Goal: Information Seeking & Learning: Learn about a topic

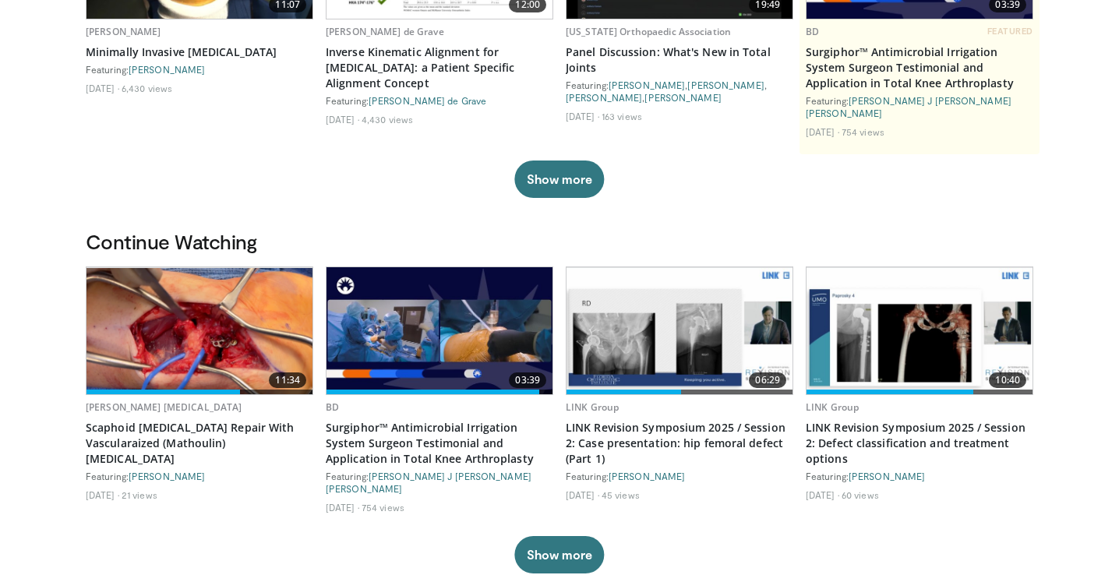
scroll to position [305, 0]
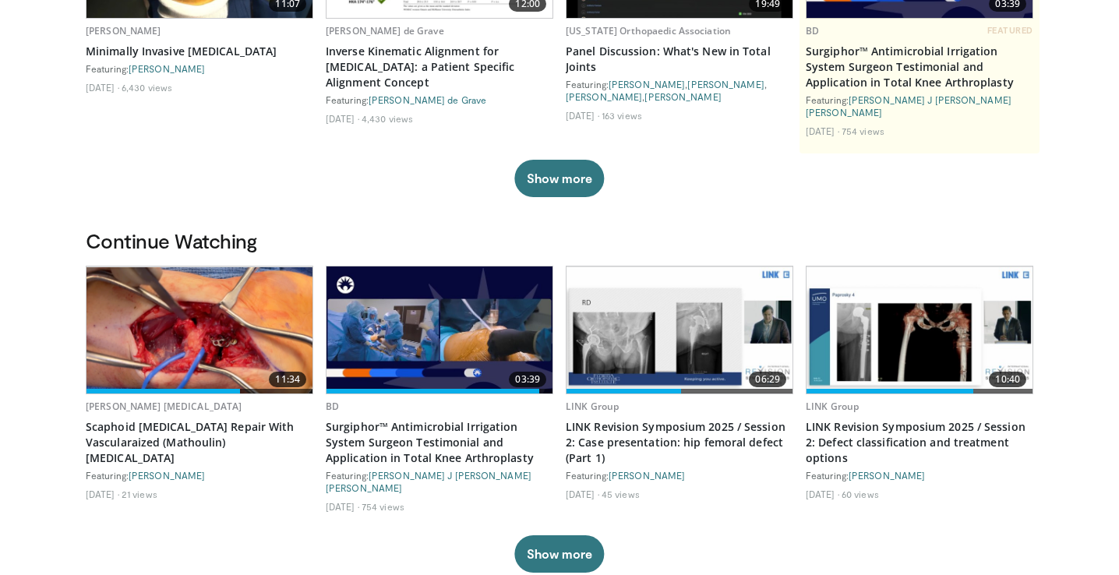
click at [128, 304] on img at bounding box center [200, 330] width 226 height 126
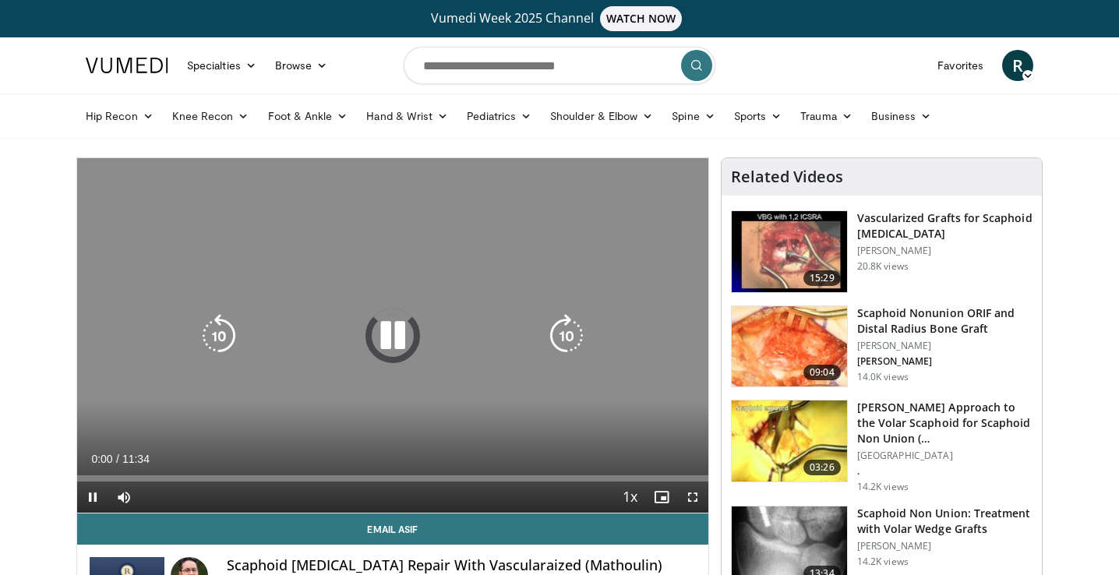
click at [388, 331] on icon "Video Player" at bounding box center [393, 336] width 44 height 44
click at [394, 335] on icon "Video Player" at bounding box center [393, 336] width 44 height 44
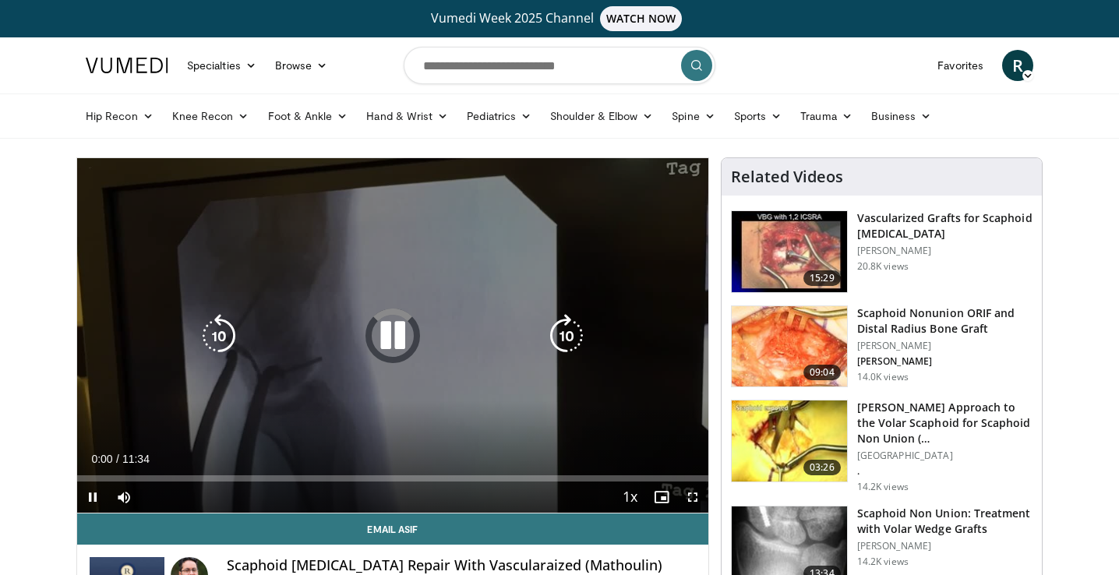
click at [394, 353] on icon "Video Player" at bounding box center [393, 336] width 44 height 44
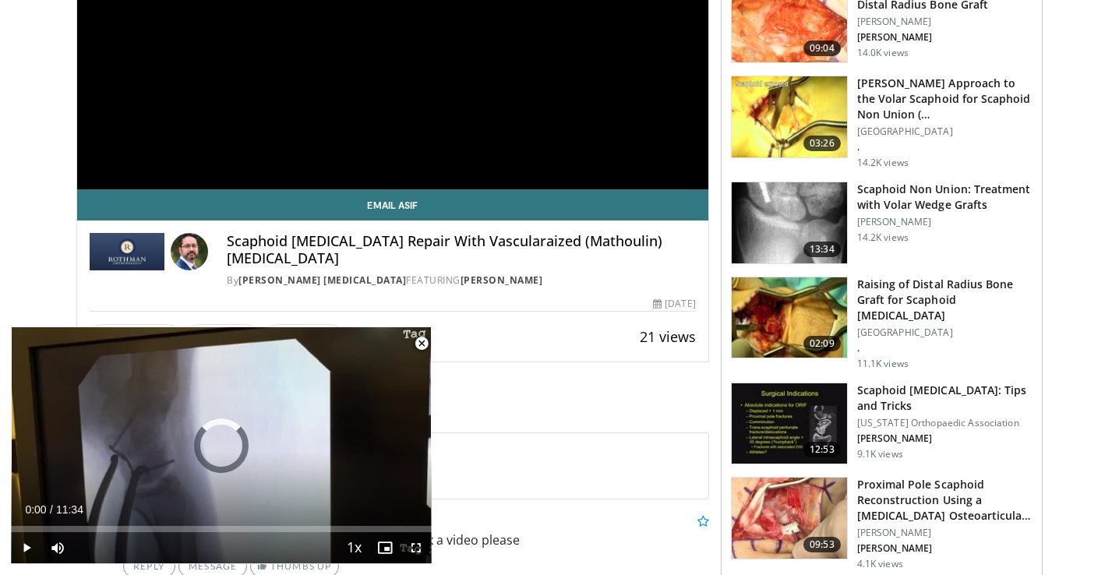
scroll to position [325, 0]
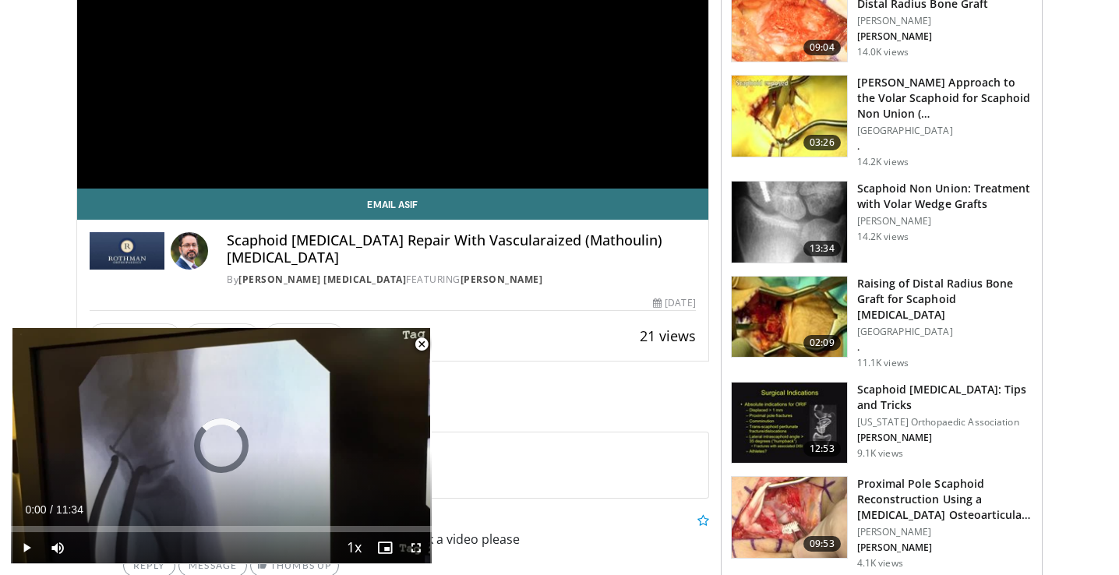
click at [427, 343] on span "Video Player" at bounding box center [421, 344] width 31 height 31
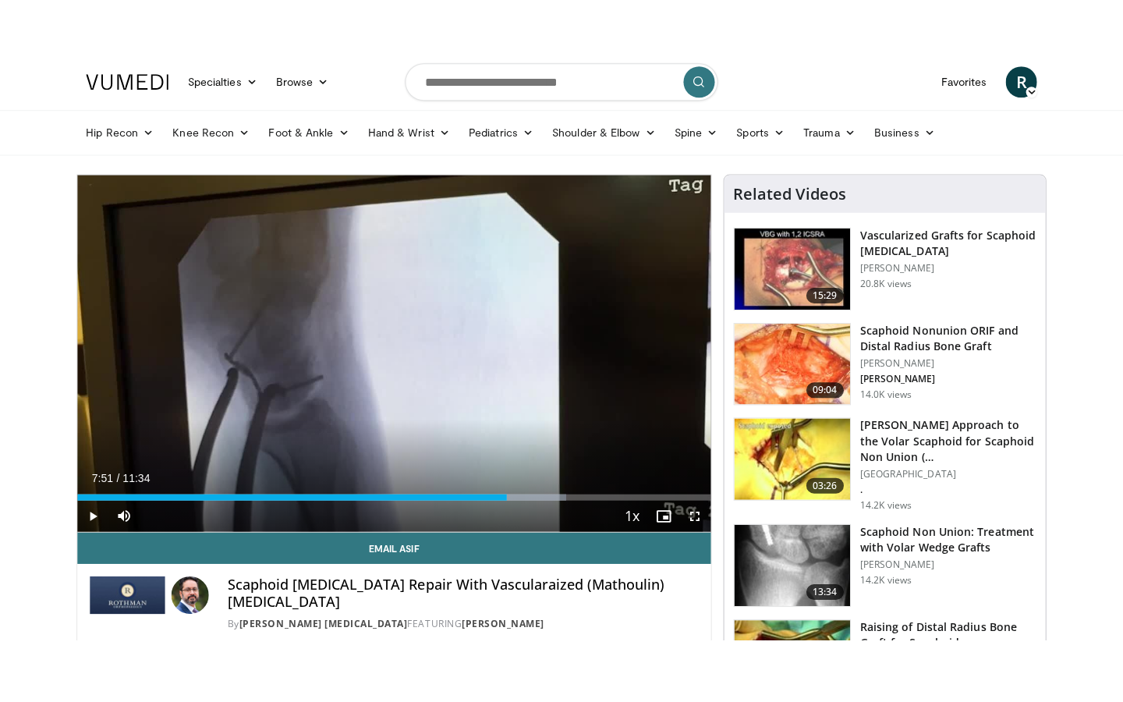
scroll to position [45, 0]
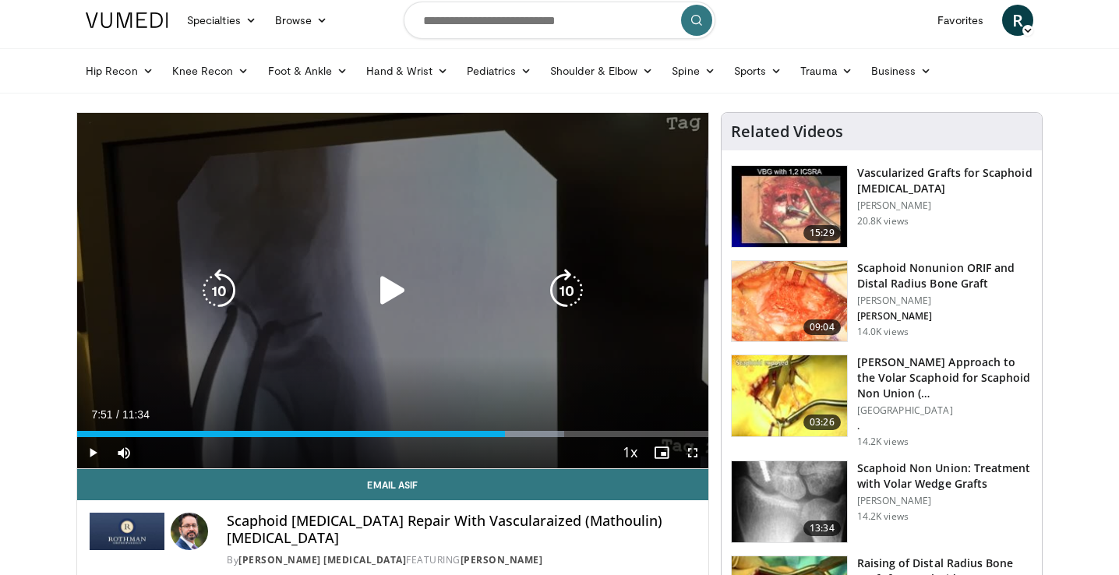
click at [394, 279] on icon "Video Player" at bounding box center [393, 291] width 44 height 44
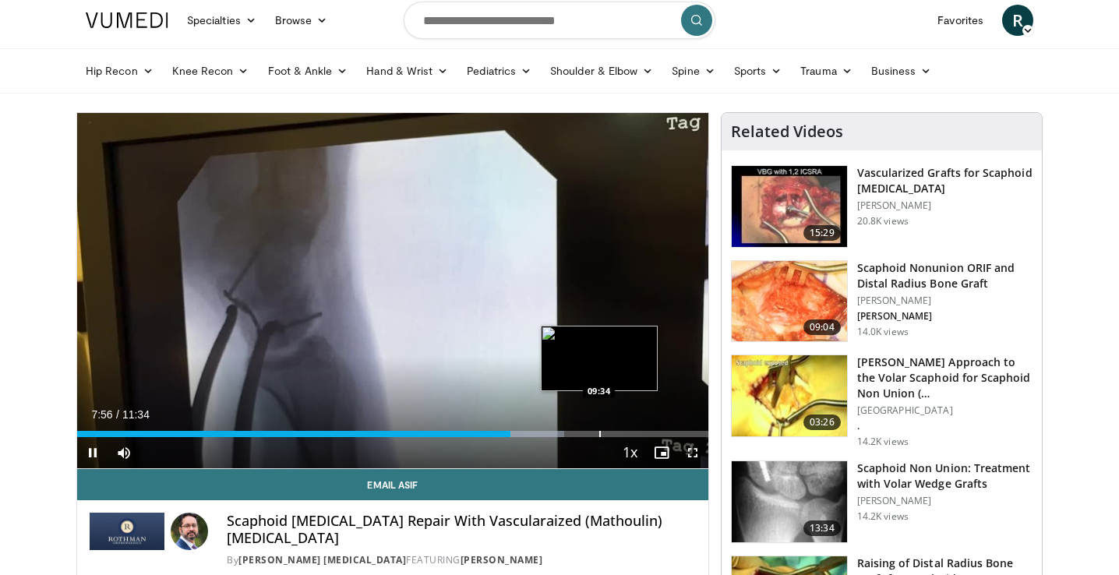
click at [599, 433] on div "Progress Bar" at bounding box center [600, 434] width 2 height 6
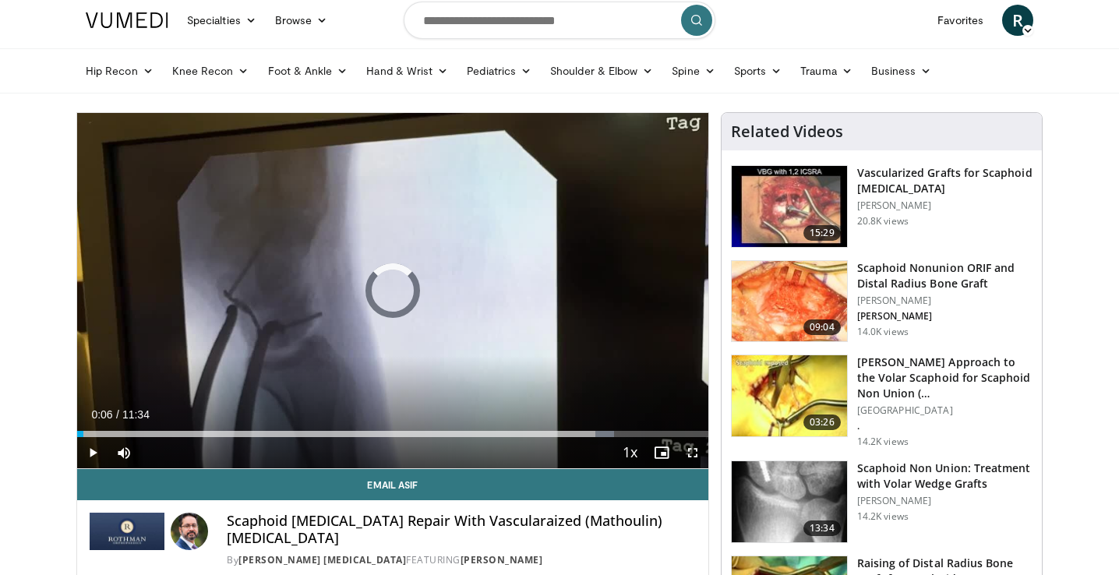
drag, startPoint x: 83, startPoint y: 431, endPoint x: 41, endPoint y: 431, distance: 41.3
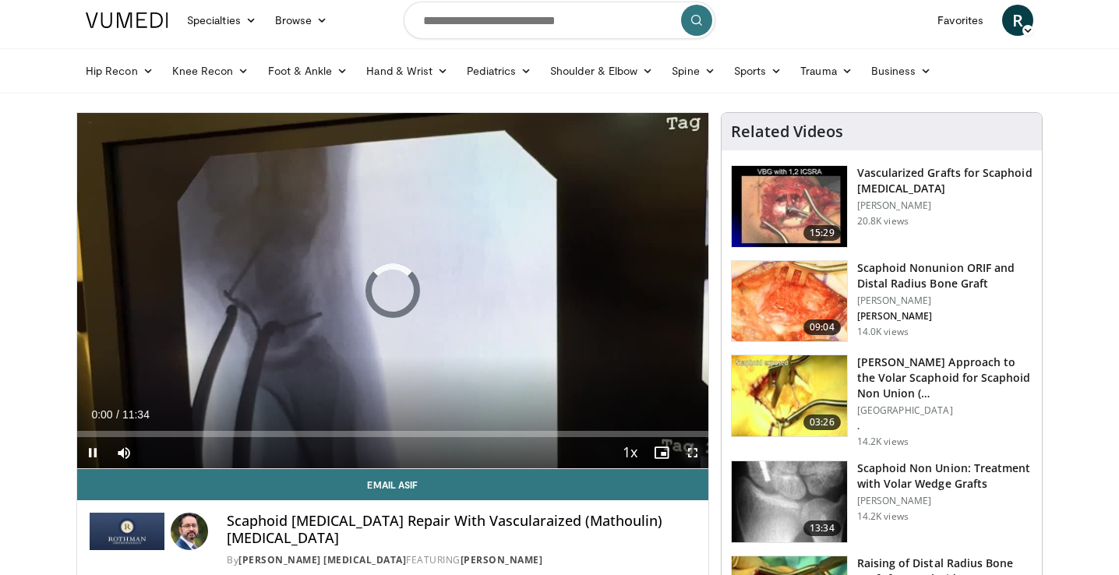
click at [690, 454] on span "Video Player" at bounding box center [692, 452] width 31 height 31
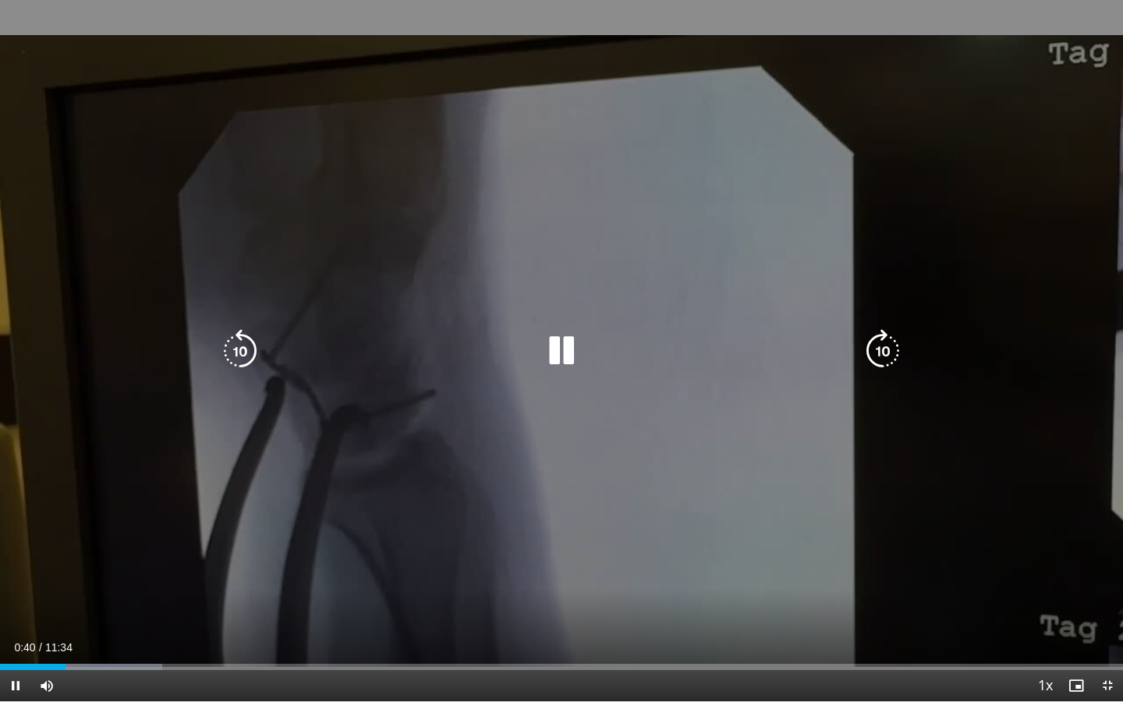
click at [575, 431] on div "10 seconds Tap to unmute" at bounding box center [561, 350] width 1123 height 701
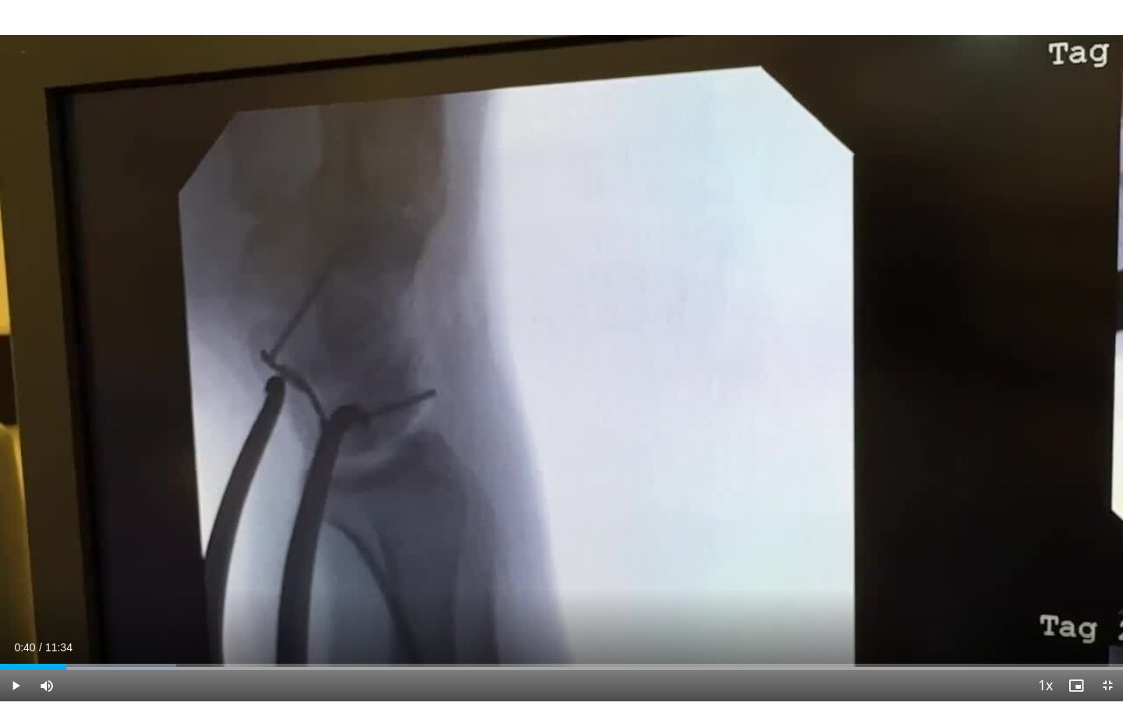
click at [575, 431] on div "10 seconds Tap to unmute" at bounding box center [561, 350] width 1123 height 701
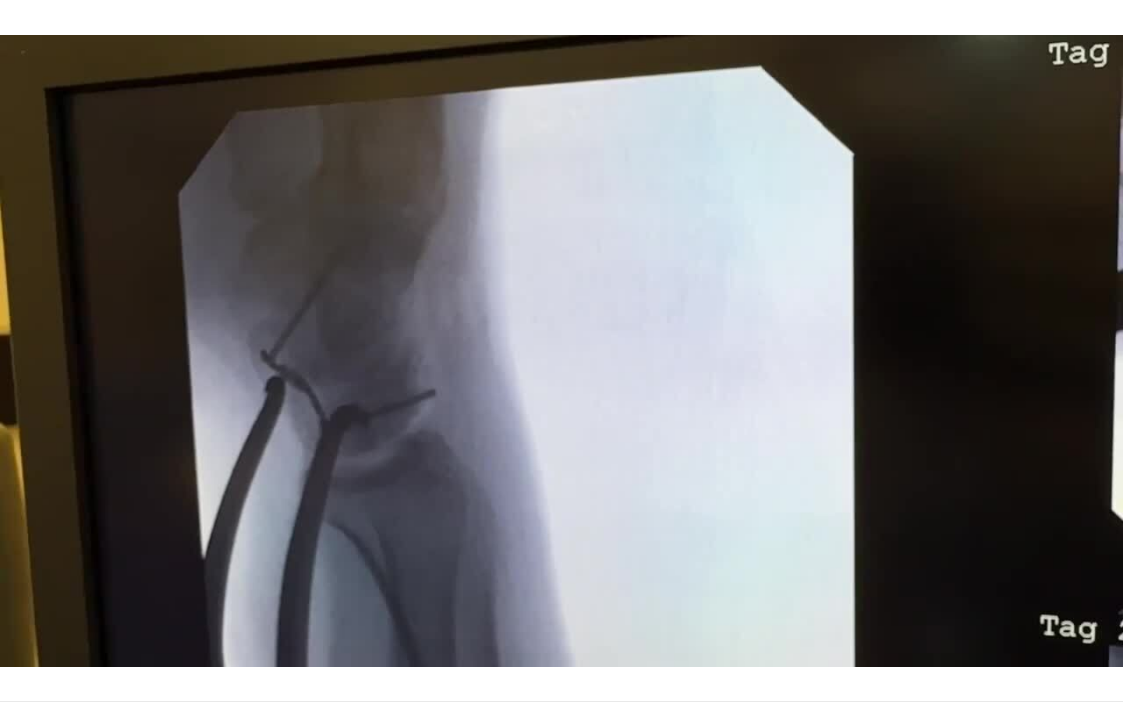
click at [575, 431] on div "10 seconds Tap to unmute" at bounding box center [561, 350] width 1123 height 701
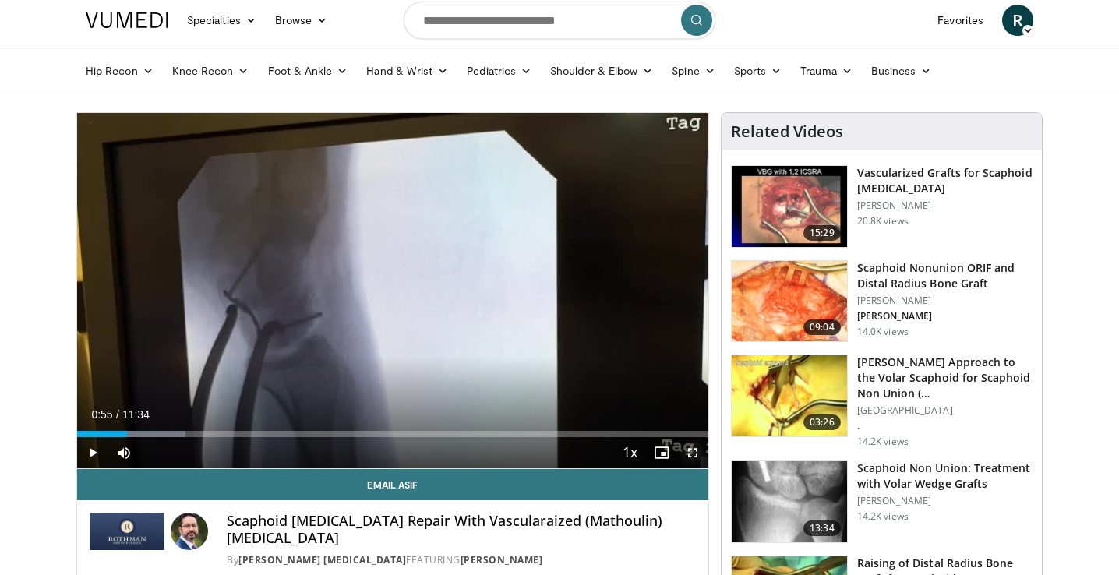
click at [691, 451] on span "Video Player" at bounding box center [692, 452] width 31 height 31
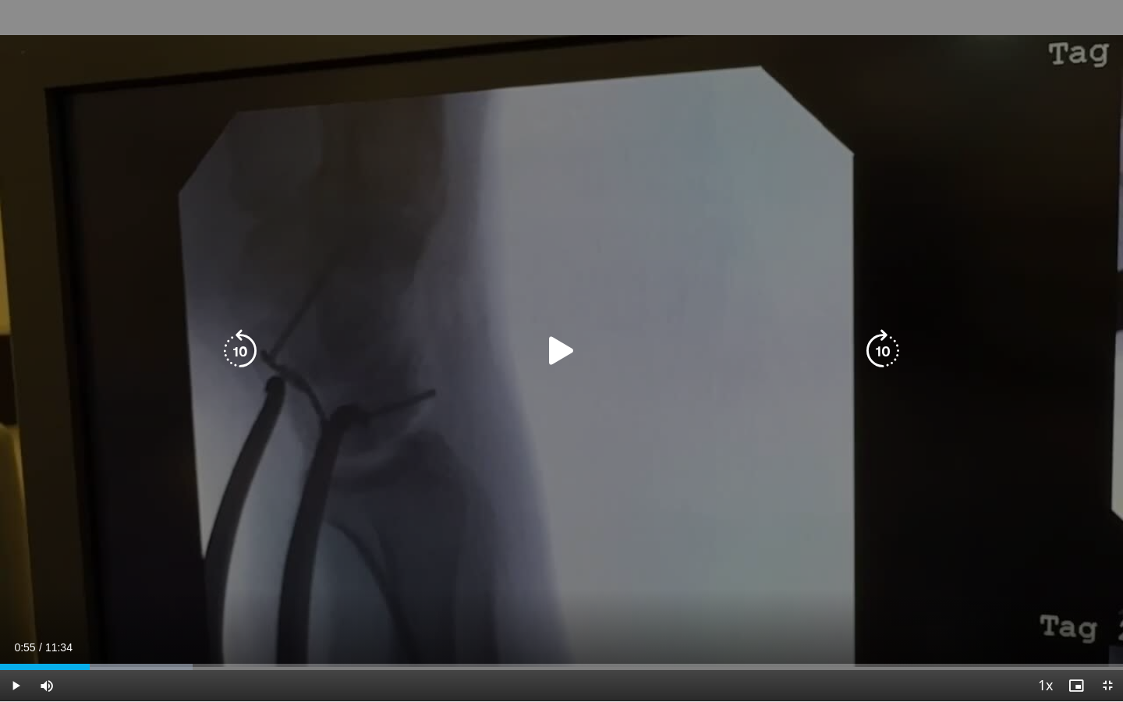
click at [558, 353] on icon "Video Player" at bounding box center [561, 351] width 44 height 44
click at [553, 353] on icon "Video Player" at bounding box center [561, 351] width 44 height 44
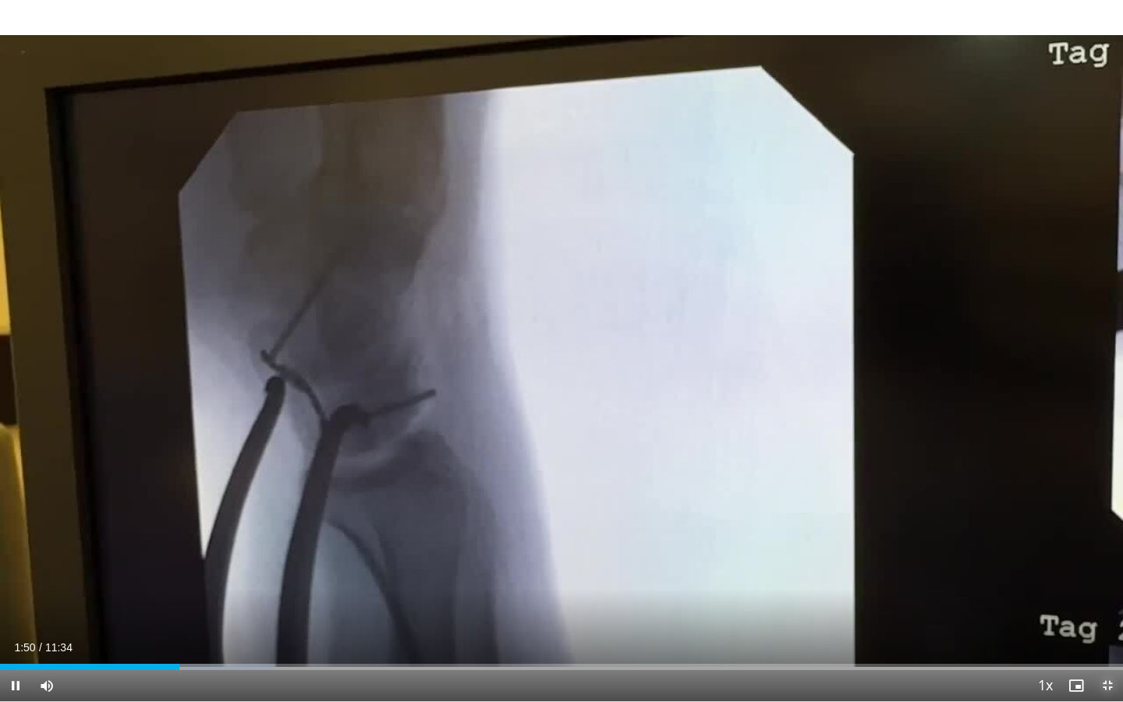
click at [1107, 575] on span "Video Player" at bounding box center [1106, 685] width 31 height 31
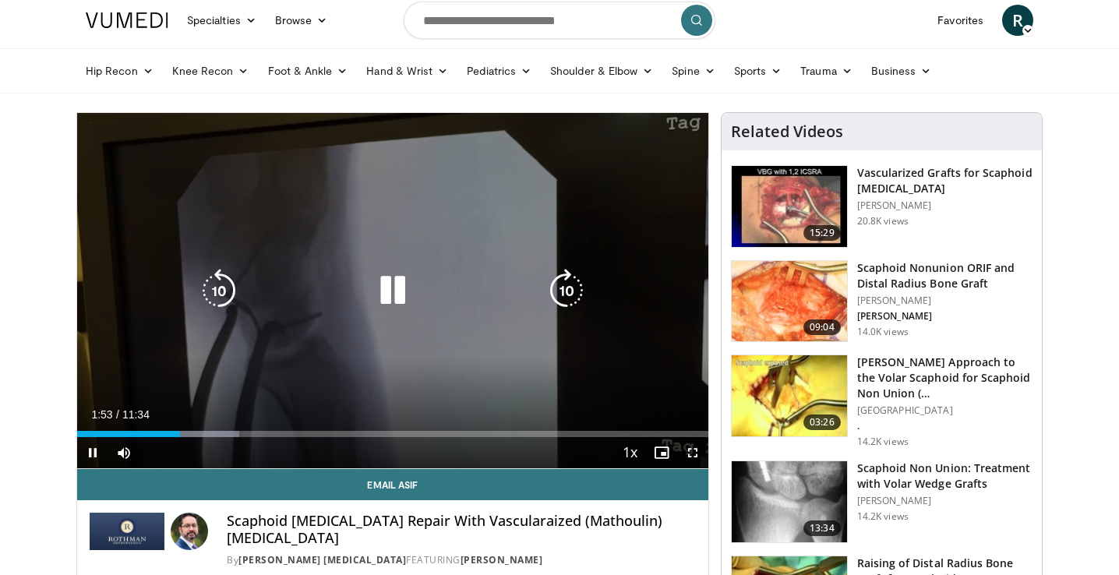
click at [396, 292] on icon "Video Player" at bounding box center [393, 291] width 44 height 44
click at [396, 293] on icon "Video Player" at bounding box center [393, 291] width 44 height 44
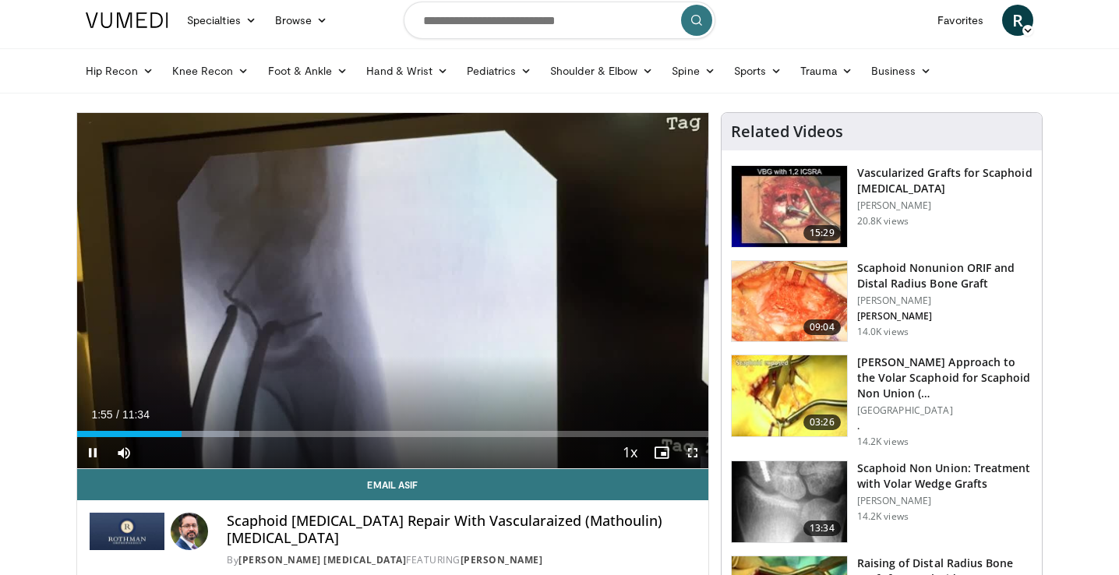
click at [695, 451] on span "Video Player" at bounding box center [692, 452] width 31 height 31
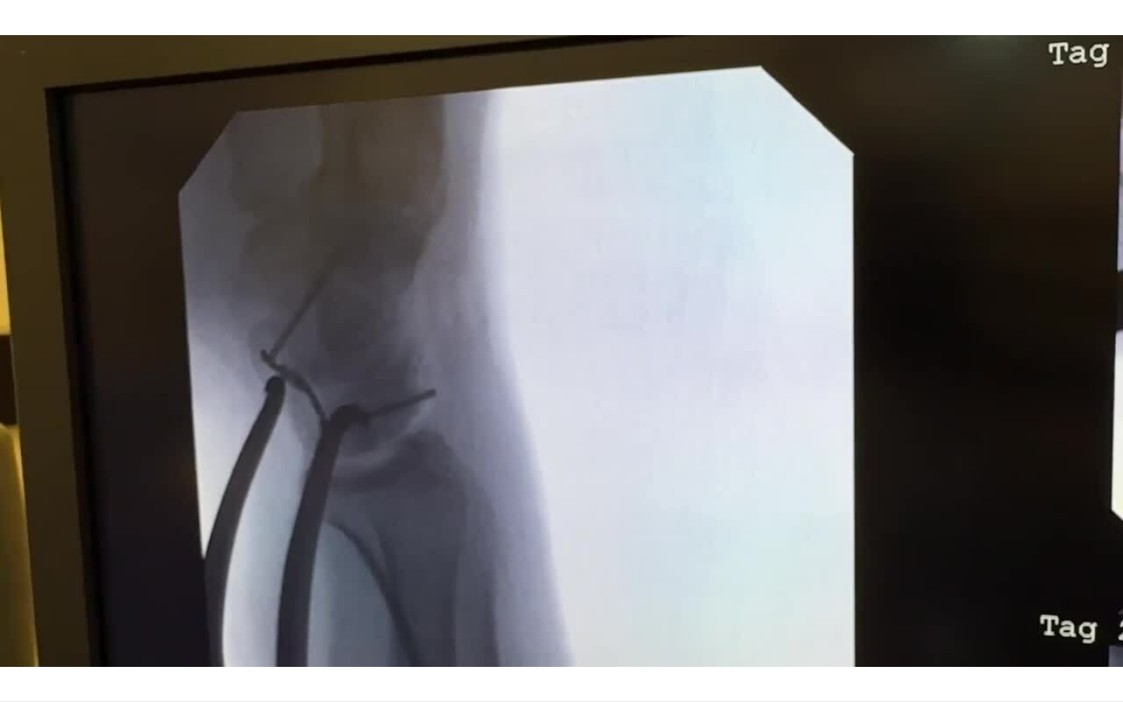
click at [433, 417] on div "10 seconds Tap to unmute" at bounding box center [561, 350] width 1123 height 701
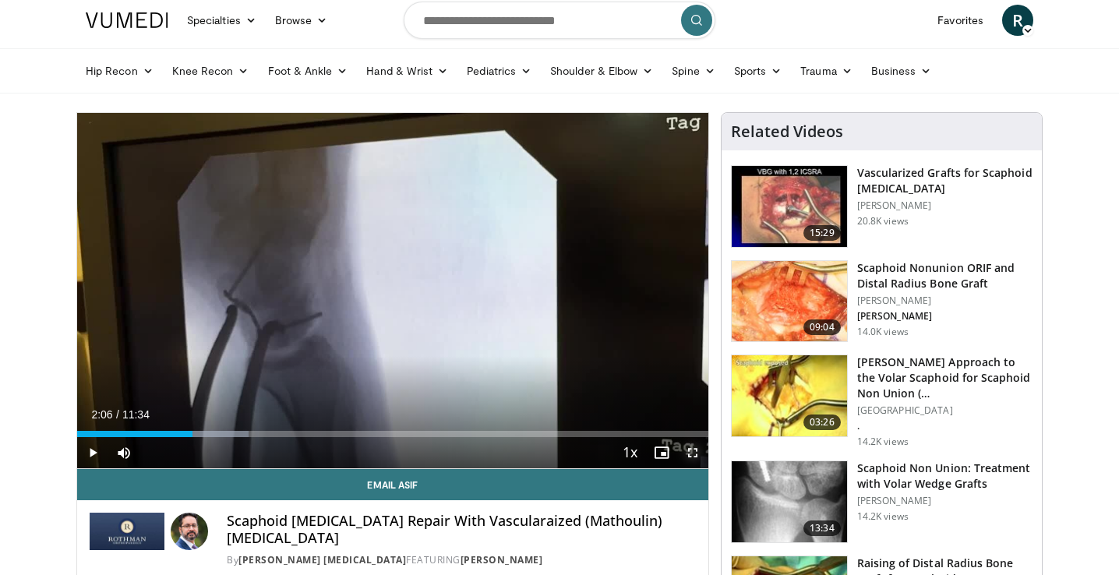
click at [692, 456] on span "Video Player" at bounding box center [692, 452] width 31 height 31
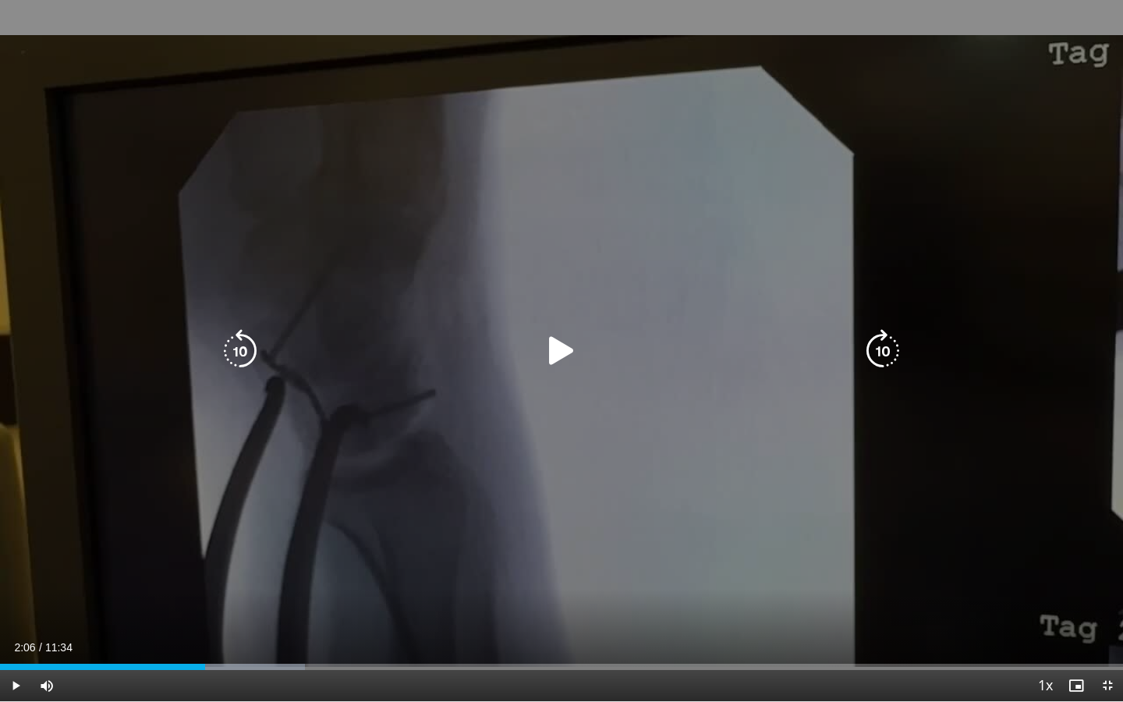
click at [549, 341] on icon "Video Player" at bounding box center [561, 351] width 44 height 44
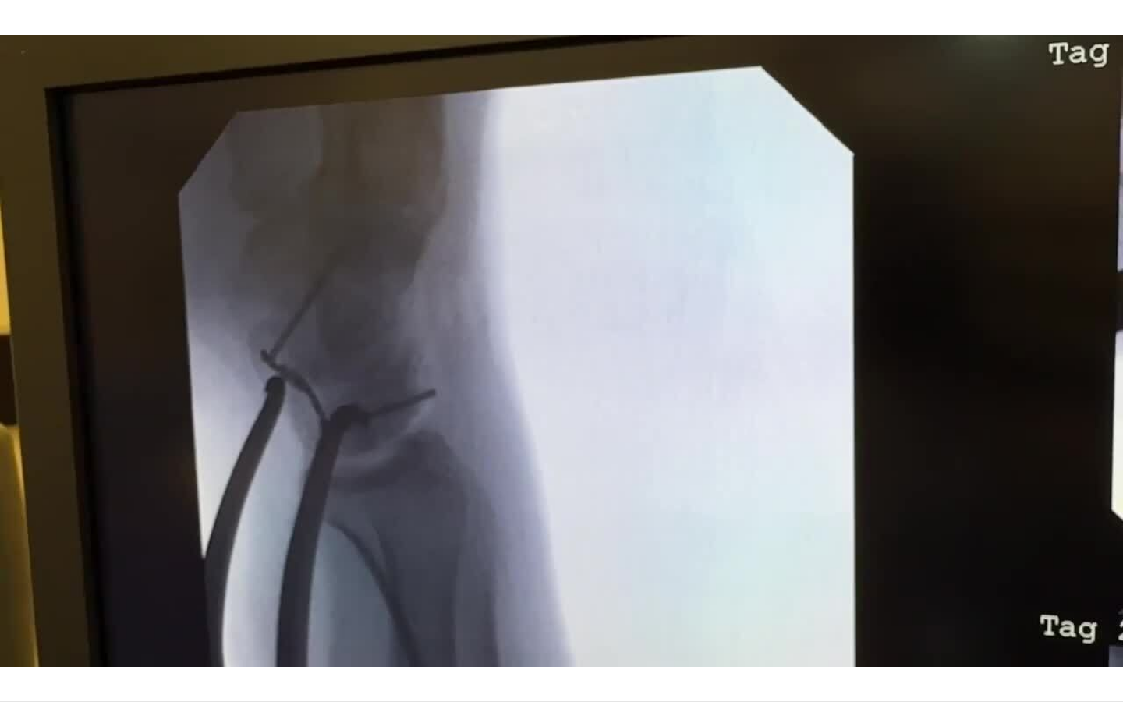
click at [525, 486] on div "10 seconds Tap to unmute" at bounding box center [561, 350] width 1123 height 701
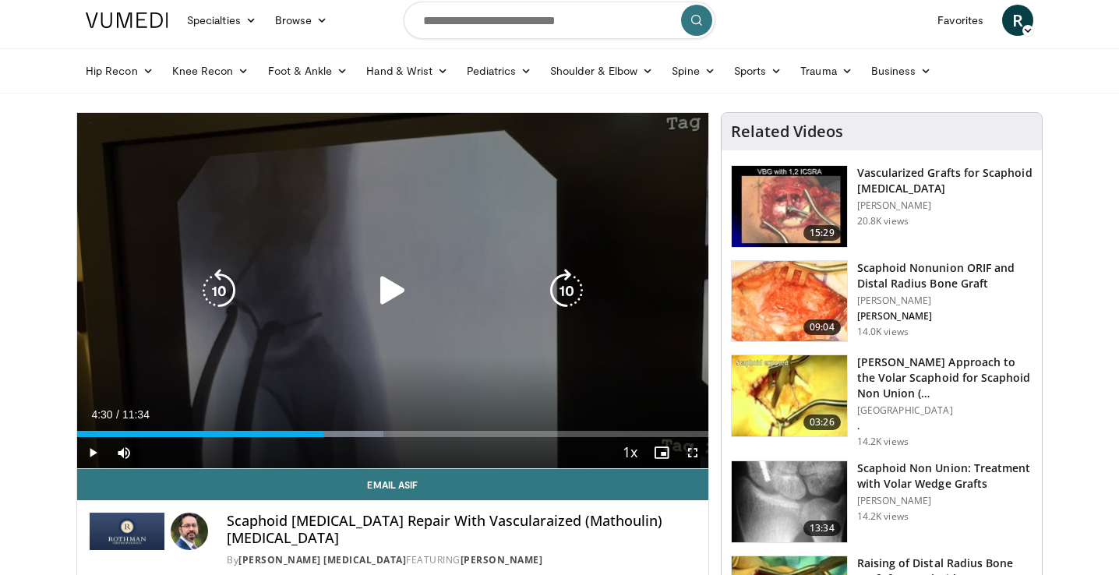
click at [385, 313] on div "10 seconds Tap to unmute" at bounding box center [392, 290] width 631 height 355
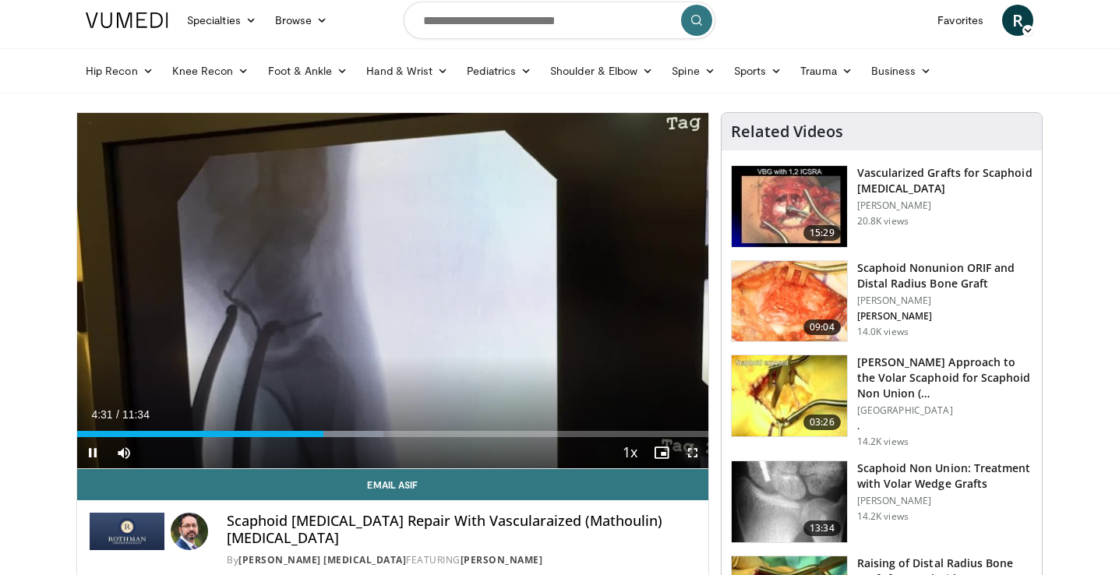
click at [695, 453] on span "Video Player" at bounding box center [692, 452] width 31 height 31
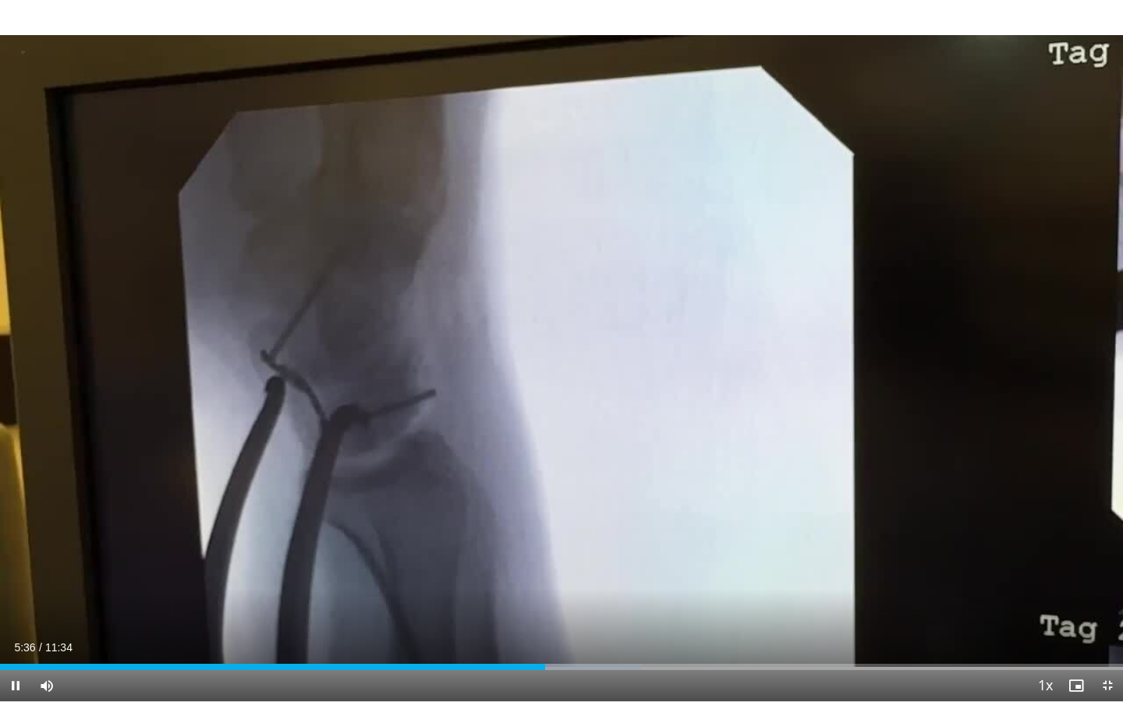
click at [501, 447] on div "10 seconds Tap to unmute" at bounding box center [561, 350] width 1123 height 701
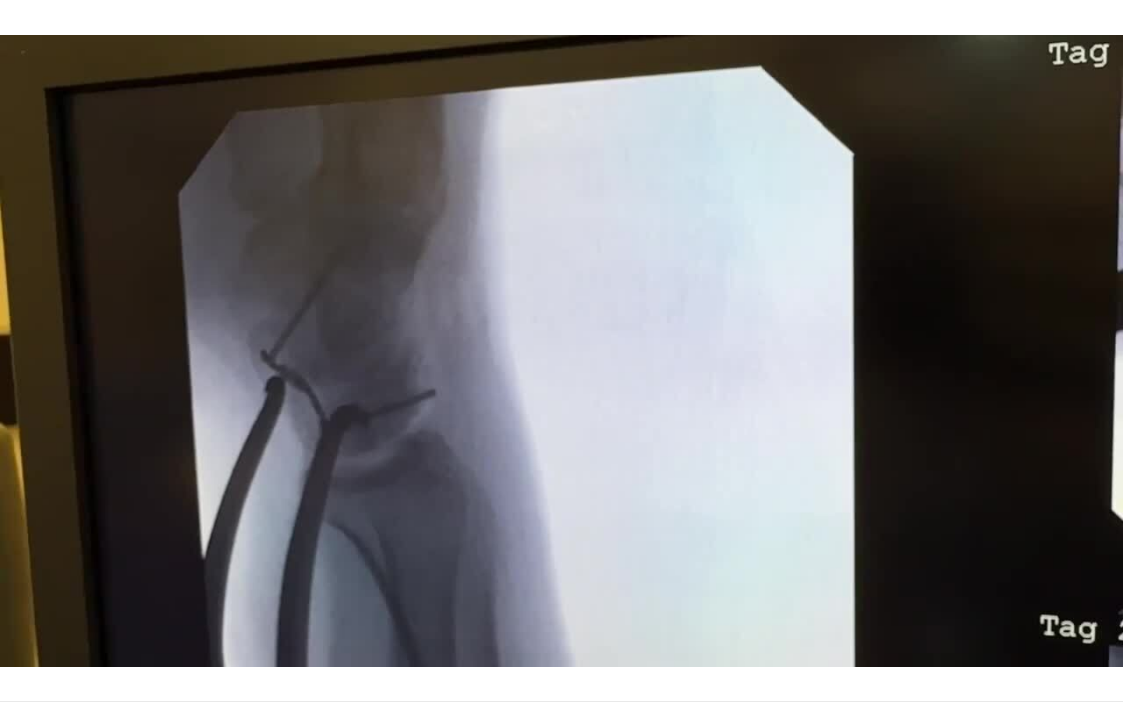
click at [501, 447] on div "10 seconds Tap to unmute" at bounding box center [561, 350] width 1123 height 701
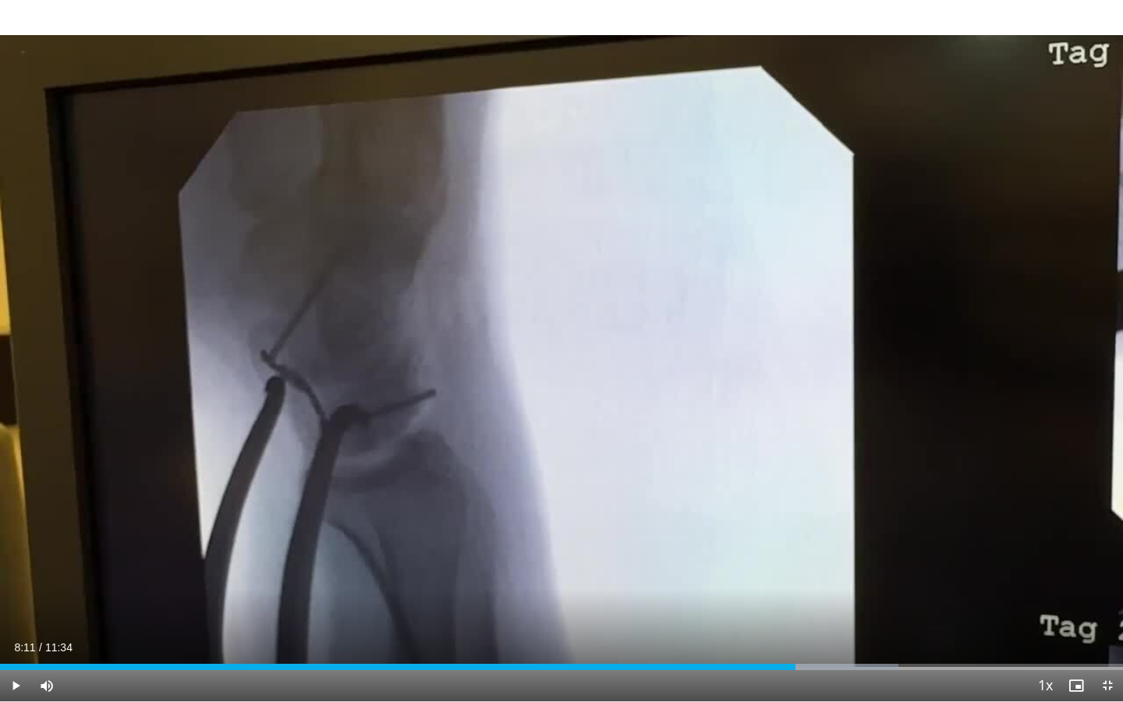
click at [501, 409] on div "10 seconds Tap to unmute" at bounding box center [561, 350] width 1123 height 701
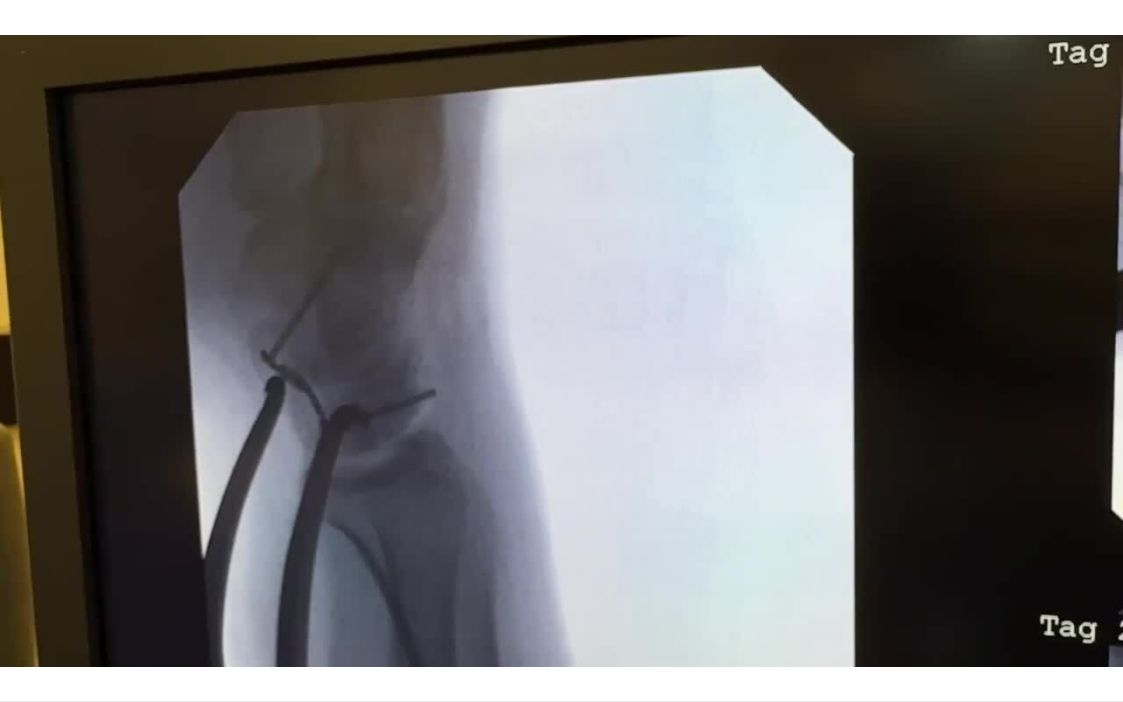
click at [501, 409] on div "10 seconds Tap to unmute" at bounding box center [561, 350] width 1123 height 701
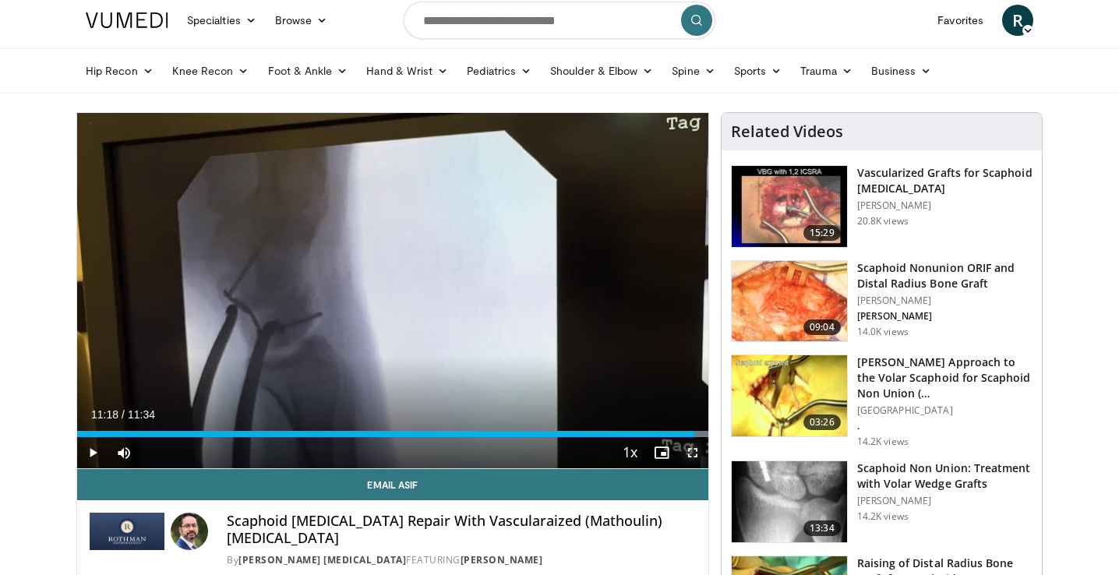
click at [689, 448] on span "Video Player" at bounding box center [692, 452] width 31 height 31
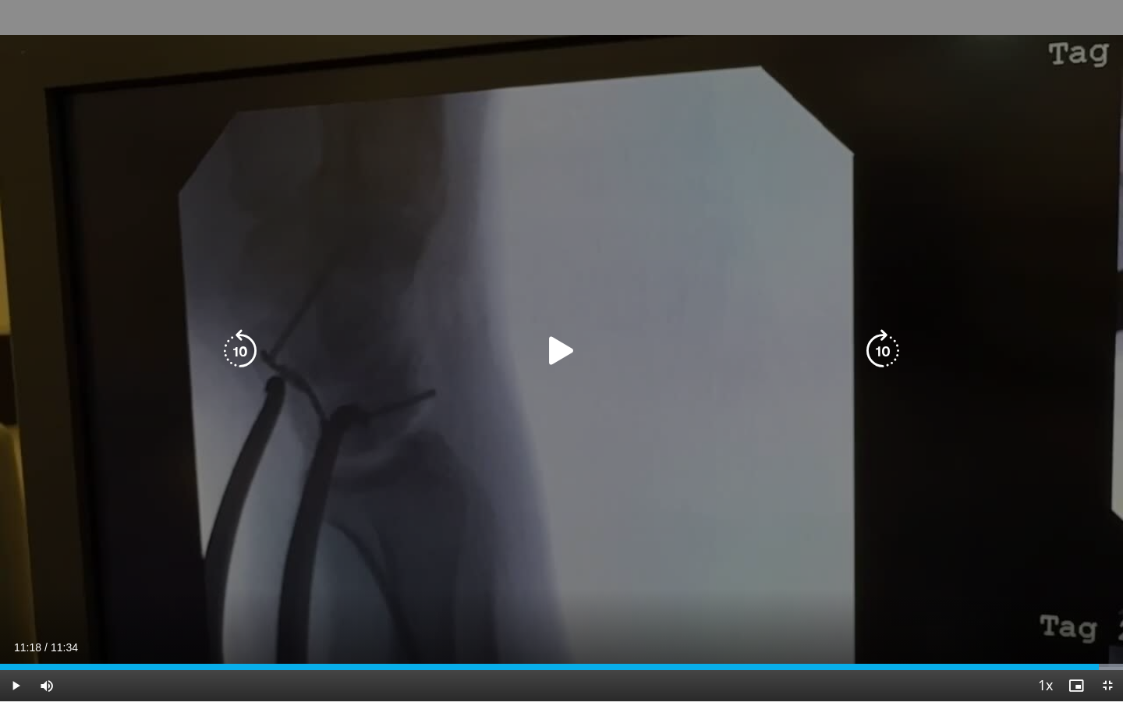
click at [516, 340] on div "Video Player" at bounding box center [562, 350] width 674 height 31
click at [557, 352] on icon "Video Player" at bounding box center [561, 351] width 44 height 44
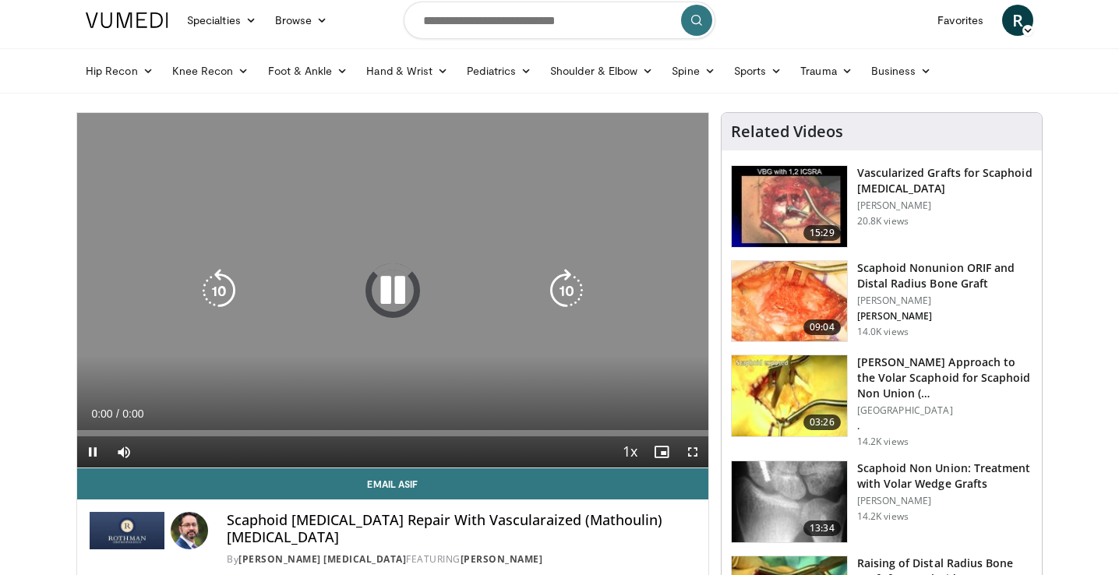
click at [416, 282] on div "Video Player" at bounding box center [392, 290] width 379 height 31
click at [398, 285] on icon "Video Player" at bounding box center [393, 291] width 44 height 44
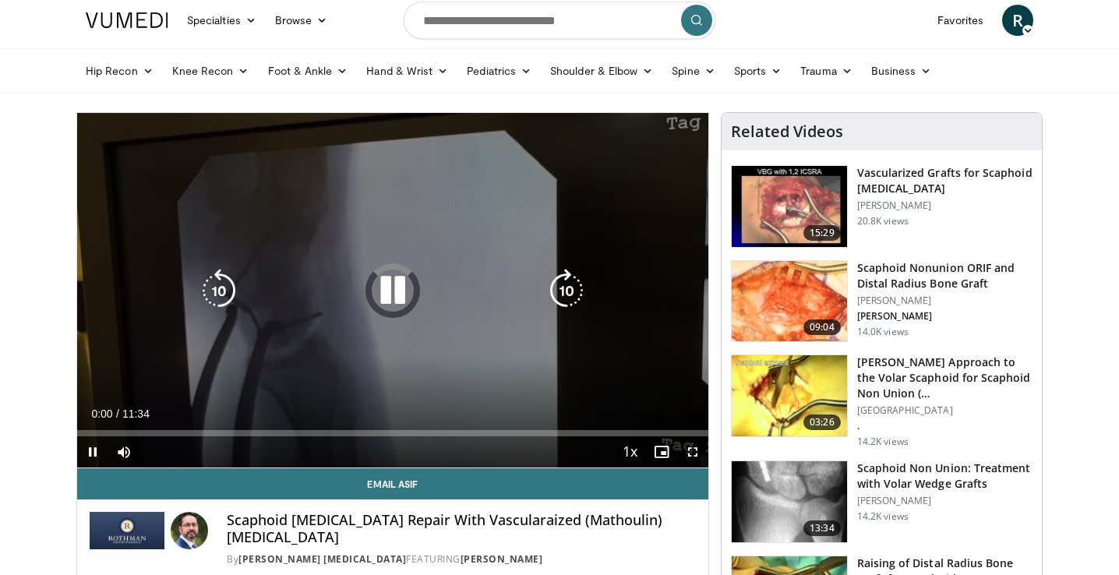
click at [385, 307] on icon "Video Player" at bounding box center [393, 291] width 44 height 44
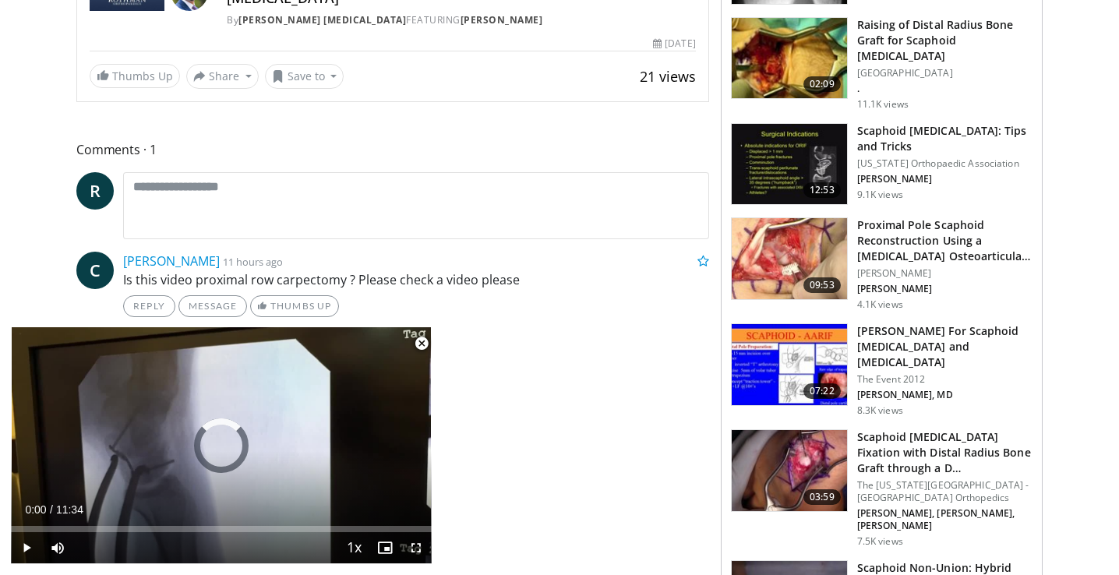
click at [425, 342] on span "Video Player" at bounding box center [421, 343] width 31 height 31
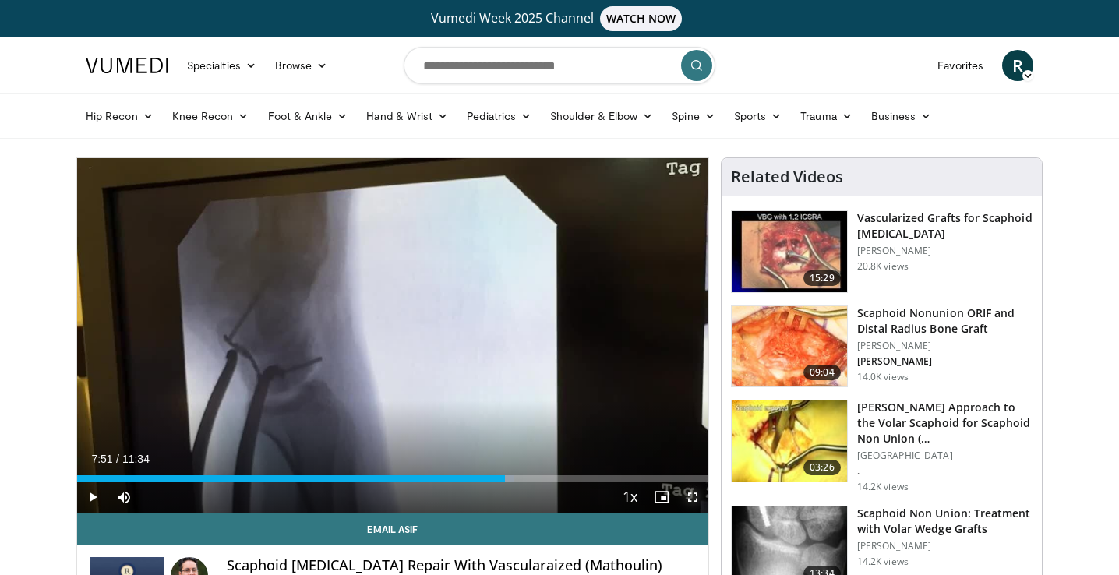
click at [694, 492] on span "Video Player" at bounding box center [692, 497] width 31 height 31
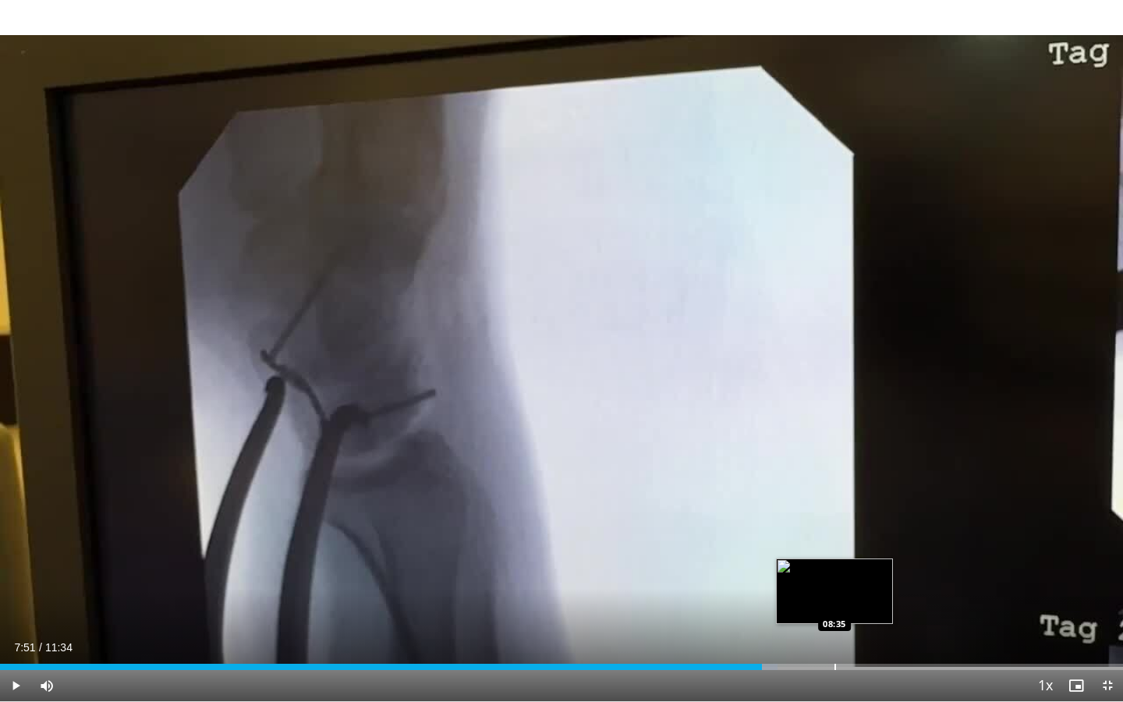
click at [833, 575] on div "Loaded : 69.22% 07:51 08:35" at bounding box center [561, 662] width 1123 height 15
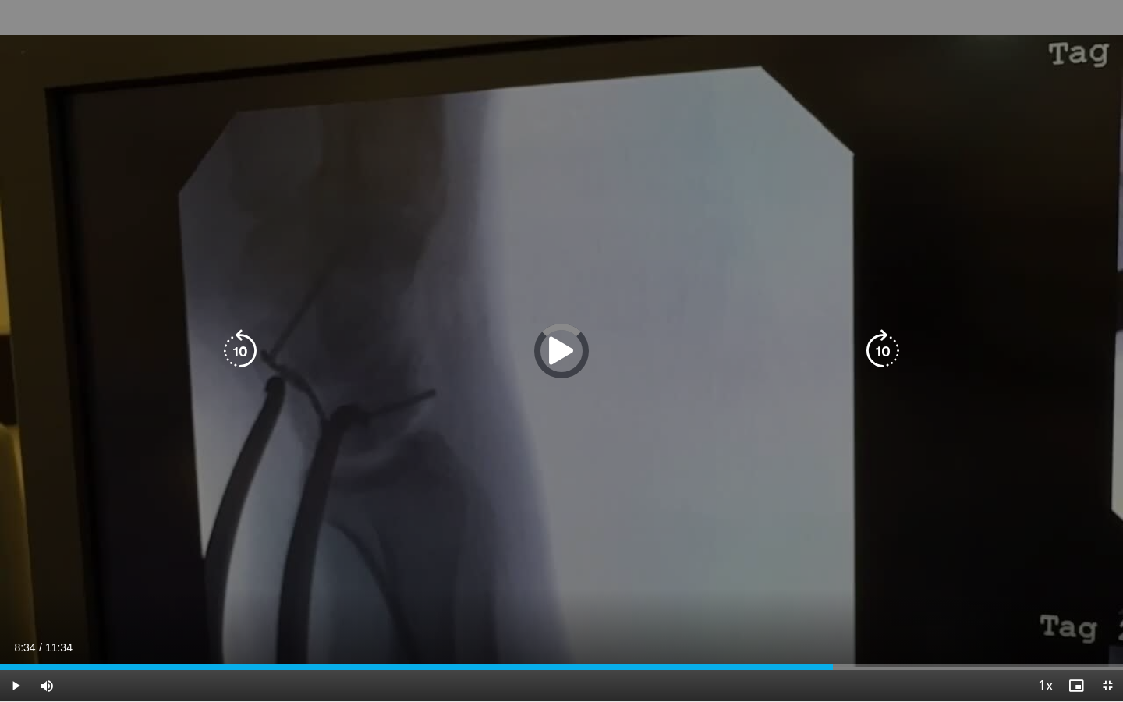
click at [599, 406] on div "10 seconds Tap to unmute" at bounding box center [561, 350] width 1123 height 701
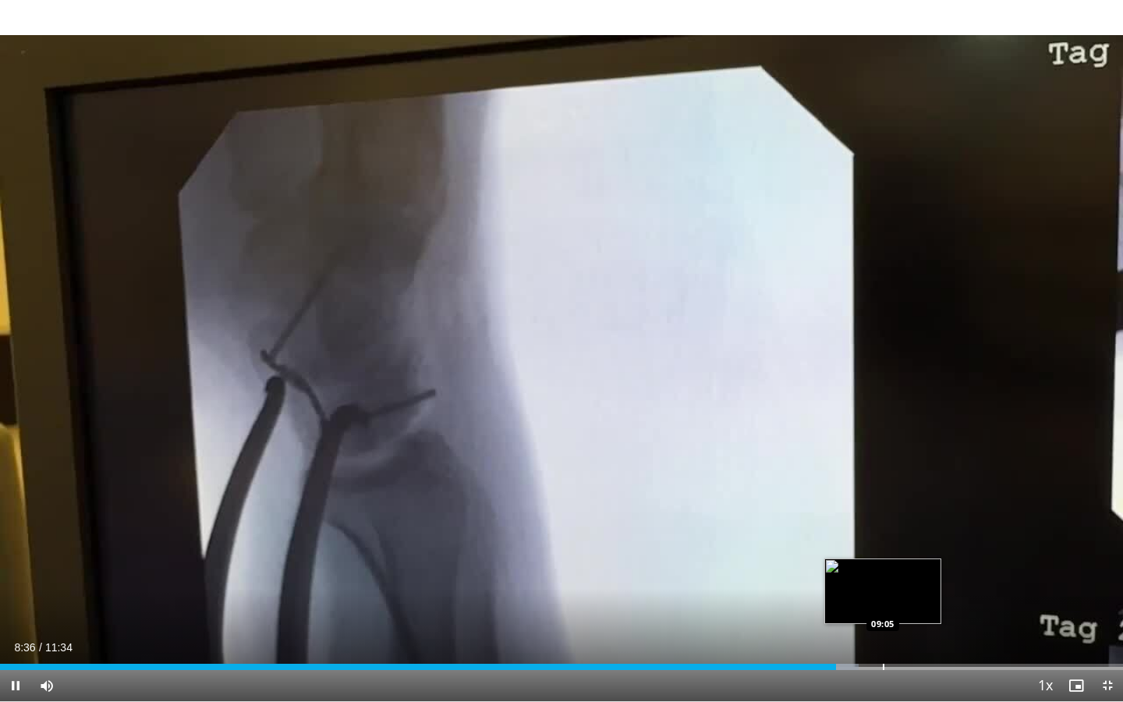
click at [882, 575] on div "Progress Bar" at bounding box center [883, 666] width 2 height 6
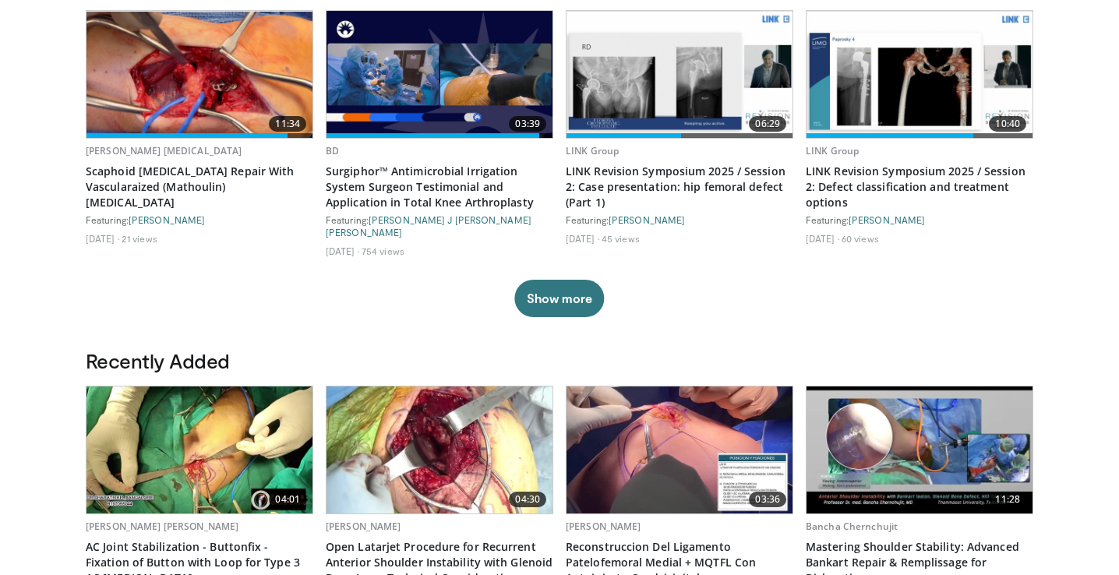
scroll to position [787, 0]
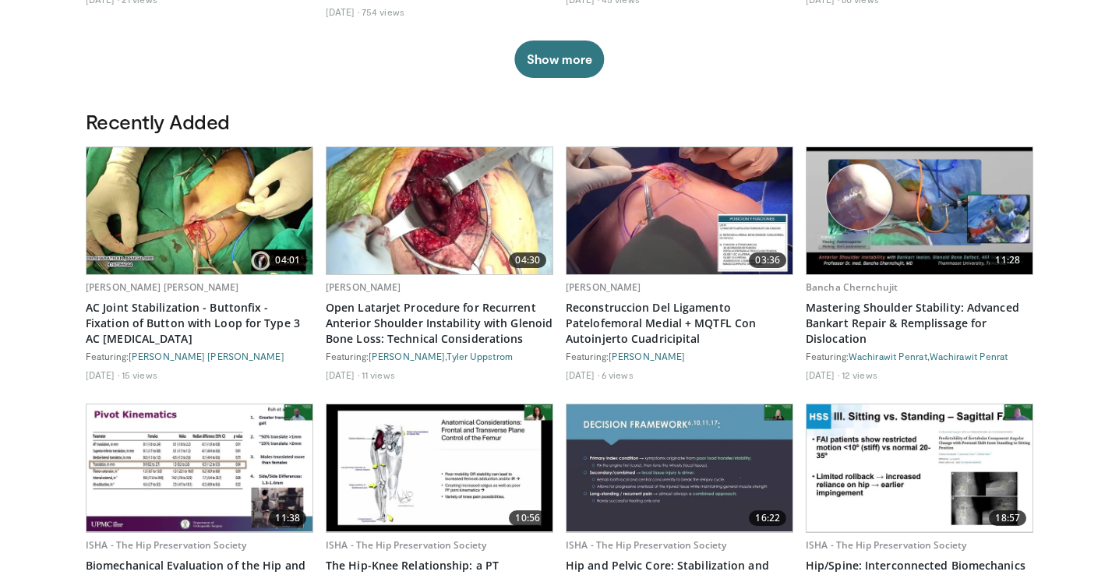
click at [162, 206] on img at bounding box center [200, 210] width 226 height 127
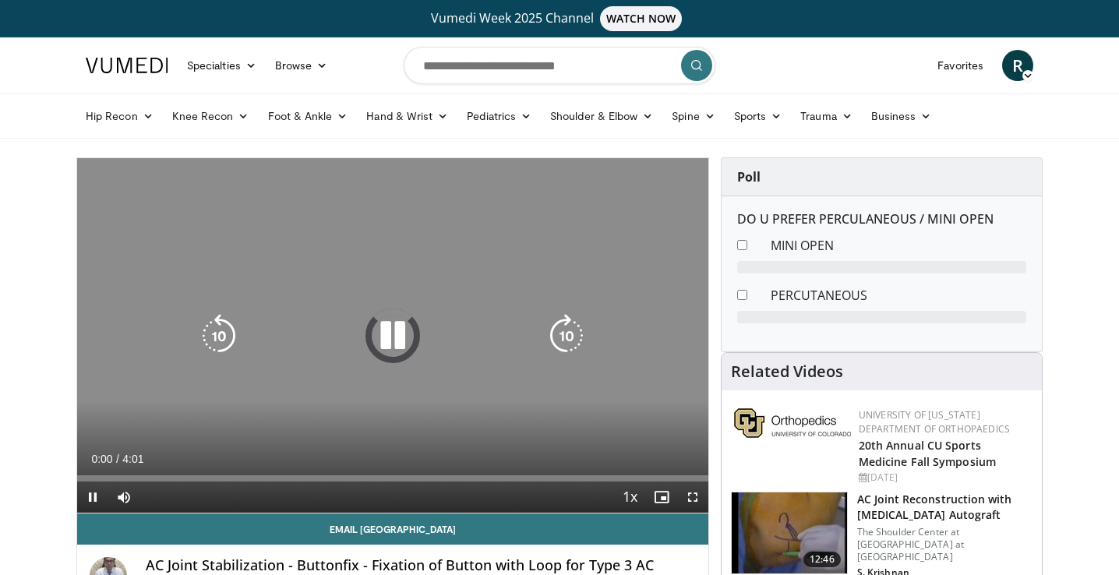
click at [384, 334] on icon "Video Player" at bounding box center [393, 336] width 44 height 44
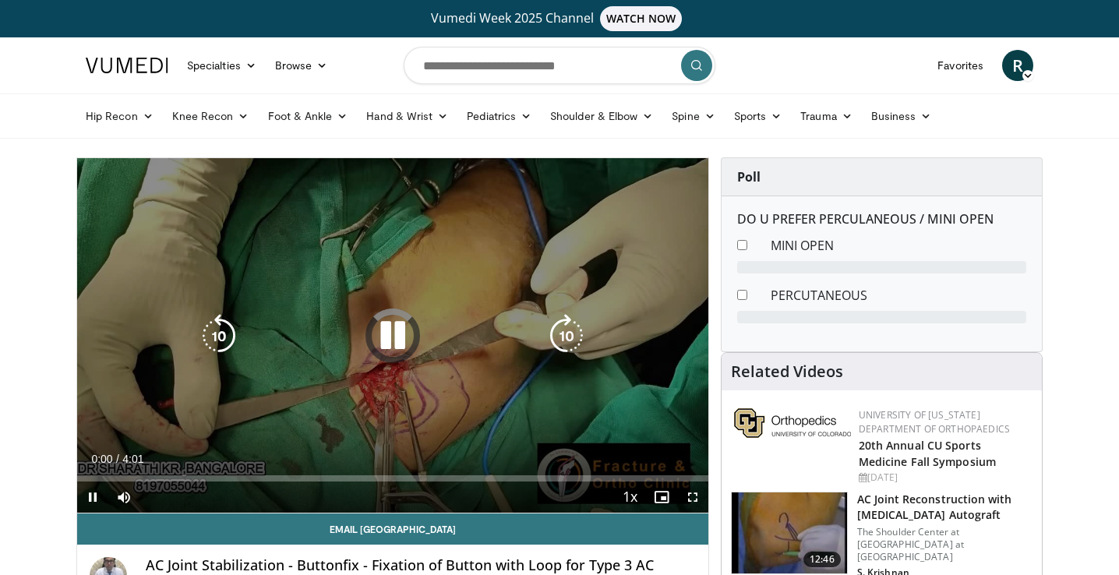
click at [394, 339] on icon "Video Player" at bounding box center [393, 336] width 44 height 44
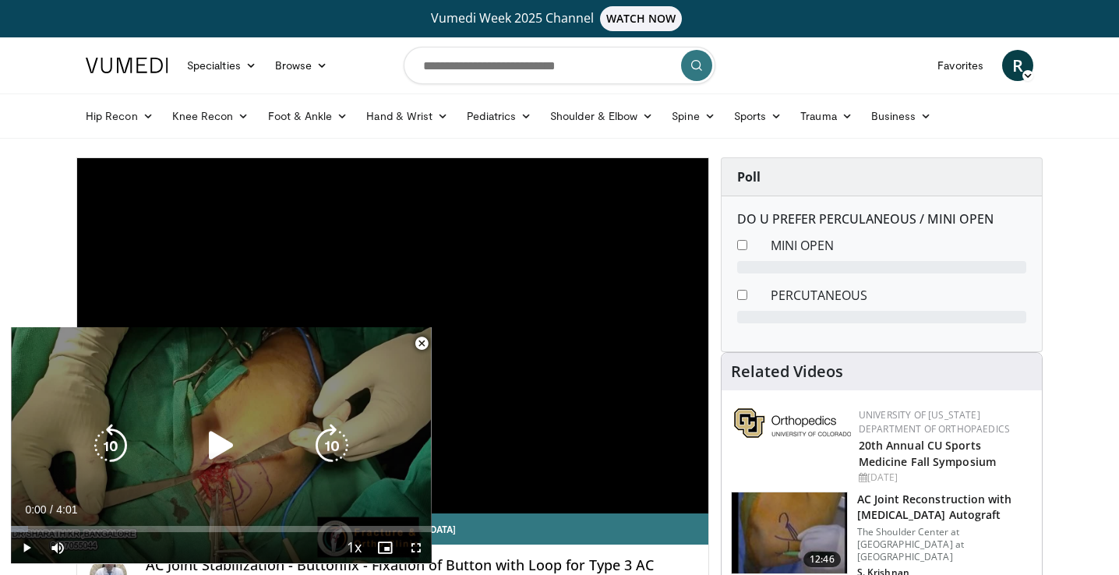
scroll to position [411, 0]
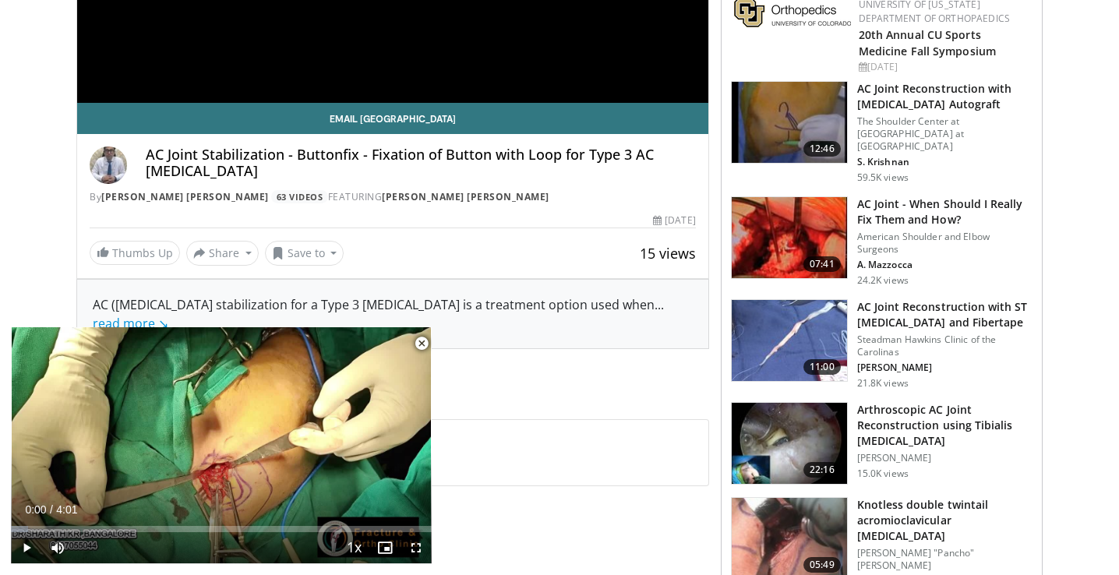
click at [425, 341] on span "Video Player" at bounding box center [421, 343] width 31 height 31
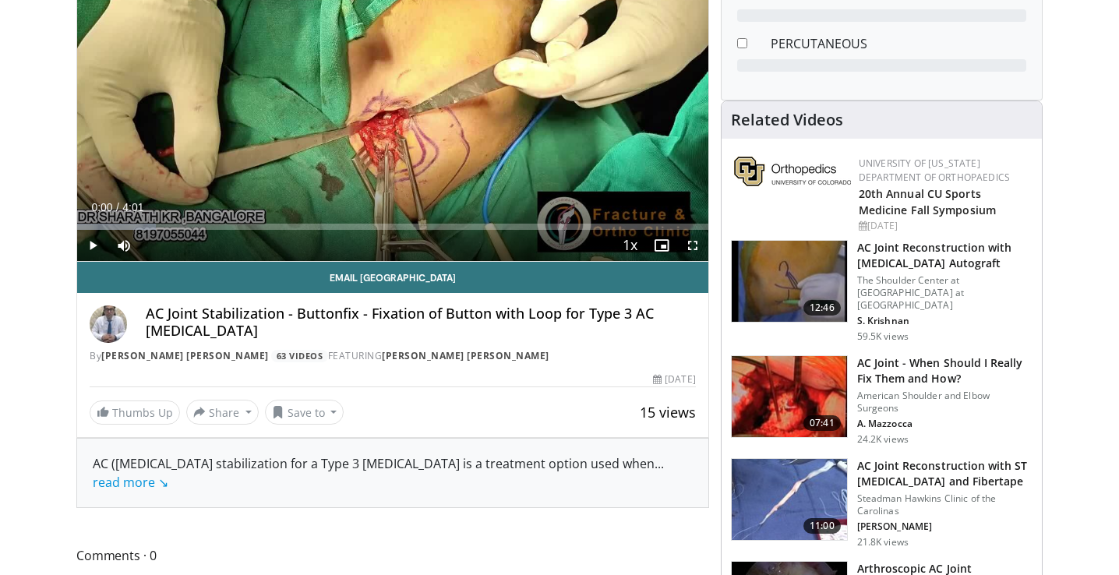
scroll to position [0, 0]
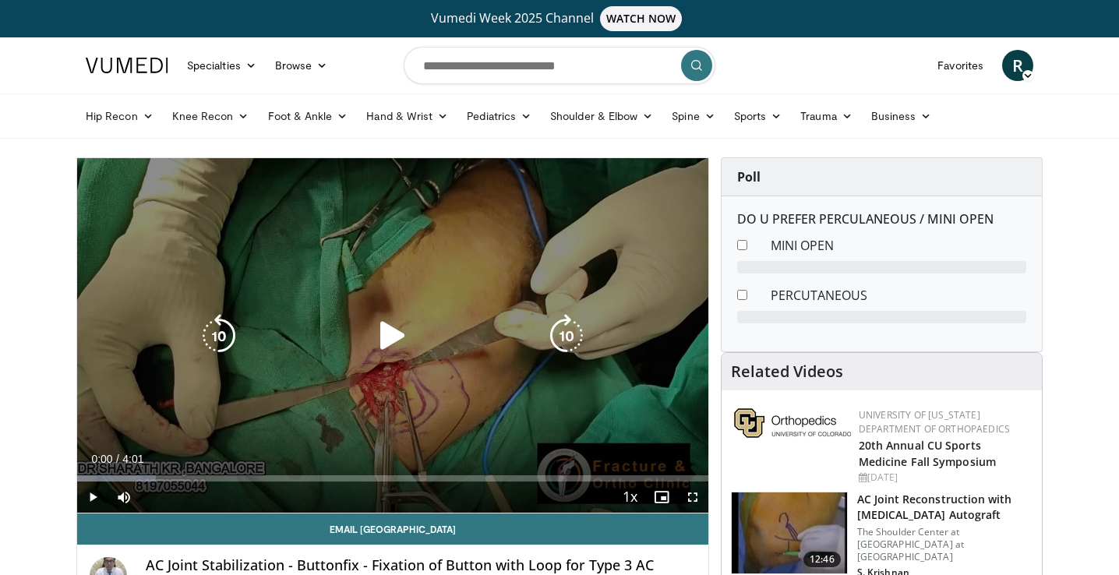
click at [385, 326] on icon "Video Player" at bounding box center [393, 336] width 44 height 44
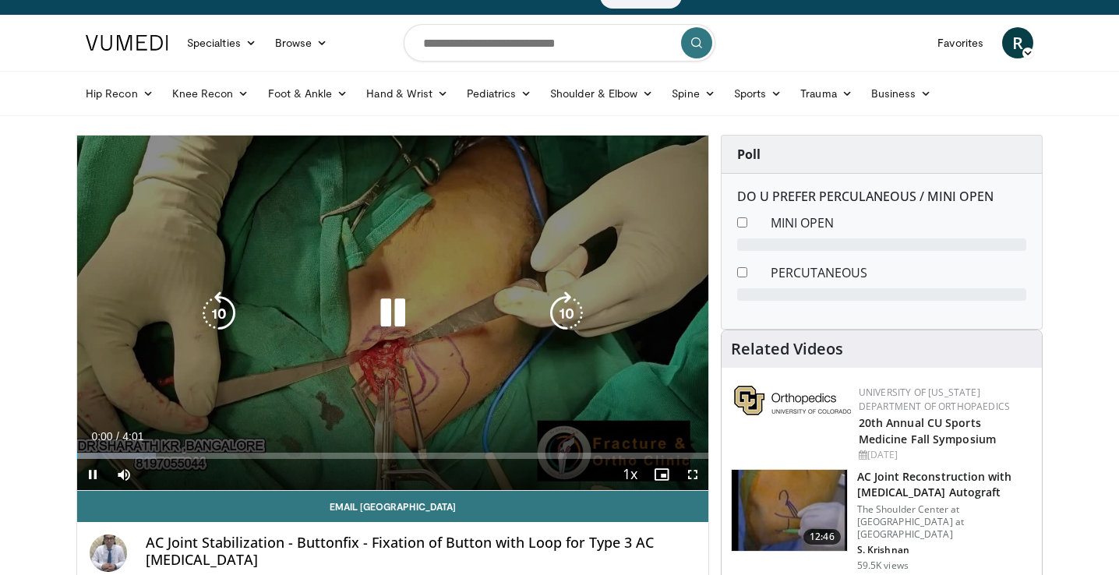
scroll to position [24, 0]
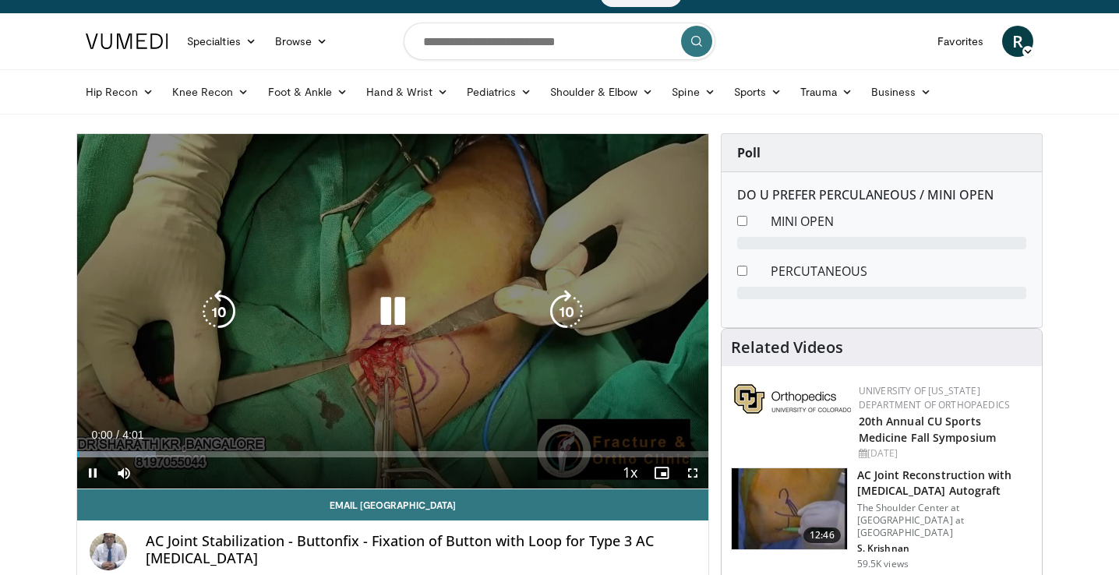
click at [387, 309] on icon "Video Player" at bounding box center [393, 312] width 44 height 44
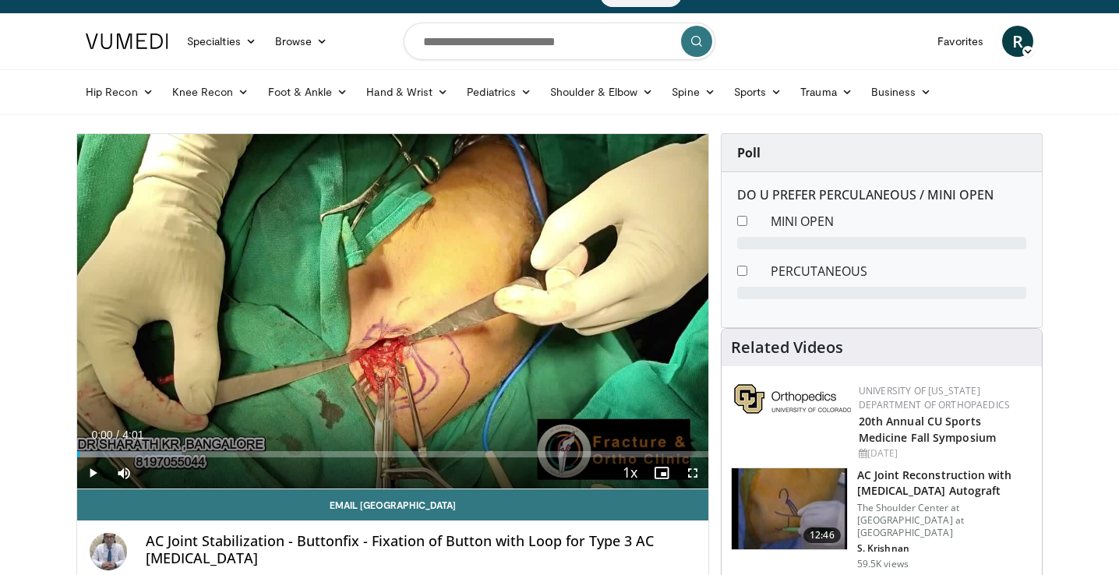
click at [393, 312] on div "10 seconds Tap to unmute" at bounding box center [392, 311] width 631 height 355
click at [695, 472] on span "Video Player" at bounding box center [692, 473] width 31 height 31
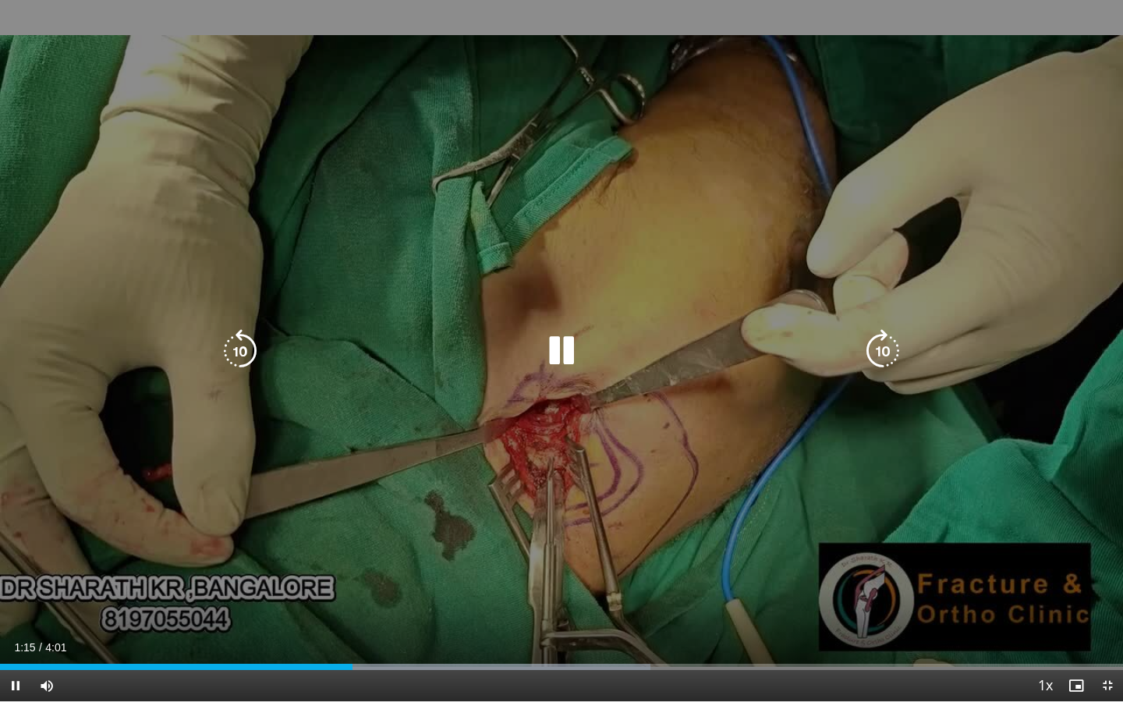
click at [565, 348] on icon "Video Player" at bounding box center [561, 351] width 44 height 44
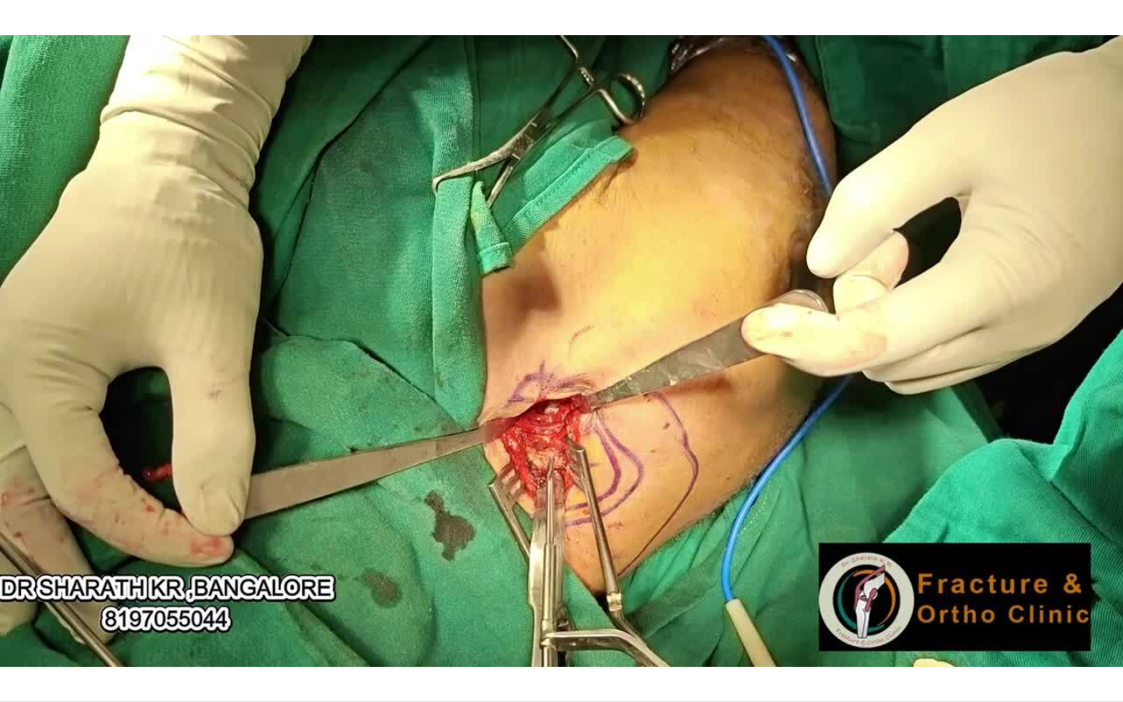
click at [453, 418] on div "10 seconds Tap to unmute" at bounding box center [561, 350] width 1123 height 701
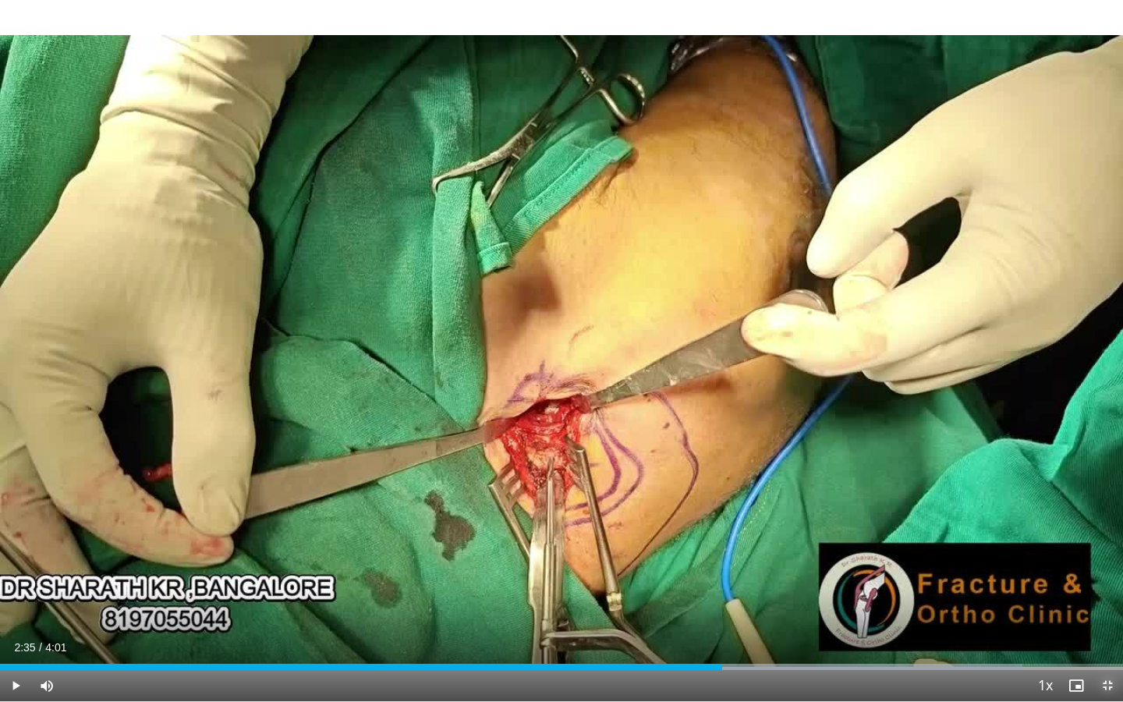
click at [1108, 575] on span "Video Player" at bounding box center [1106, 685] width 31 height 31
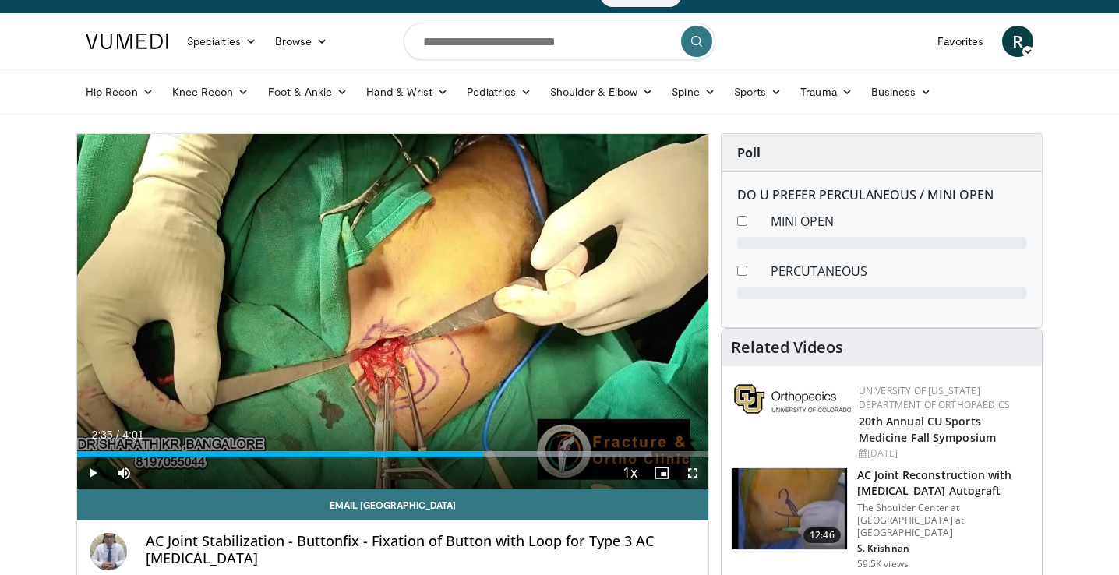
click at [690, 476] on span "Video Player" at bounding box center [692, 473] width 31 height 31
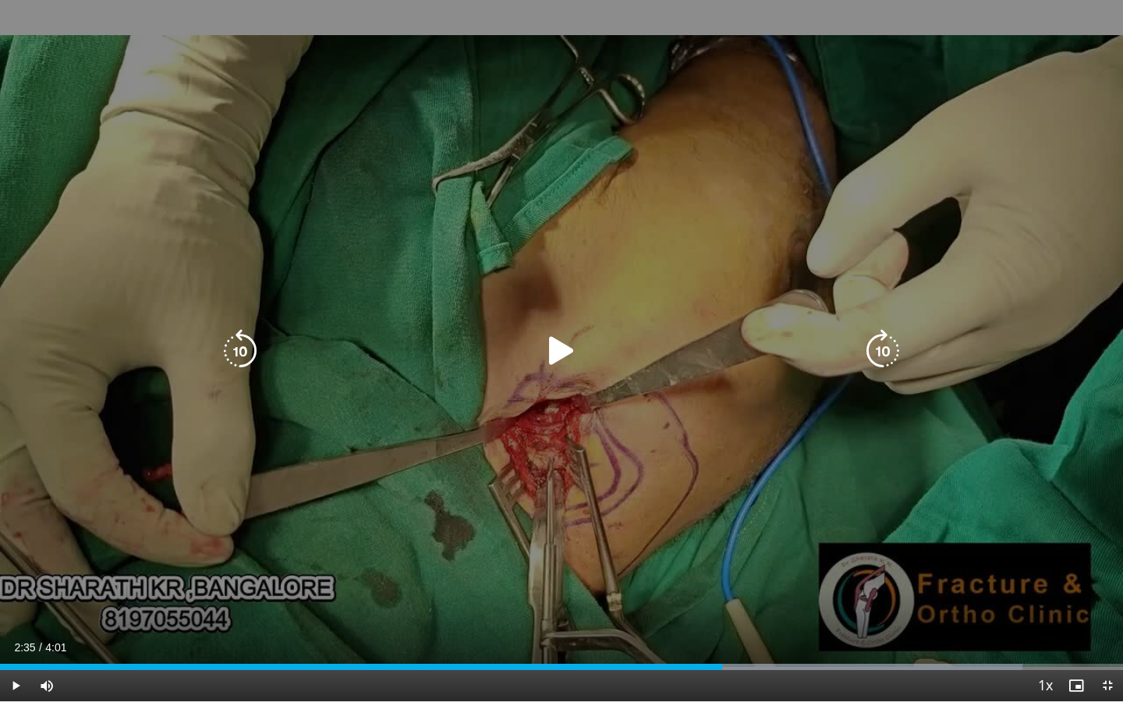
click at [567, 363] on icon "Video Player" at bounding box center [561, 351] width 44 height 44
click at [557, 349] on icon "Video Player" at bounding box center [561, 351] width 44 height 44
click at [557, 348] on icon "Video Player" at bounding box center [561, 351] width 44 height 44
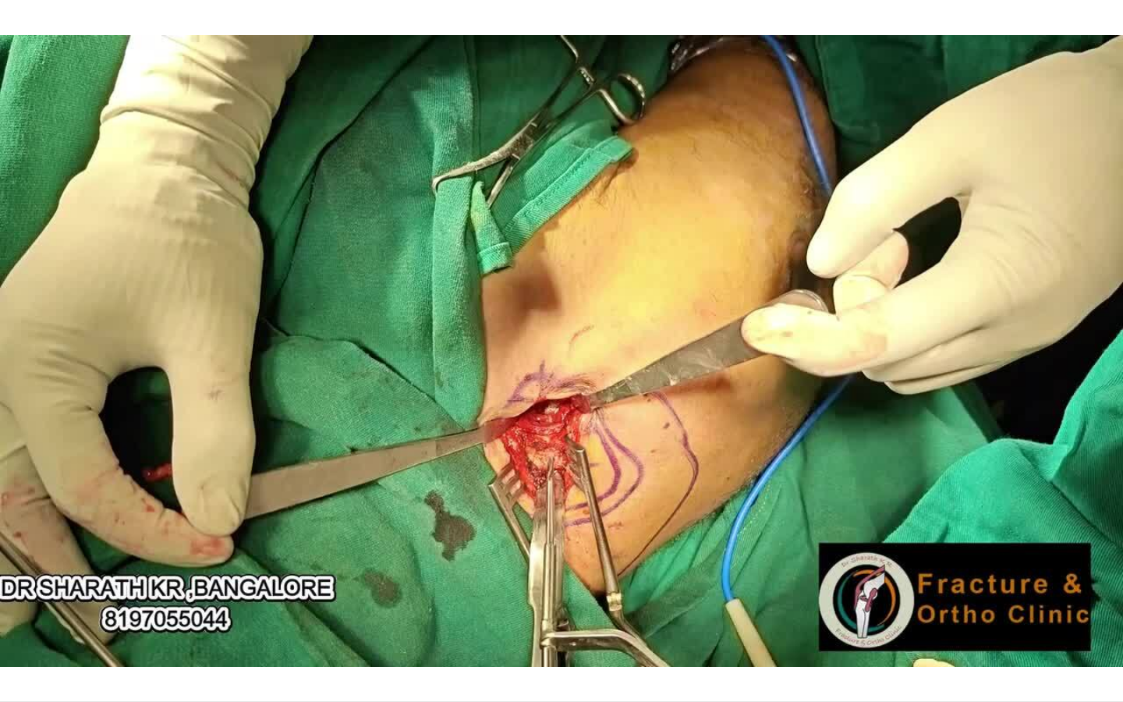
click at [557, 348] on div "10 seconds Tap to unmute" at bounding box center [561, 350] width 1123 height 701
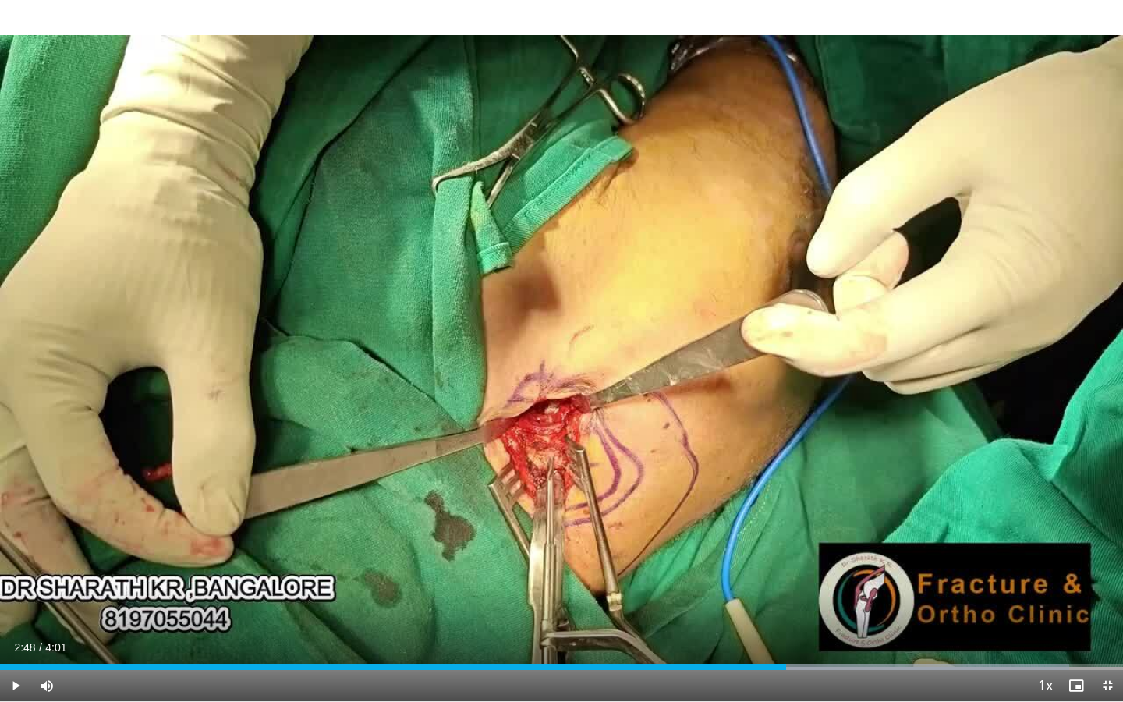
click at [557, 348] on div "10 seconds Tap to unmute" at bounding box center [561, 350] width 1123 height 701
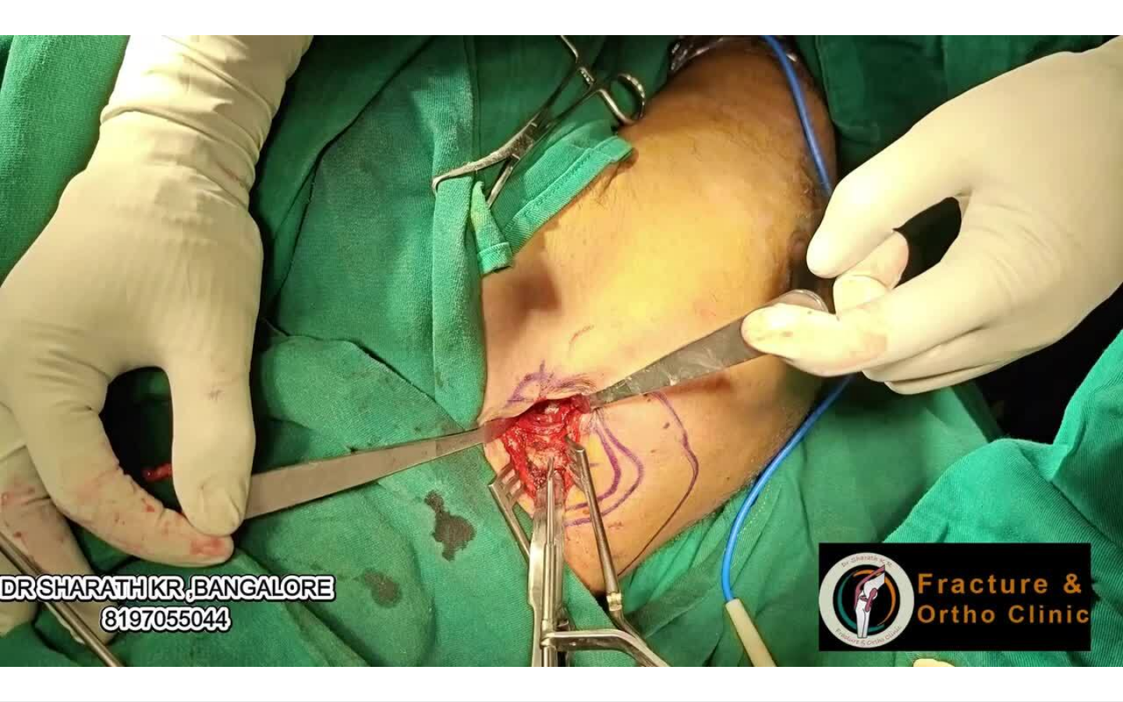
click at [566, 401] on div "10 seconds Tap to unmute" at bounding box center [561, 350] width 1123 height 701
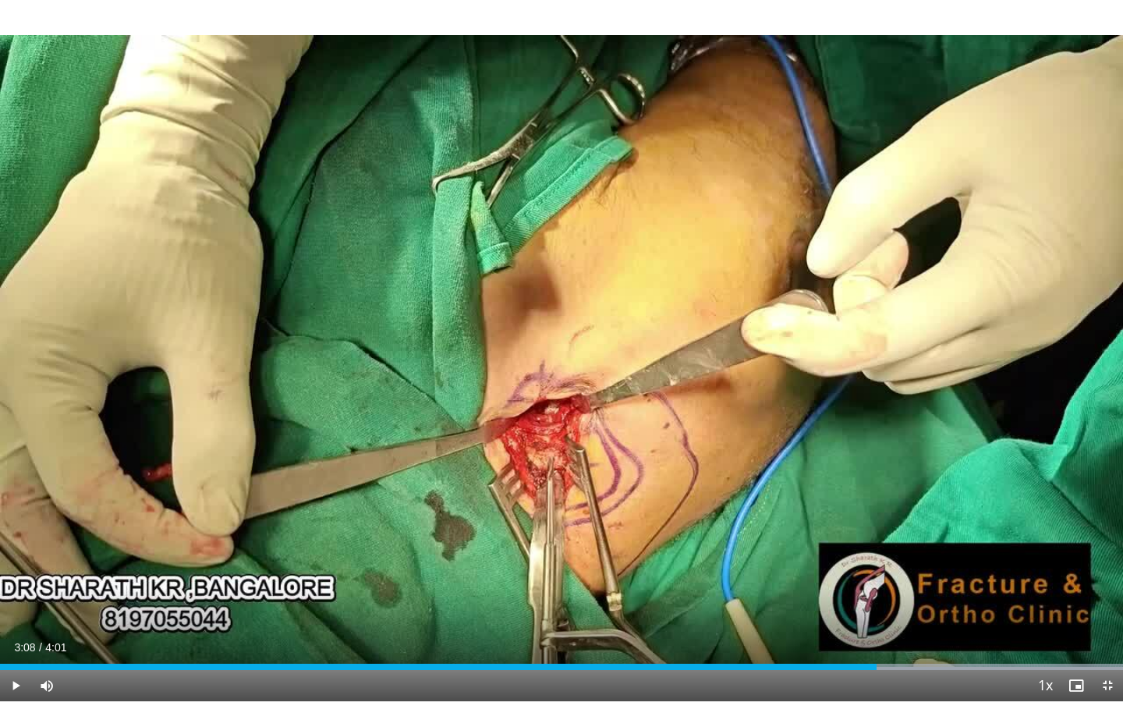
click at [566, 401] on div "10 seconds Tap to unmute" at bounding box center [561, 350] width 1123 height 701
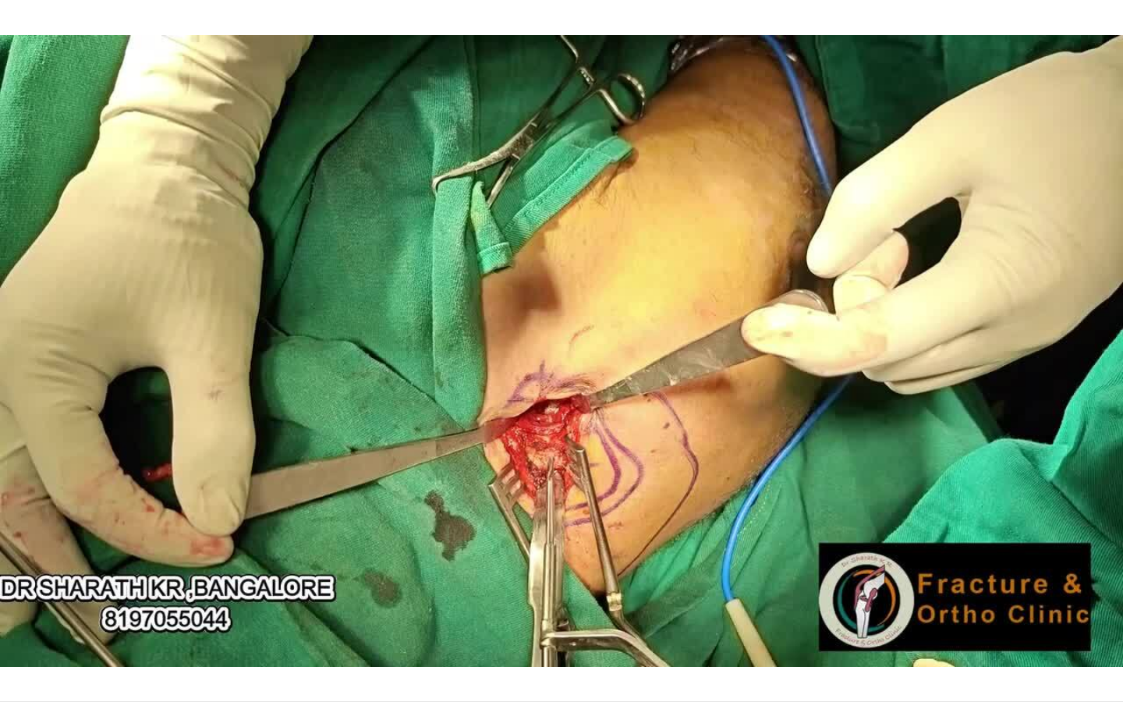
click at [566, 401] on div "10 seconds Tap to unmute" at bounding box center [561, 350] width 1123 height 701
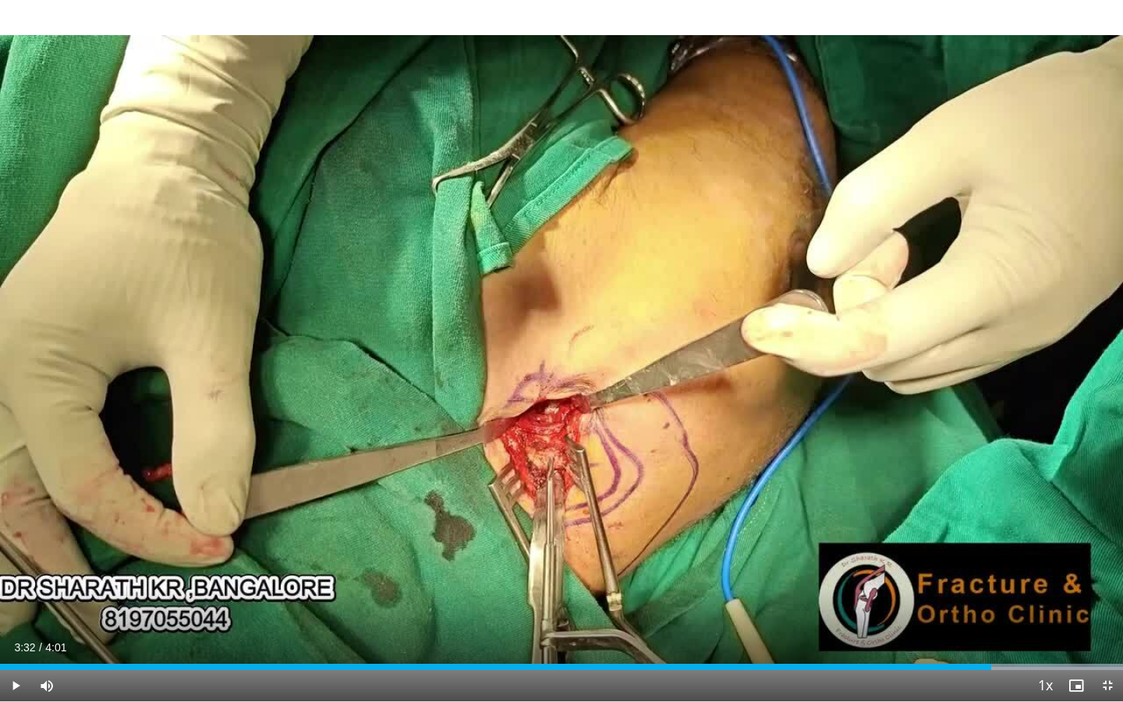
click at [566, 401] on div "10 seconds Tap to unmute" at bounding box center [561, 350] width 1123 height 701
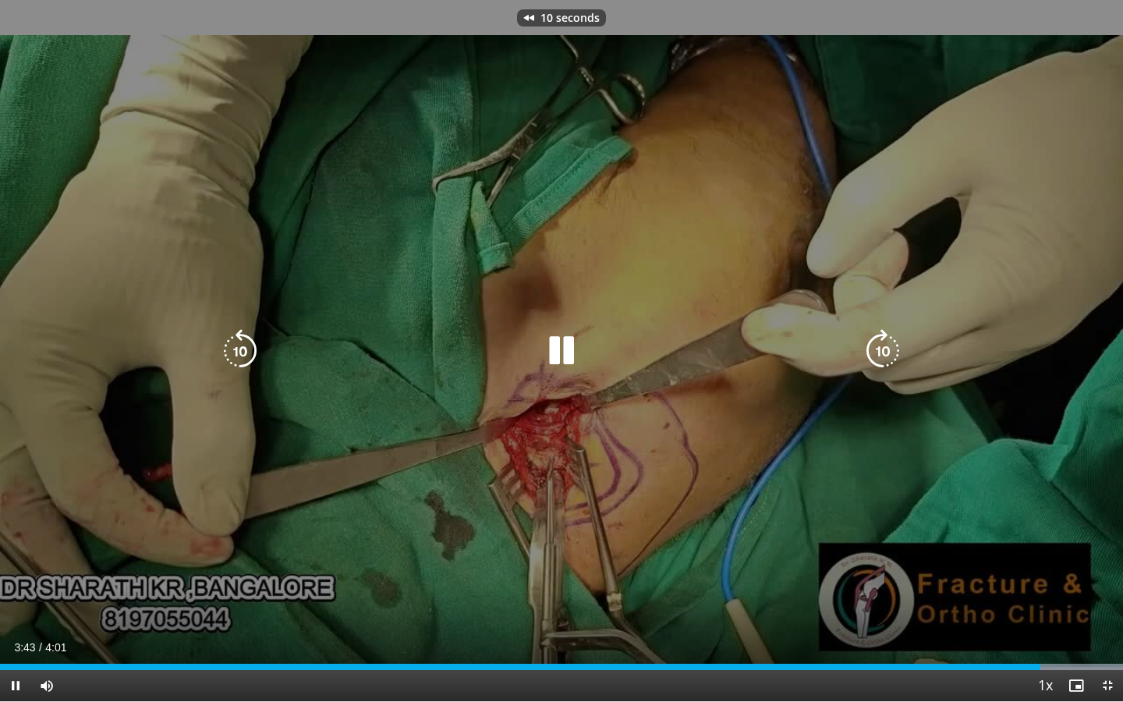
click at [555, 412] on div "10 seconds Tap to unmute" at bounding box center [561, 350] width 1123 height 701
click at [585, 413] on div "10 seconds Tap to unmute" at bounding box center [561, 350] width 1123 height 701
click at [592, 423] on div "10 seconds Tap to unmute" at bounding box center [561, 350] width 1123 height 701
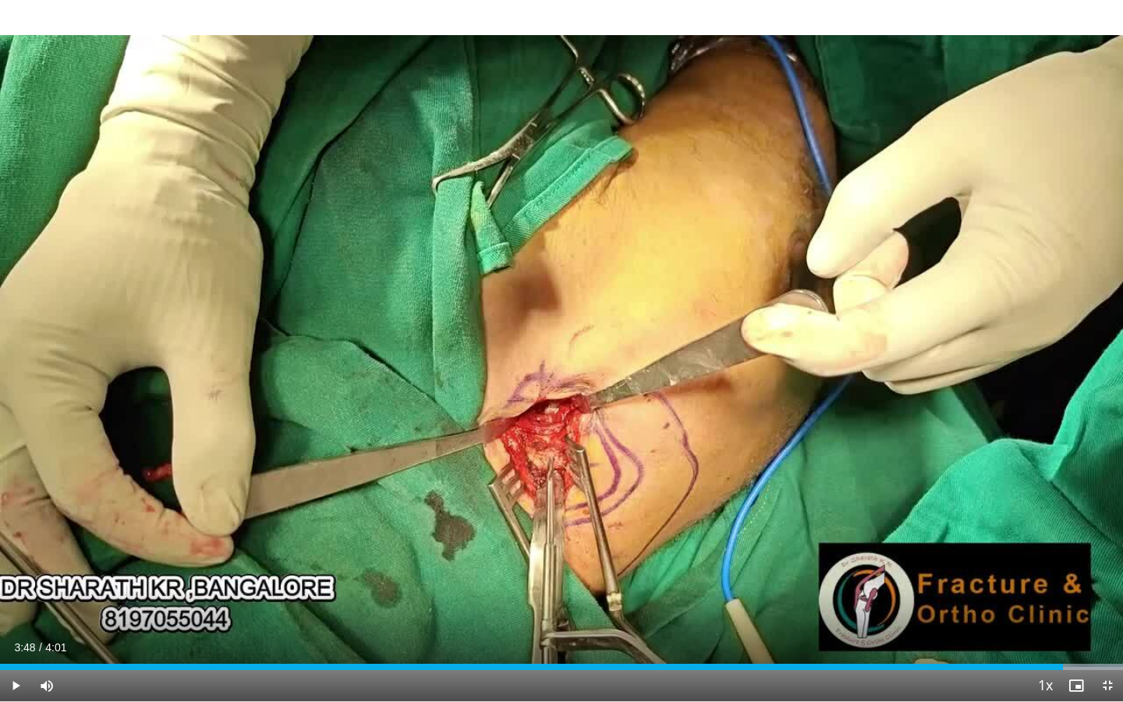
click at [592, 423] on div "10 seconds Tap to unmute" at bounding box center [561, 350] width 1123 height 701
click at [1110, 575] on span "Video Player" at bounding box center [1106, 685] width 31 height 31
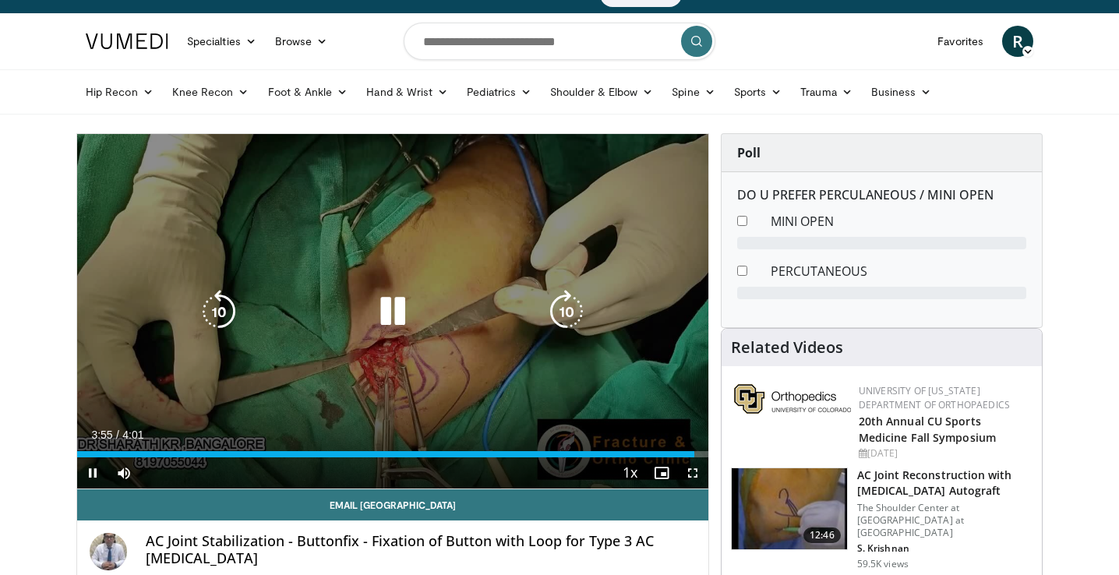
click at [392, 311] on icon "Video Player" at bounding box center [393, 312] width 44 height 44
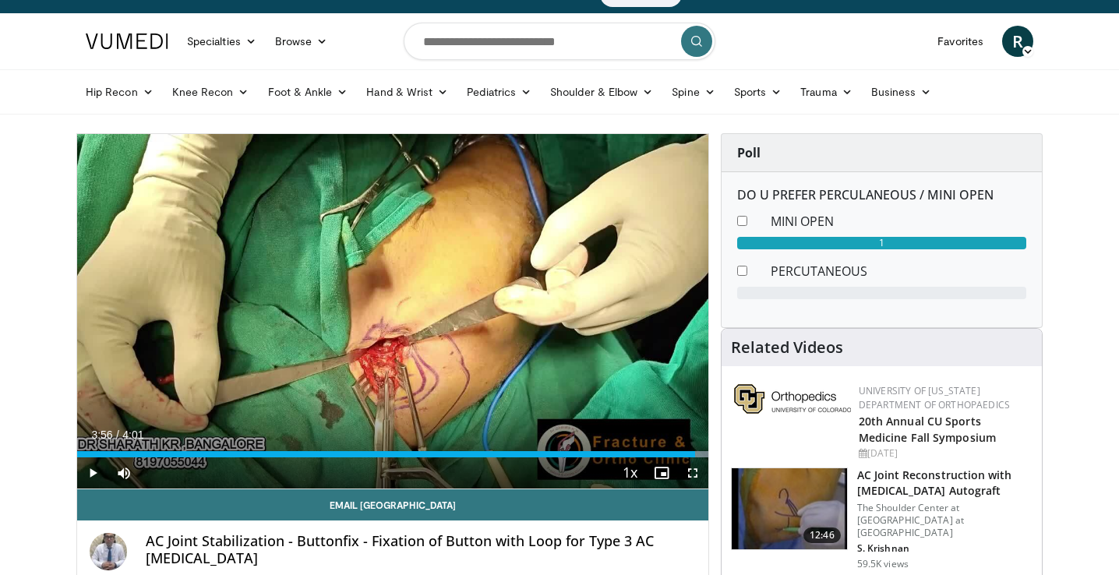
click at [124, 40] on img at bounding box center [127, 42] width 83 height 16
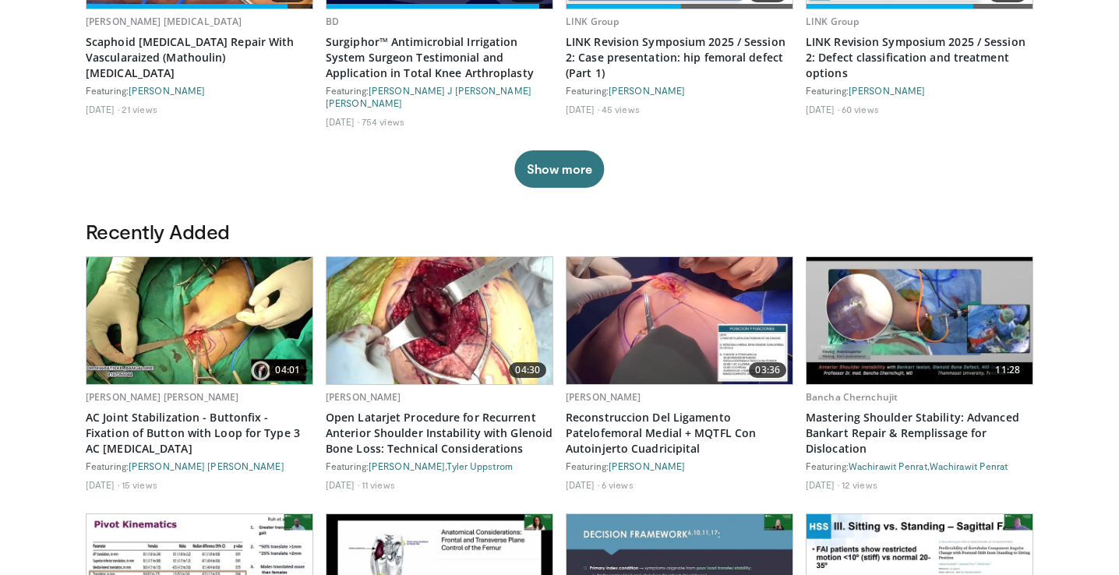
scroll to position [680, 0]
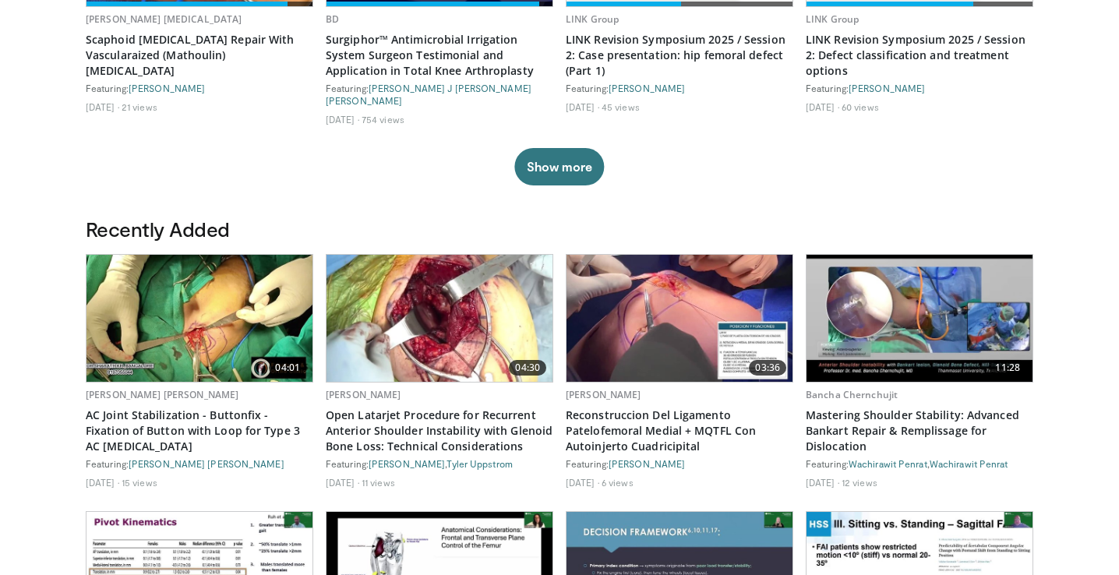
click at [23, 224] on body "Vumedi Week 2025 Channel WATCH NOW Specialties Adult & Family Medicine Allergy,…" at bounding box center [559, 302] width 1119 height 1965
click at [408, 297] on img at bounding box center [440, 318] width 226 height 127
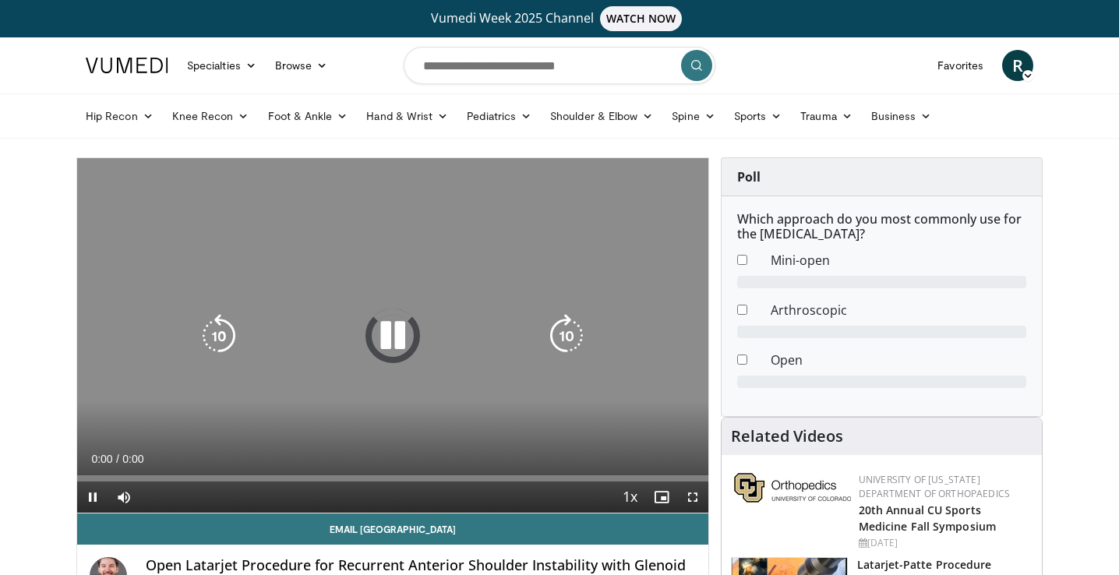
click at [397, 331] on icon "Video Player" at bounding box center [393, 336] width 44 height 44
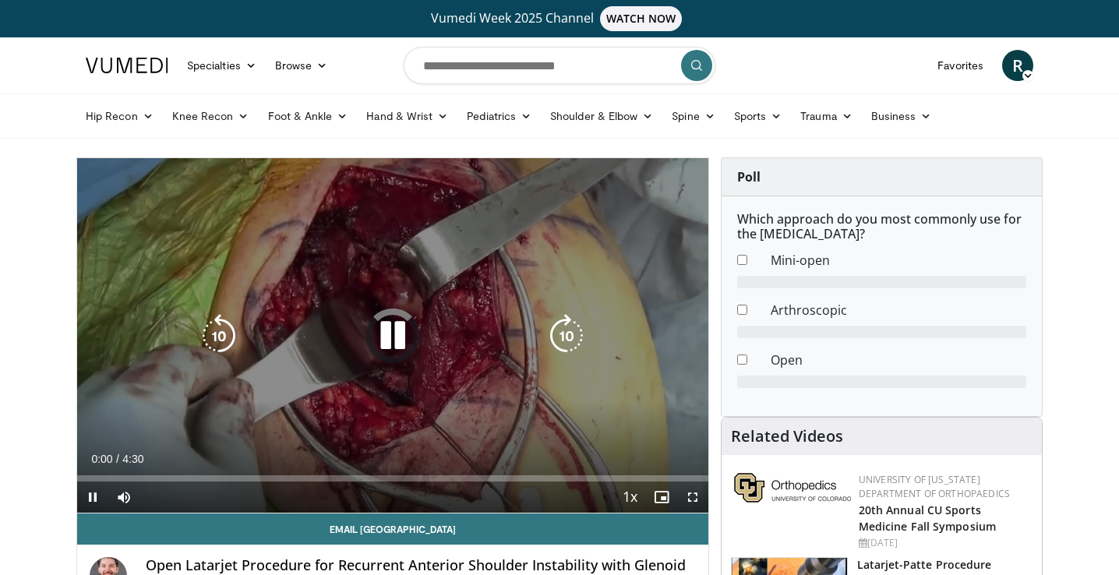
click at [394, 344] on icon "Video Player" at bounding box center [393, 336] width 44 height 44
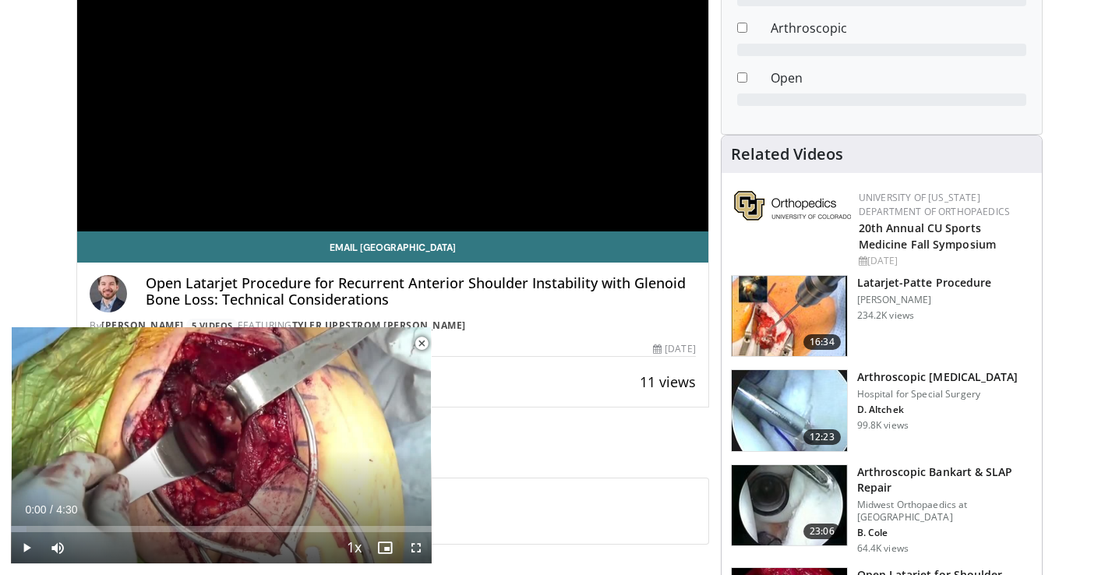
scroll to position [387, 0]
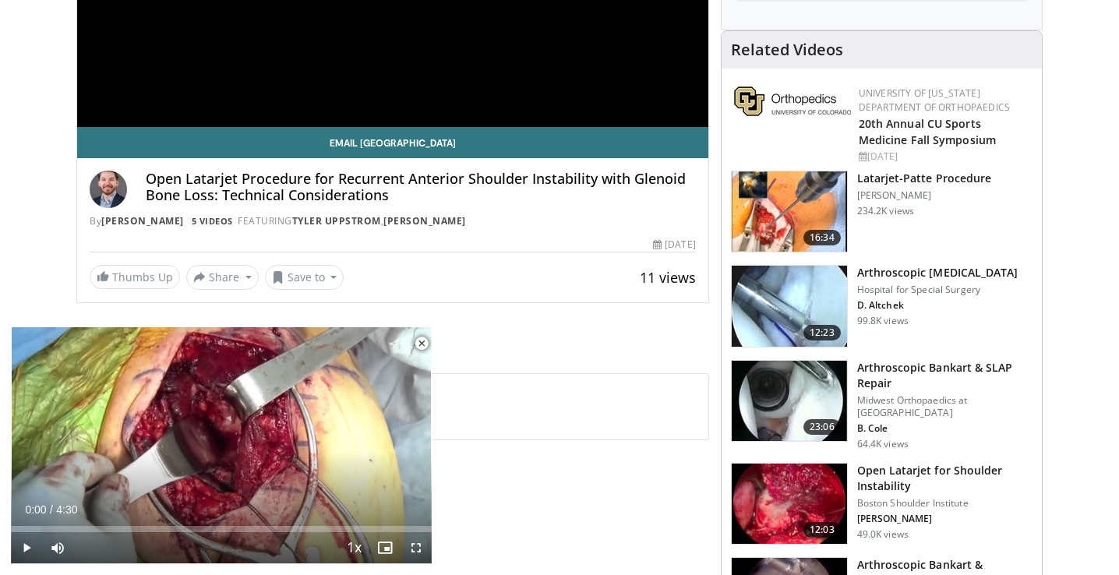
click at [425, 344] on span "Video Player" at bounding box center [421, 343] width 31 height 31
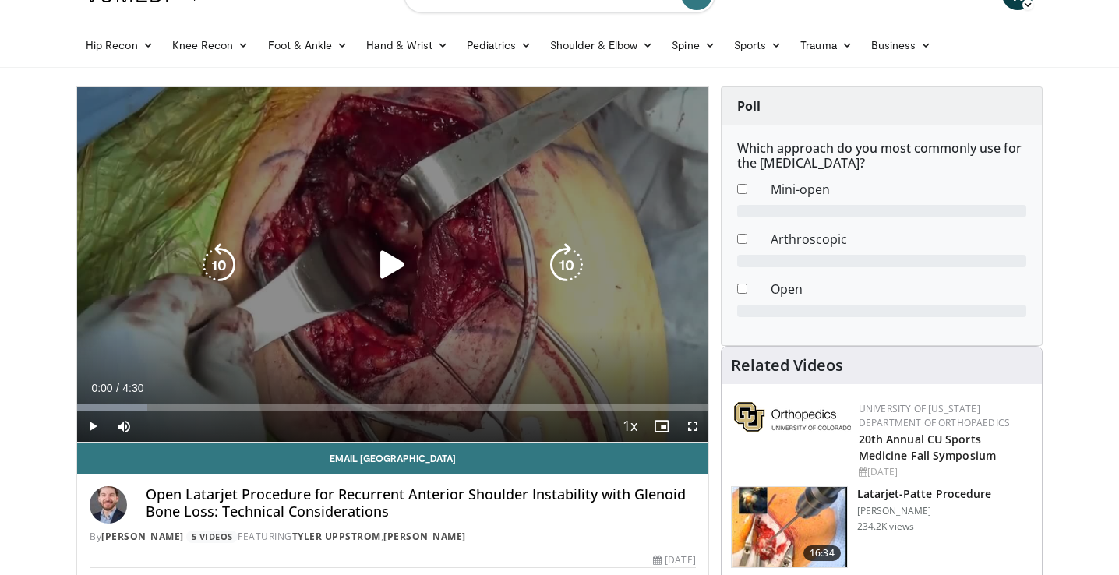
scroll to position [72, 0]
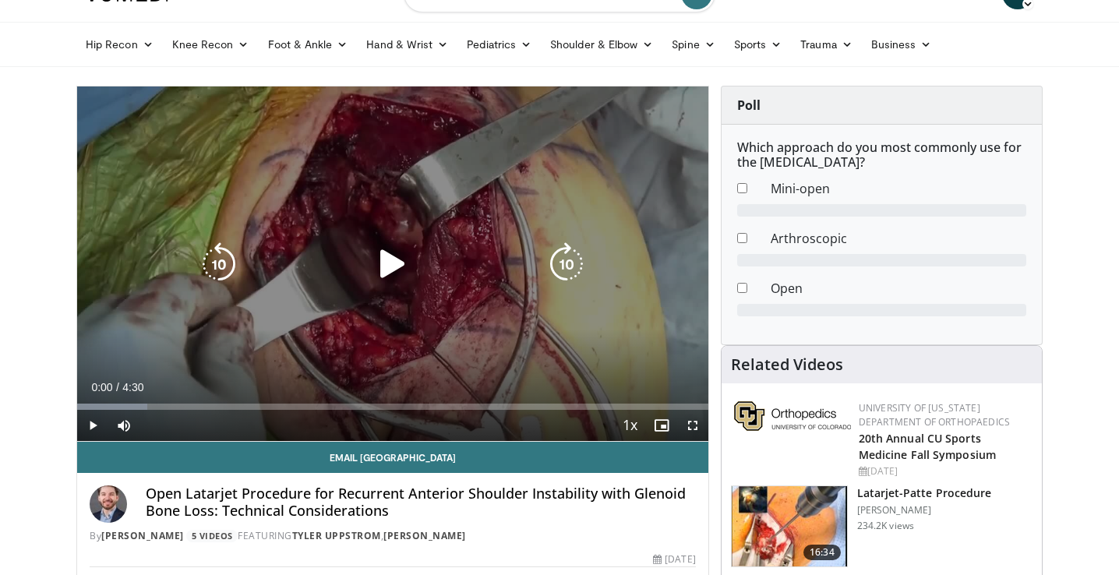
click at [374, 276] on icon "Video Player" at bounding box center [393, 264] width 44 height 44
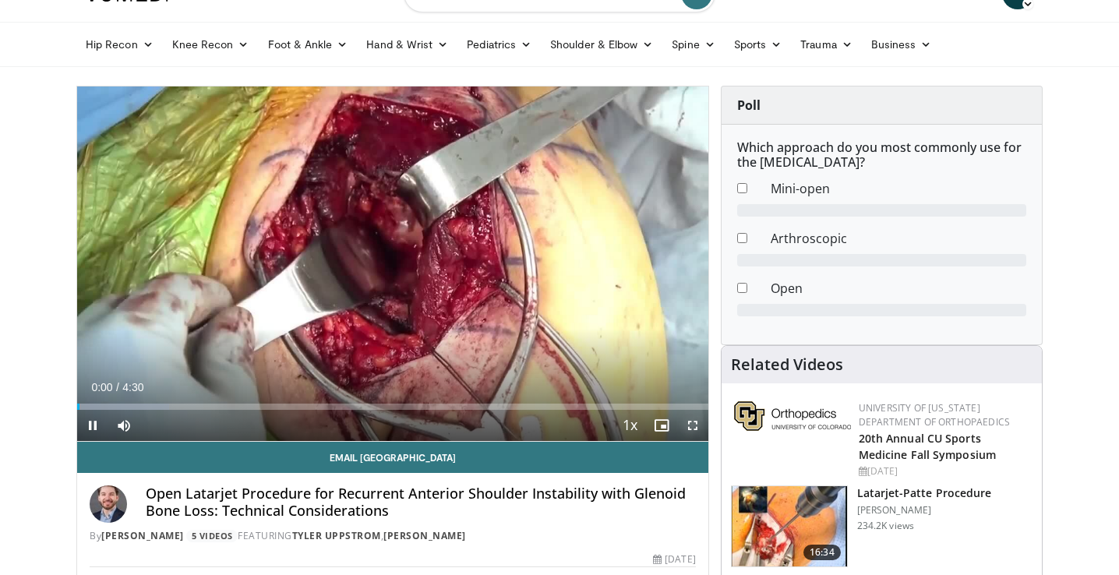
click at [688, 421] on span "Video Player" at bounding box center [692, 425] width 31 height 31
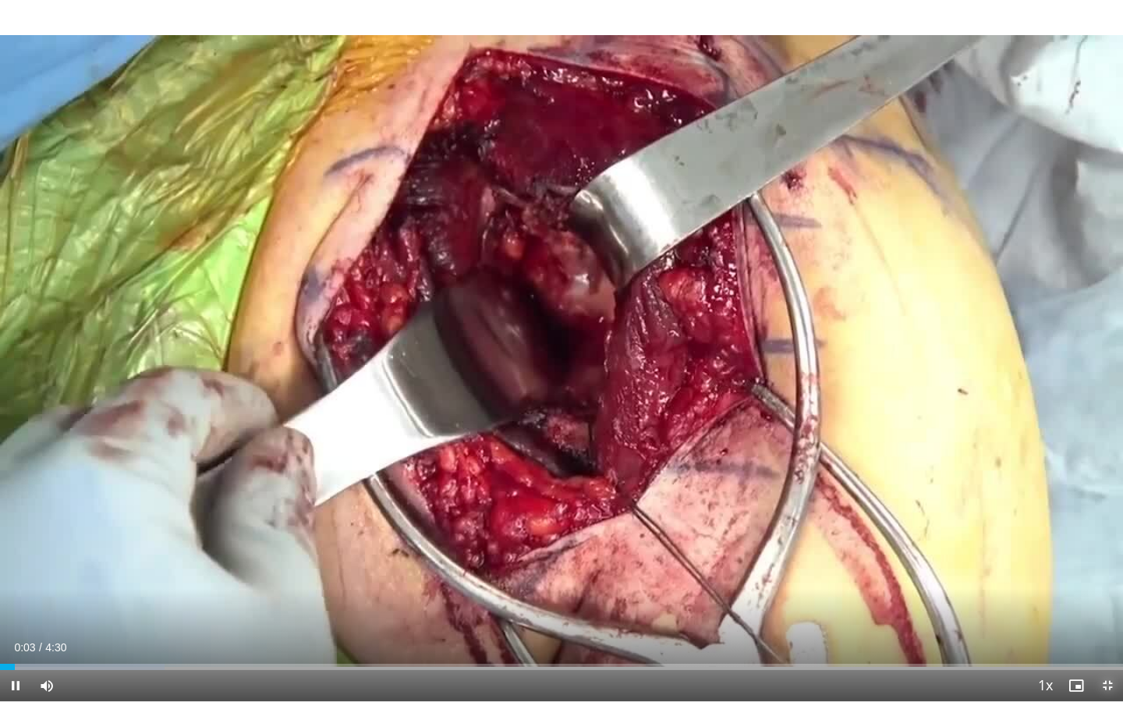
click at [1109, 575] on span "Video Player" at bounding box center [1106, 685] width 31 height 31
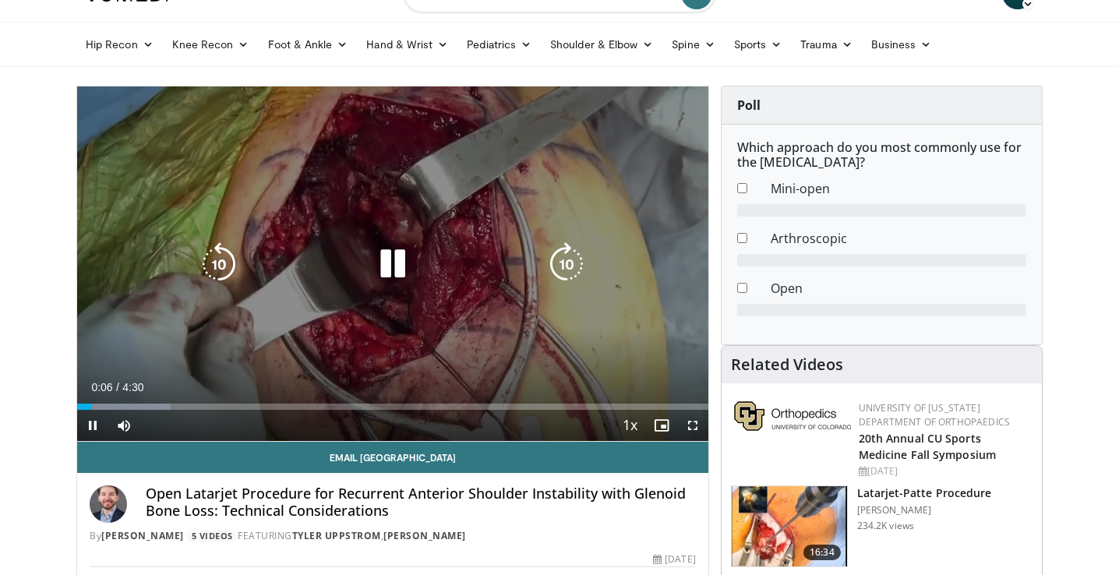
click at [384, 268] on icon "Video Player" at bounding box center [393, 264] width 44 height 44
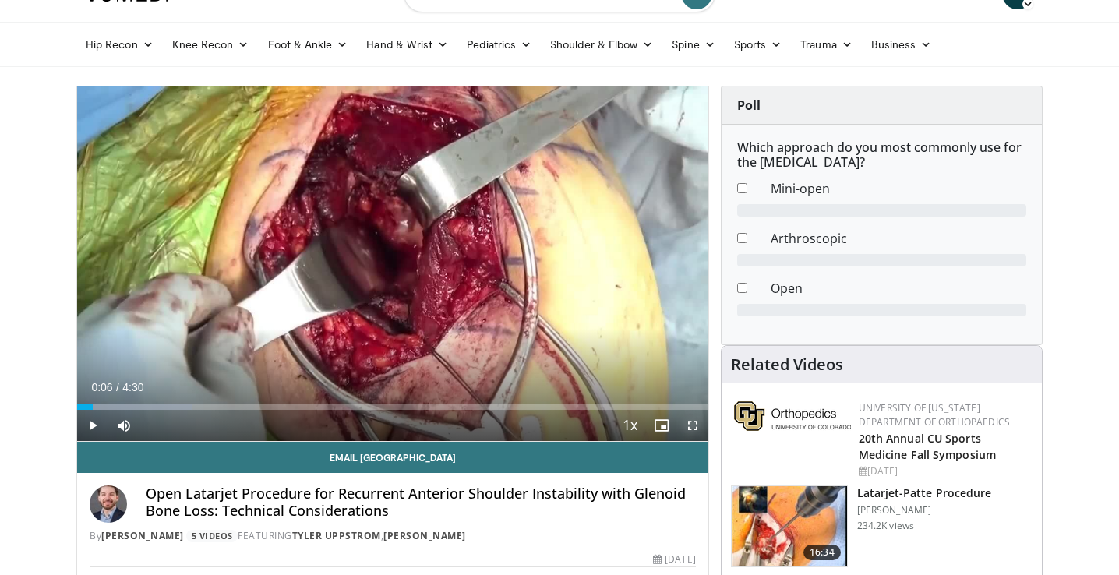
click at [699, 420] on span "Video Player" at bounding box center [692, 425] width 31 height 31
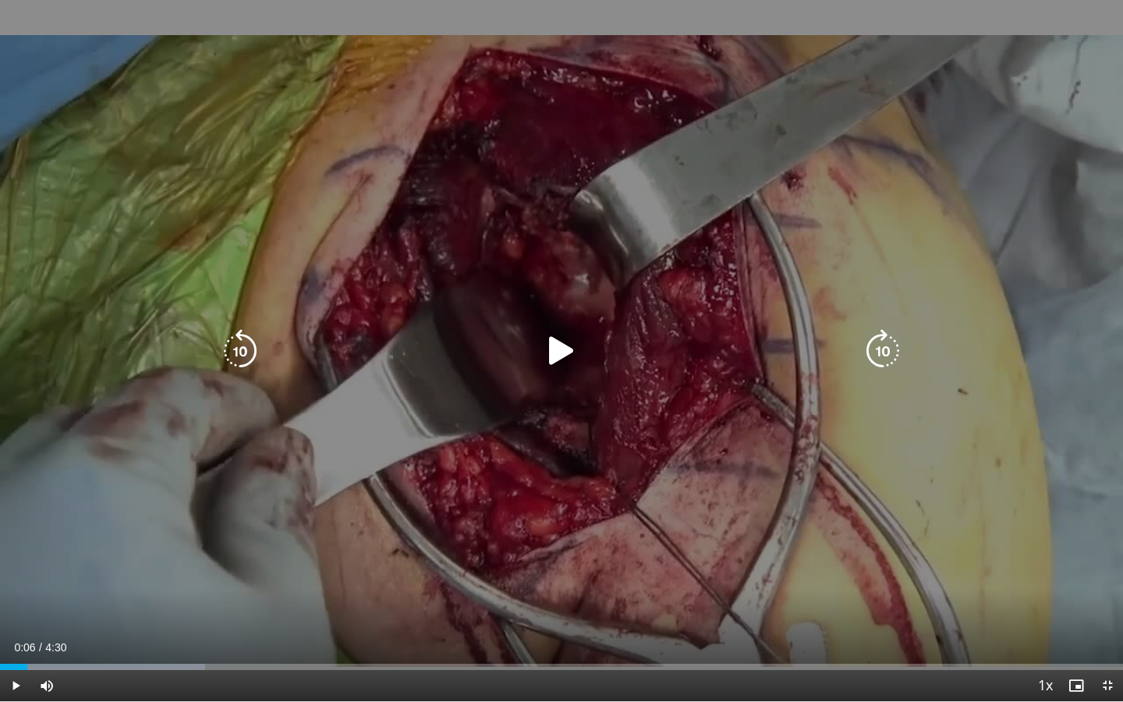
click at [553, 347] on icon "Video Player" at bounding box center [561, 351] width 44 height 44
click at [482, 345] on div "Video Player" at bounding box center [562, 350] width 674 height 31
click at [558, 362] on icon "Video Player" at bounding box center [561, 351] width 44 height 44
click at [559, 363] on icon "Video Player" at bounding box center [561, 351] width 44 height 44
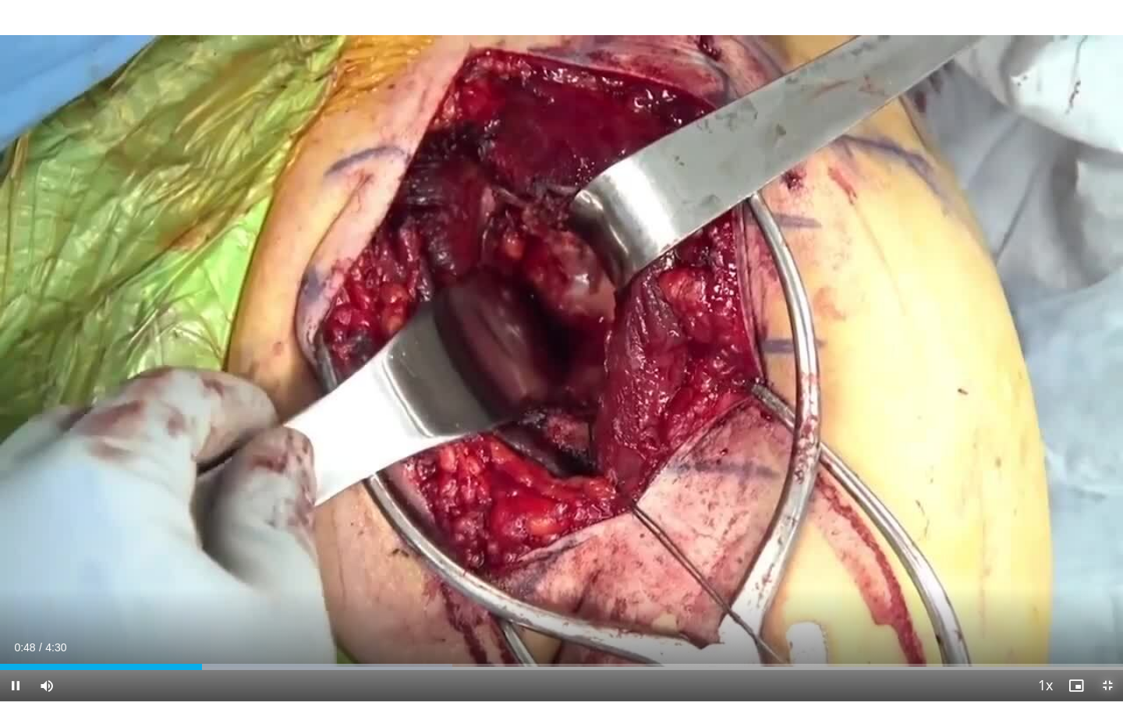
click at [1109, 575] on span "Video Player" at bounding box center [1106, 685] width 31 height 31
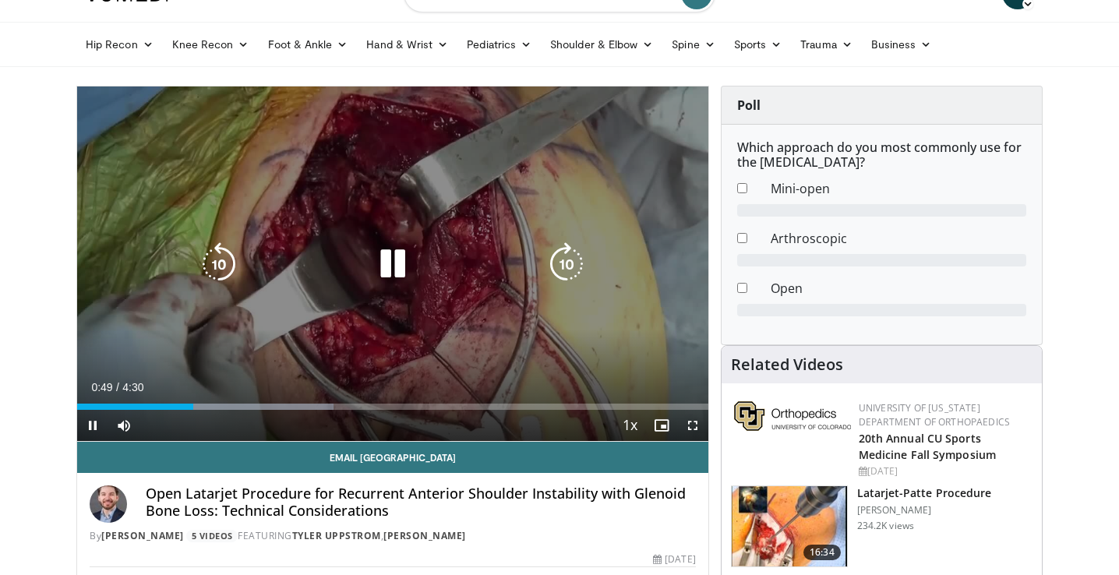
click at [393, 251] on icon "Video Player" at bounding box center [393, 264] width 44 height 44
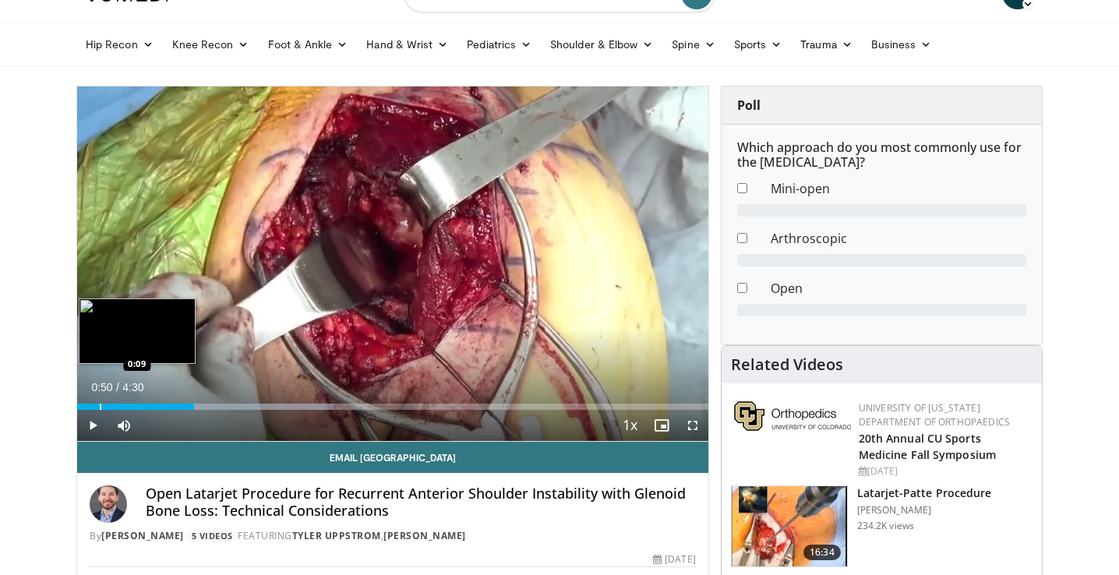
click at [99, 401] on div "Loaded : 40.66% 0:50 0:09" at bounding box center [392, 402] width 631 height 15
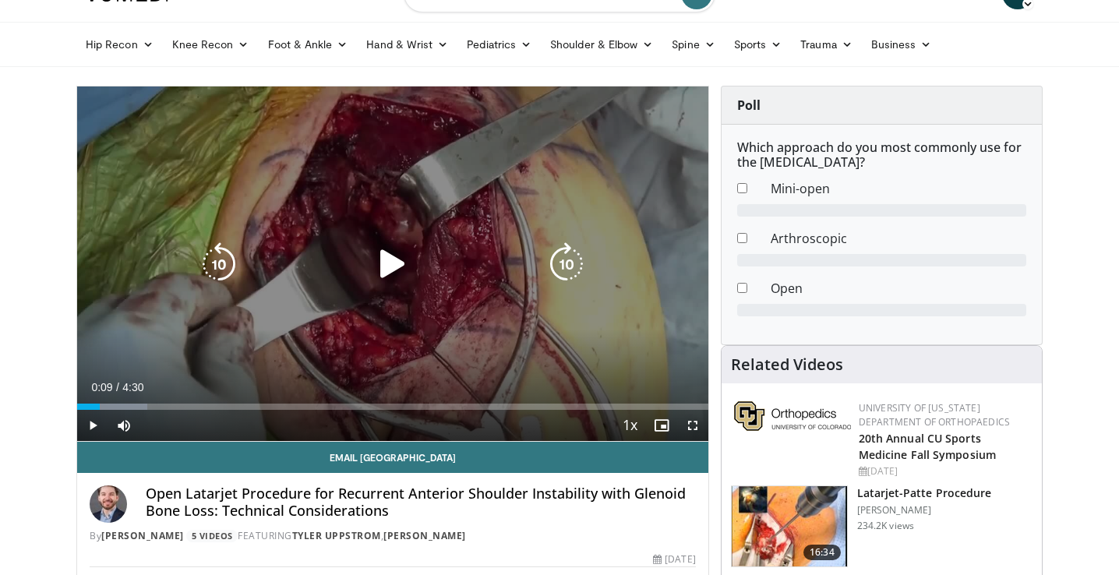
click at [229, 260] on icon "Video Player" at bounding box center [219, 264] width 44 height 44
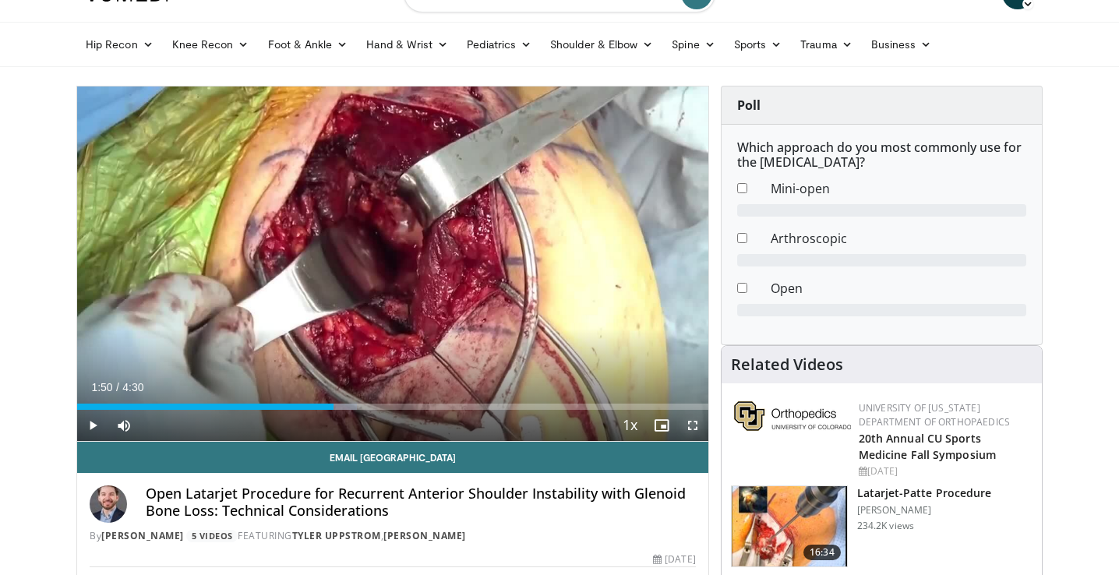
click at [693, 425] on span "Video Player" at bounding box center [692, 425] width 31 height 31
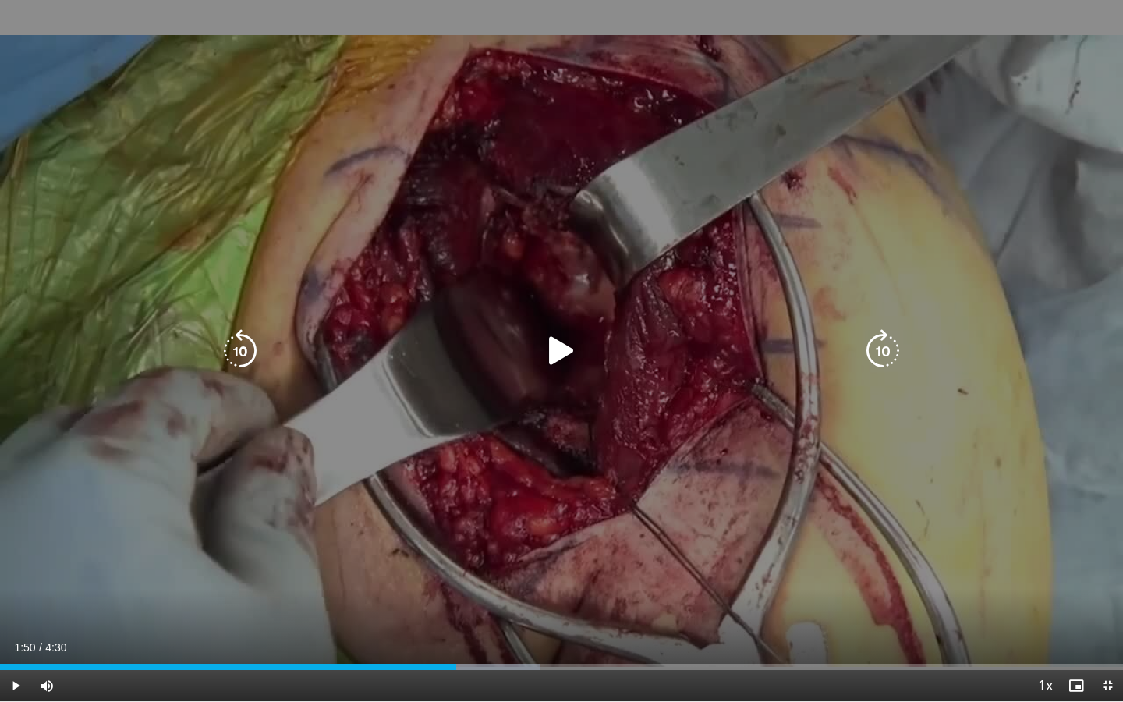
click at [879, 350] on icon "Video Player" at bounding box center [883, 351] width 44 height 44
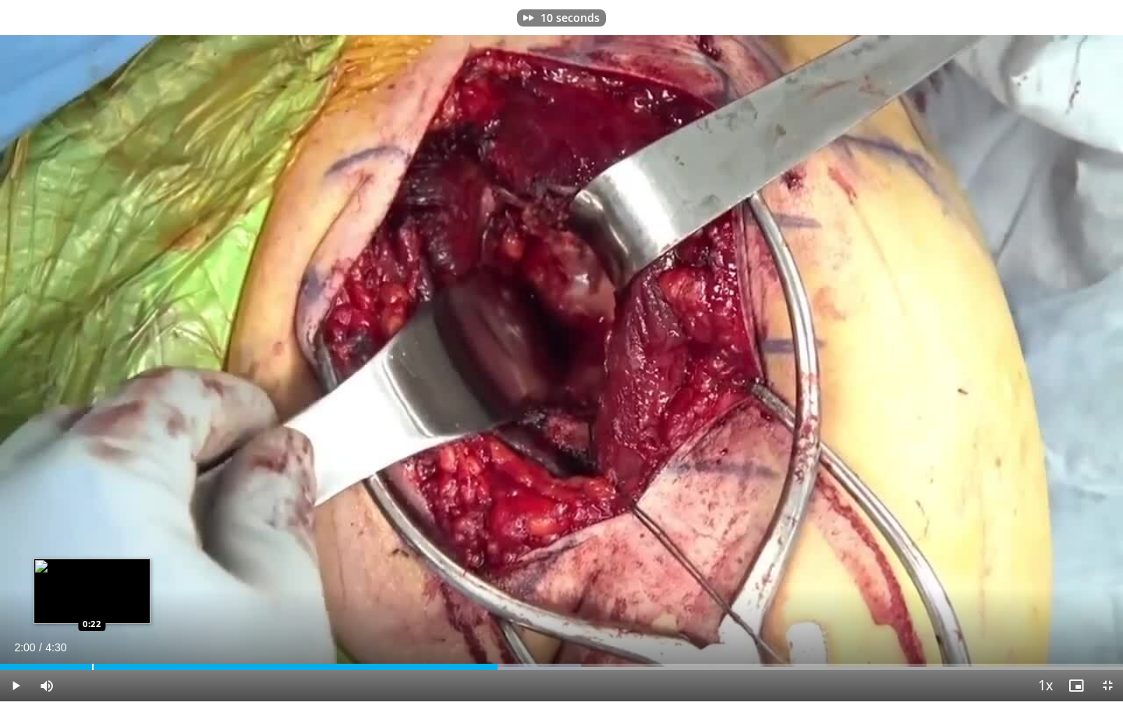
click at [92, 575] on div "Progress Bar" at bounding box center [93, 666] width 2 height 6
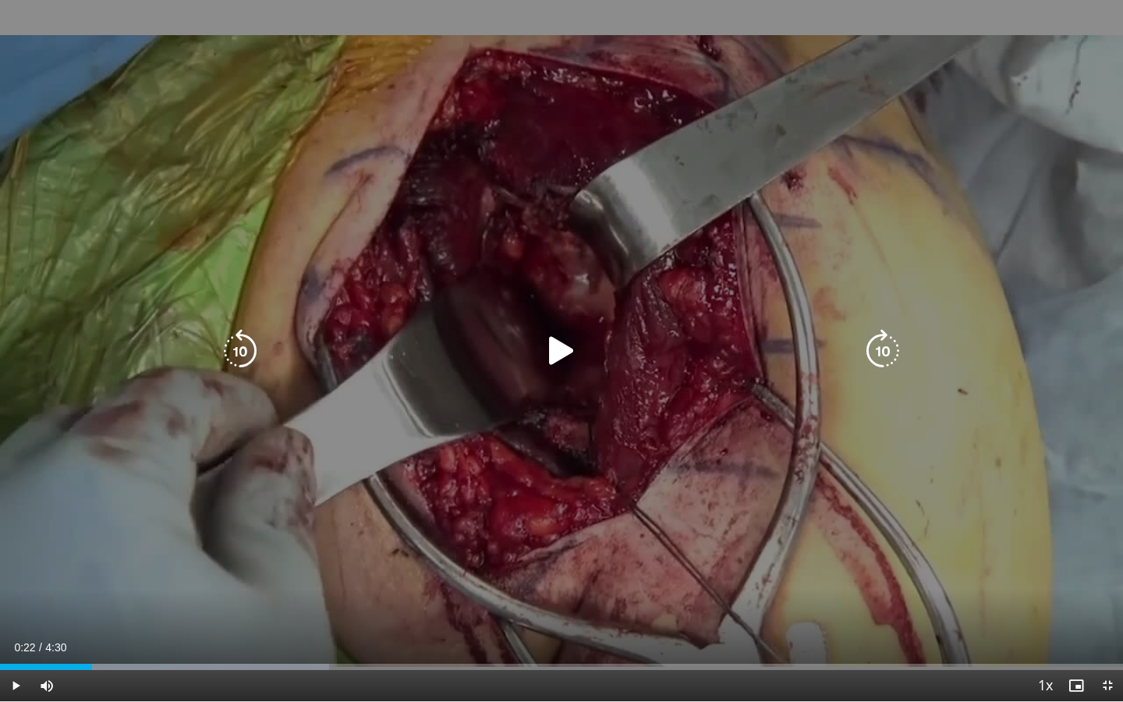
click at [886, 353] on icon "Video Player" at bounding box center [883, 351] width 44 height 44
click at [886, 351] on icon "Video Player" at bounding box center [883, 351] width 44 height 44
click at [613, 341] on div "Video Player" at bounding box center [562, 350] width 674 height 31
click at [557, 353] on icon "Video Player" at bounding box center [561, 351] width 44 height 44
click at [869, 345] on icon "Video Player" at bounding box center [883, 351] width 44 height 44
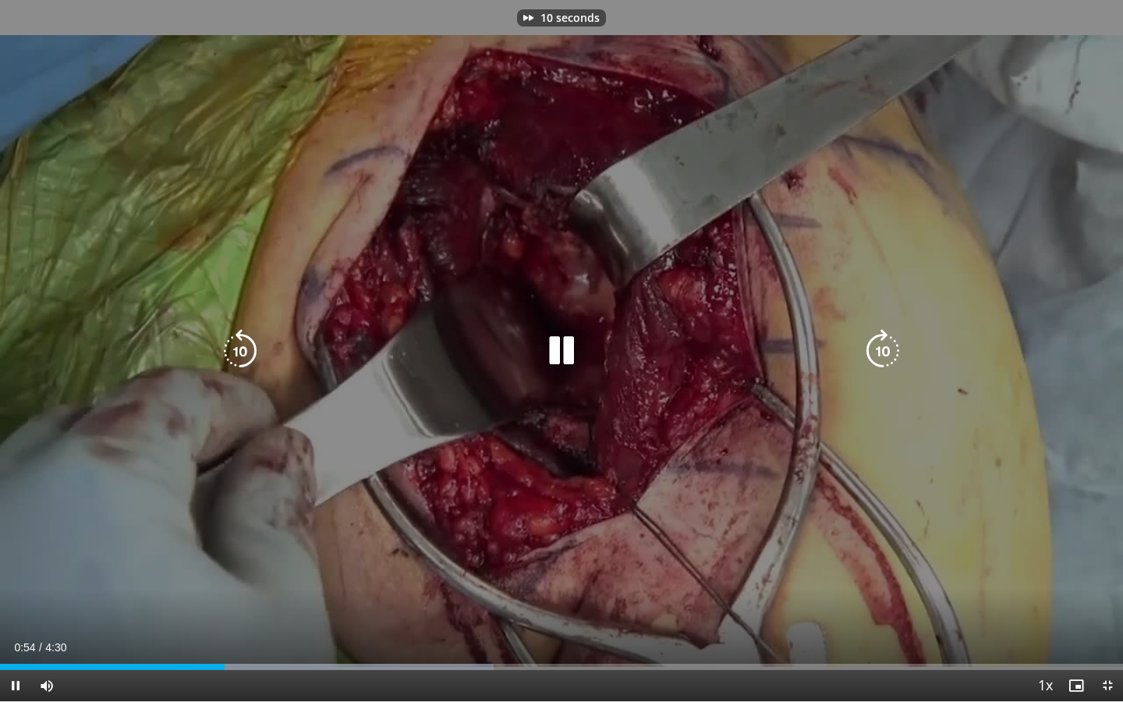
click at [556, 351] on icon "Video Player" at bounding box center [561, 351] width 44 height 44
click at [557, 345] on icon "Video Player" at bounding box center [561, 351] width 44 height 44
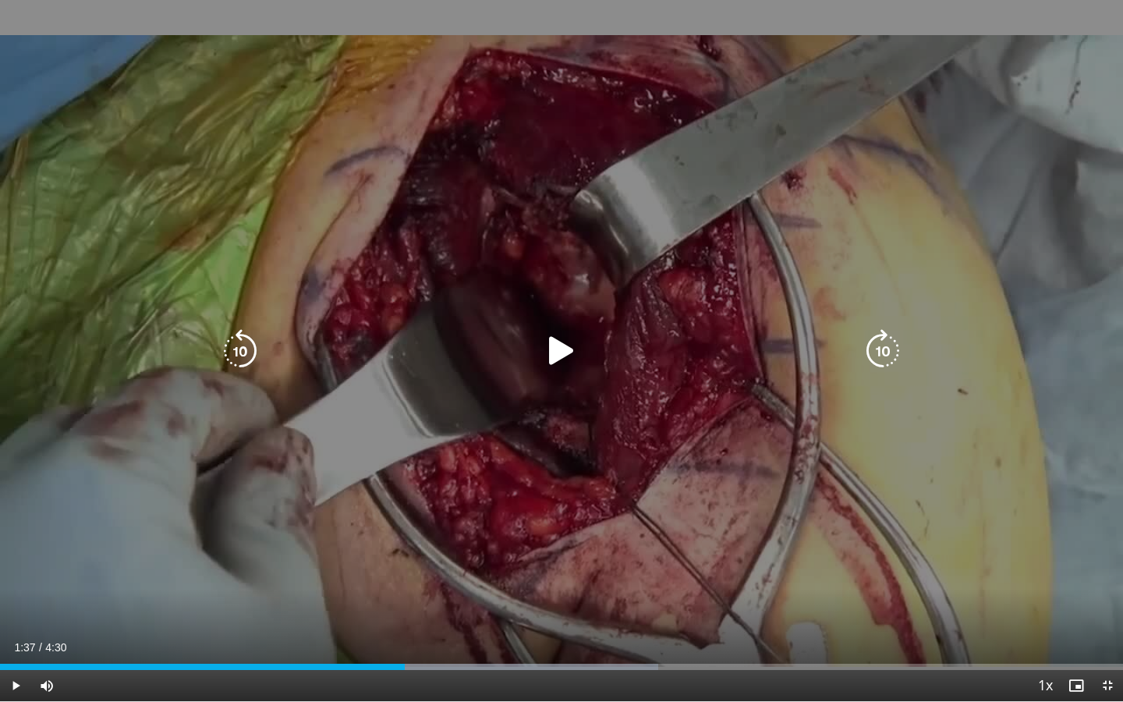
click at [557, 345] on icon "Video Player" at bounding box center [561, 351] width 44 height 44
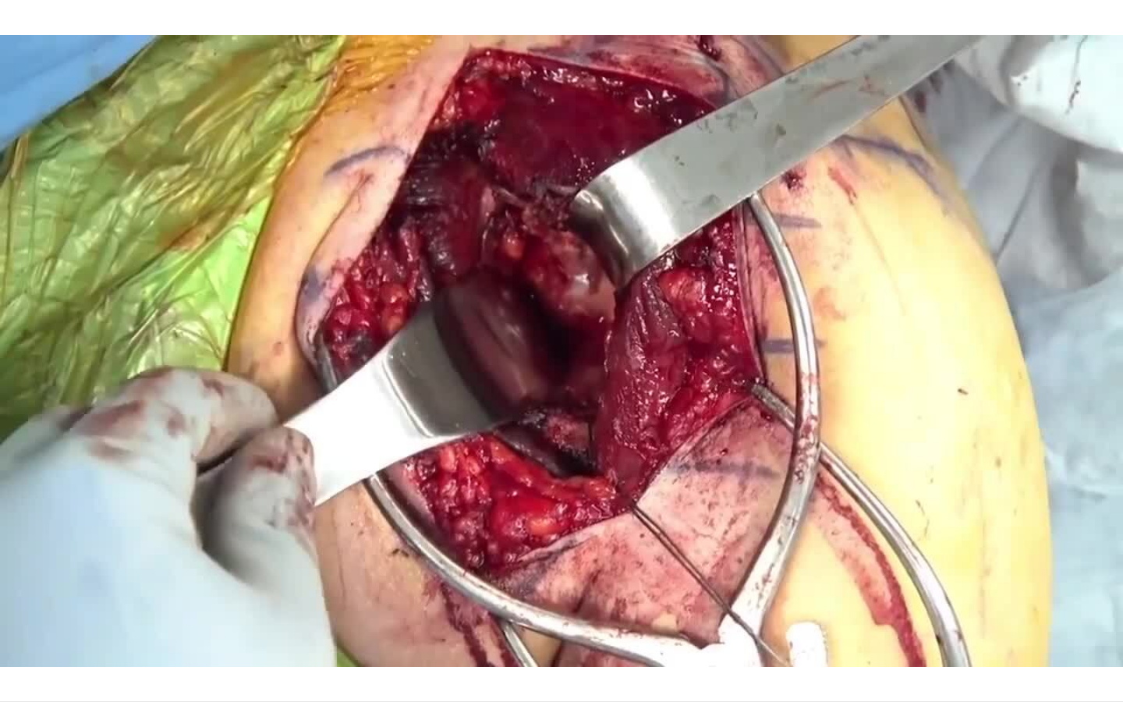
click at [557, 345] on div "10 seconds Tap to unmute" at bounding box center [561, 350] width 1123 height 701
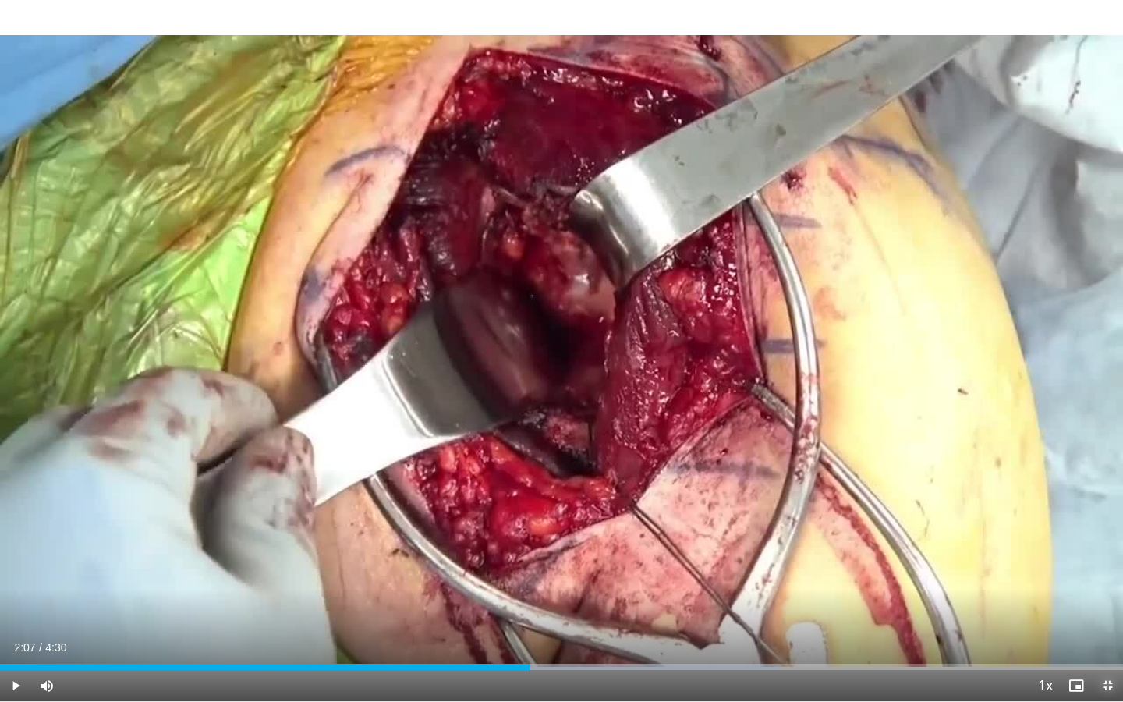
click at [1104, 575] on span "Video Player" at bounding box center [1106, 685] width 31 height 31
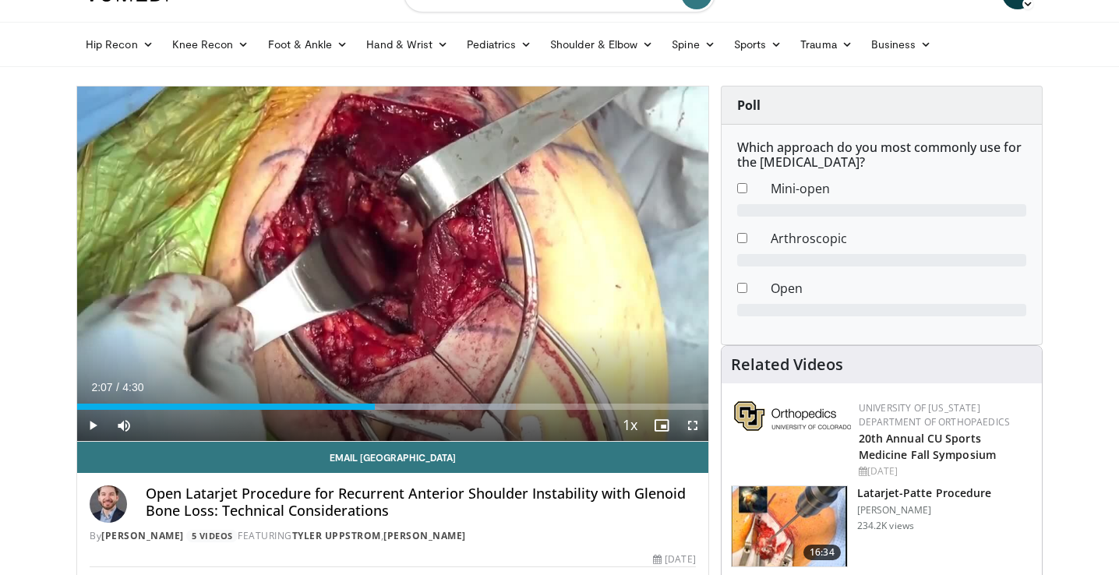
click at [695, 424] on span "Video Player" at bounding box center [692, 425] width 31 height 31
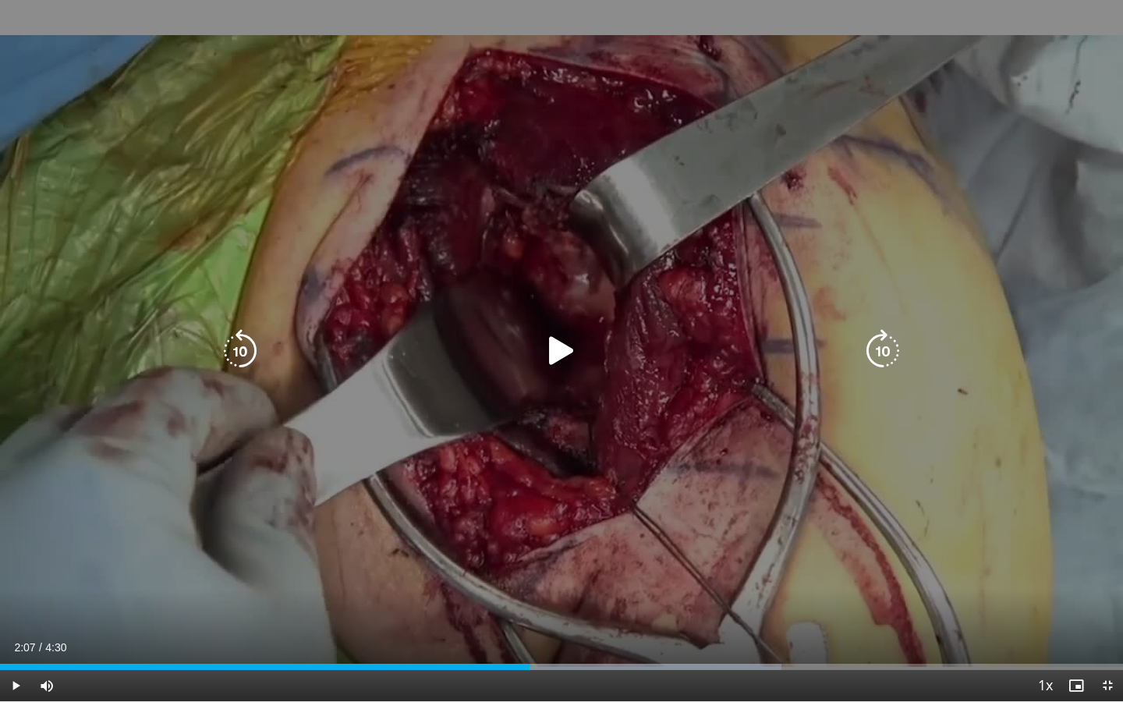
click at [552, 359] on icon "Video Player" at bounding box center [561, 351] width 44 height 44
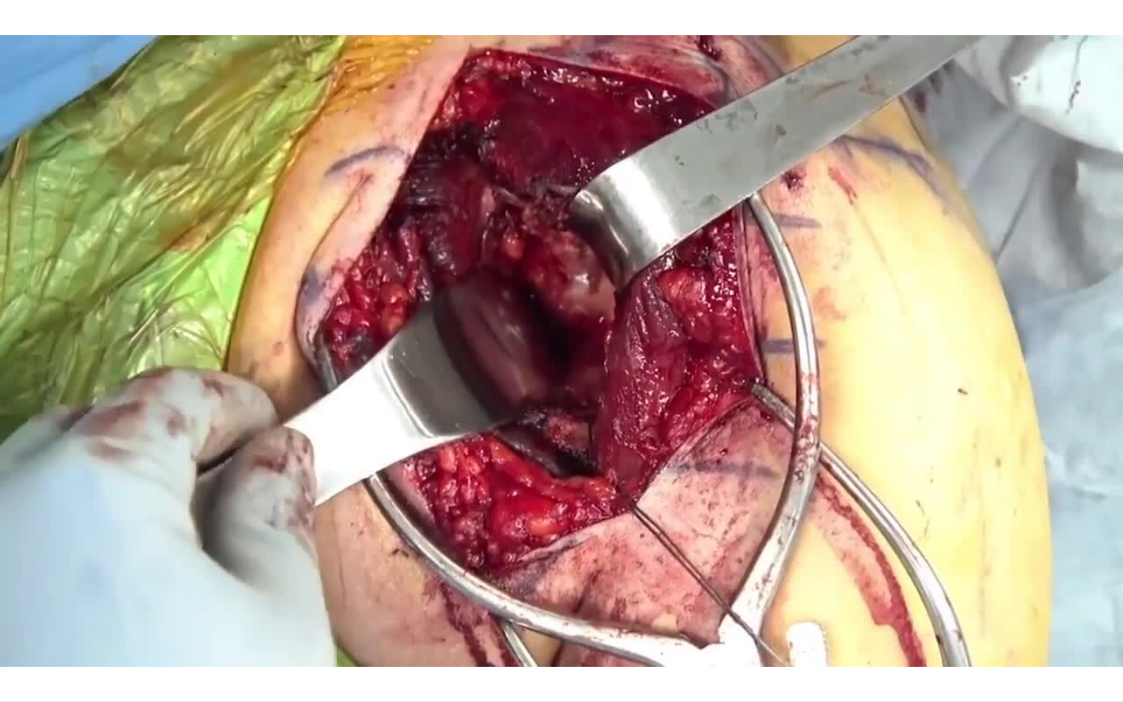
click at [553, 359] on div "10 seconds Tap to unmute" at bounding box center [561, 350] width 1123 height 701
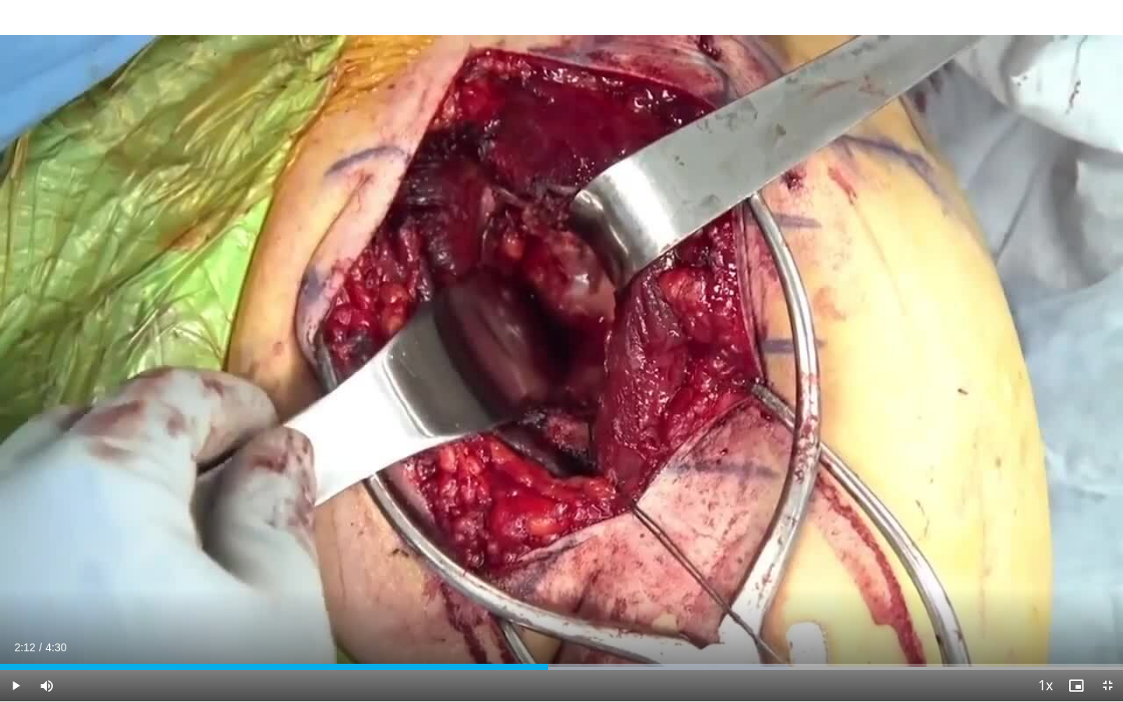
click at [553, 359] on div "10 seconds Tap to unmute" at bounding box center [561, 350] width 1123 height 701
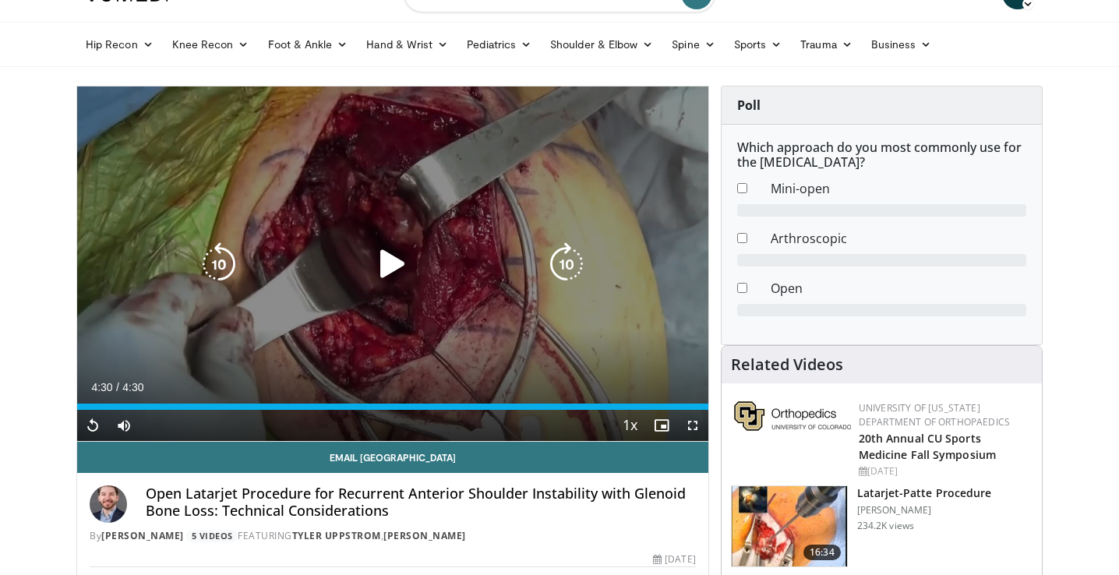
click at [384, 264] on icon "Video Player" at bounding box center [393, 264] width 44 height 44
click at [398, 265] on icon "Video Player" at bounding box center [393, 264] width 44 height 44
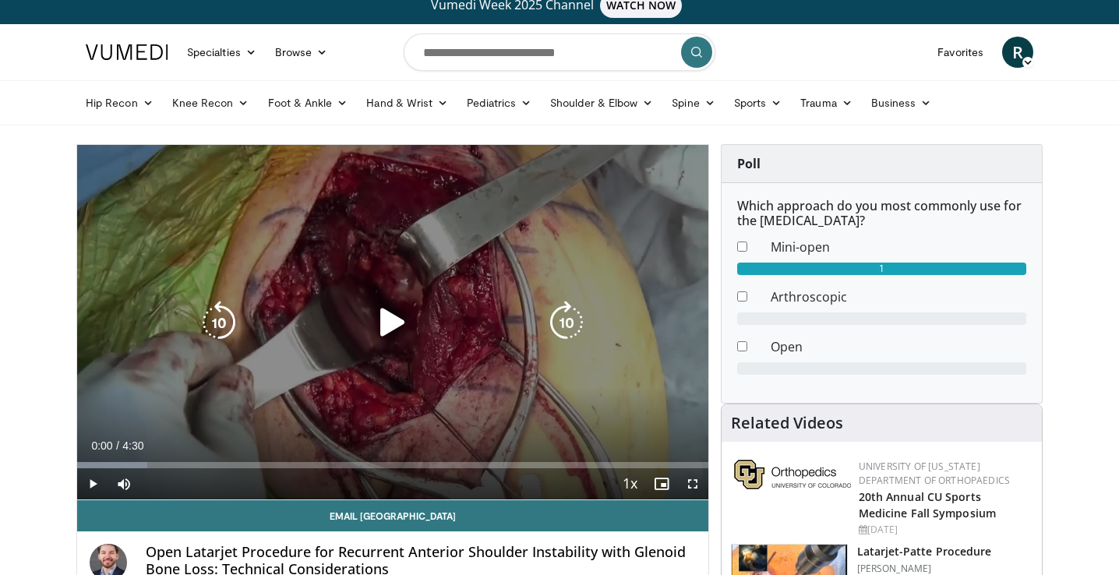
scroll to position [0, 0]
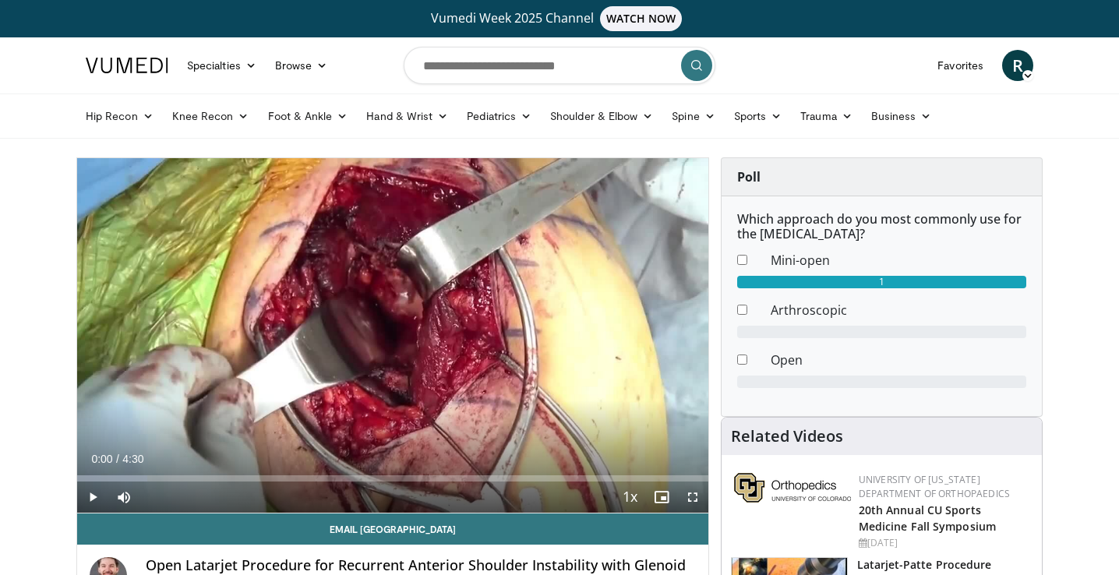
click at [133, 58] on img at bounding box center [127, 66] width 83 height 16
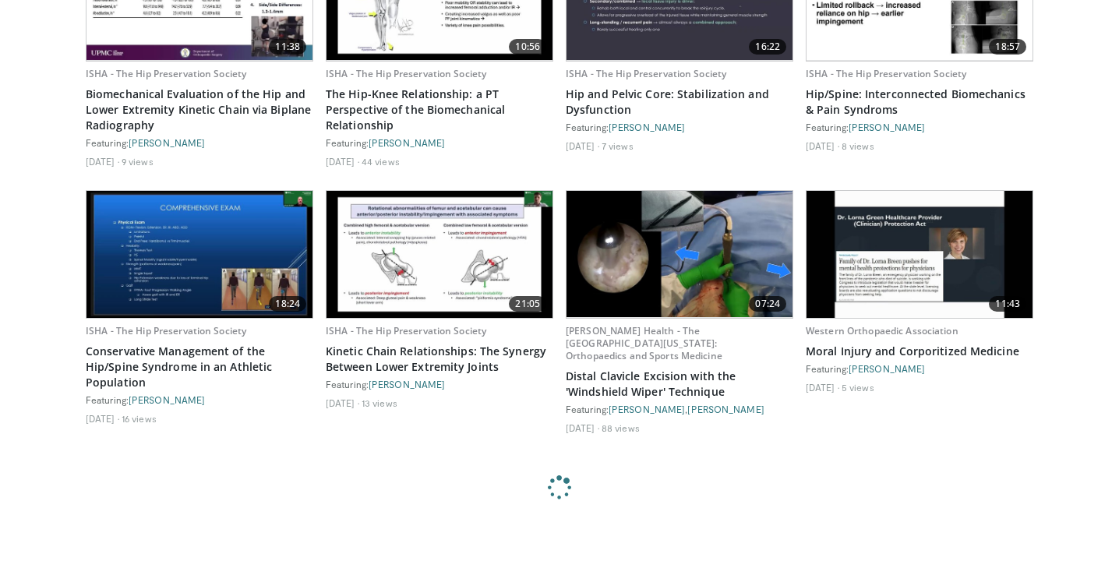
scroll to position [1258, 0]
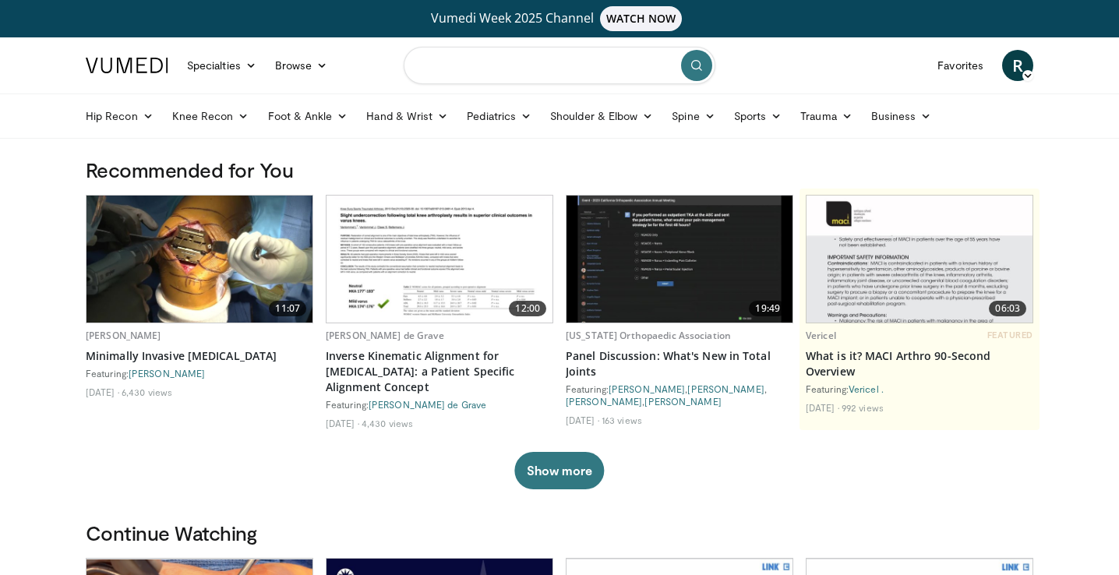
click at [481, 55] on input "Search topics, interventions" at bounding box center [560, 65] width 312 height 37
type input "**********"
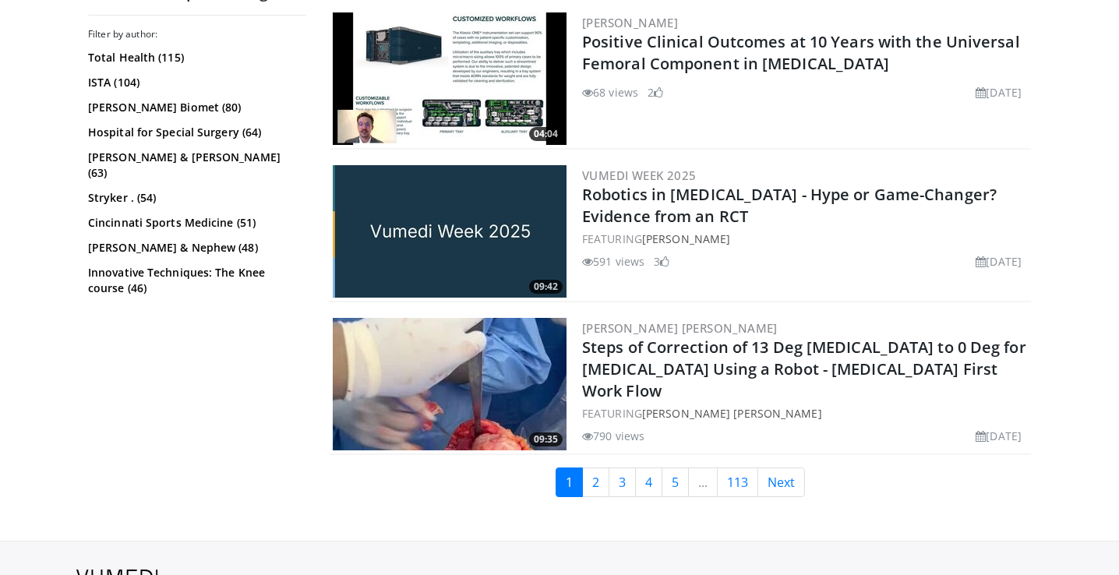
scroll to position [3652, 0]
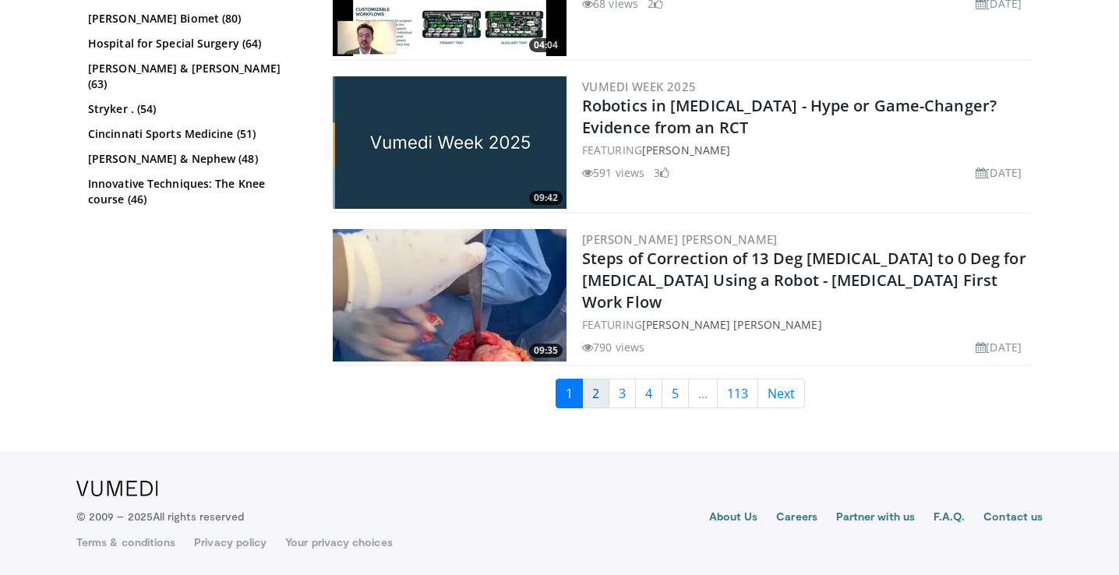
click at [596, 398] on link "2" at bounding box center [595, 394] width 27 height 30
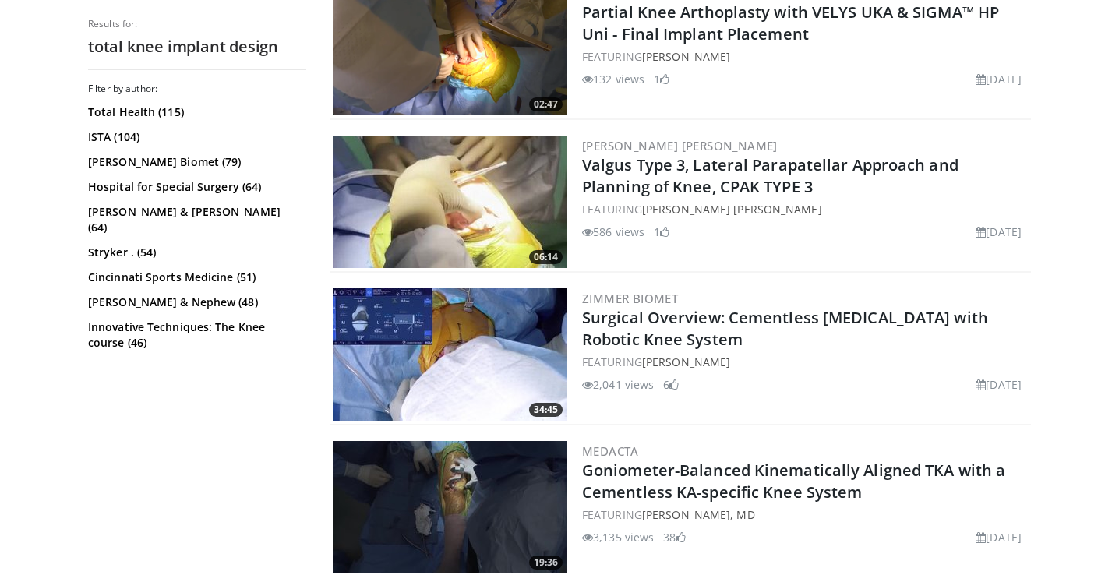
scroll to position [3856, 0]
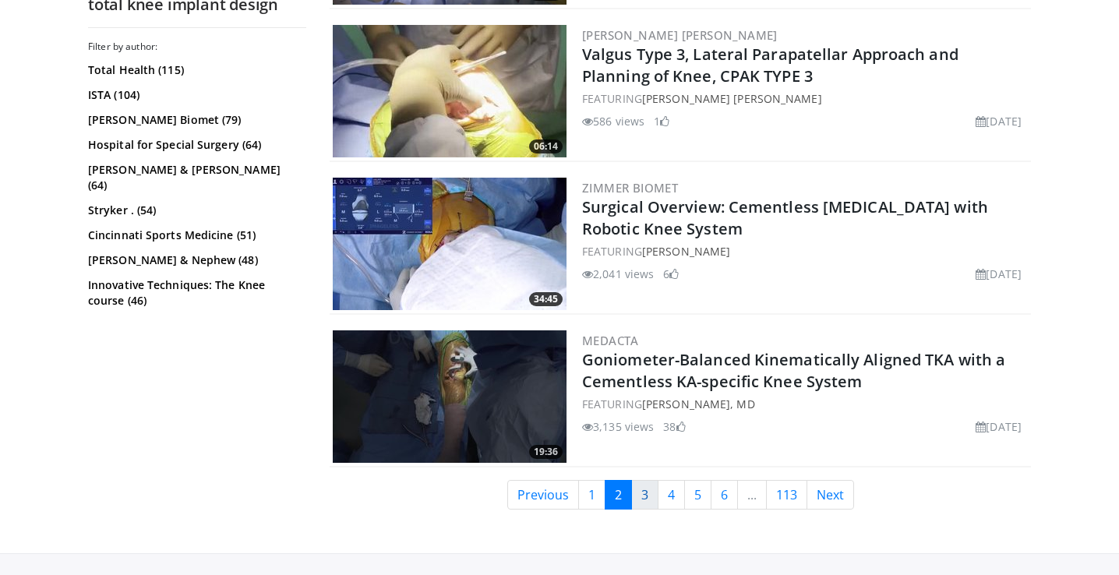
click at [649, 497] on link "3" at bounding box center [644, 495] width 27 height 30
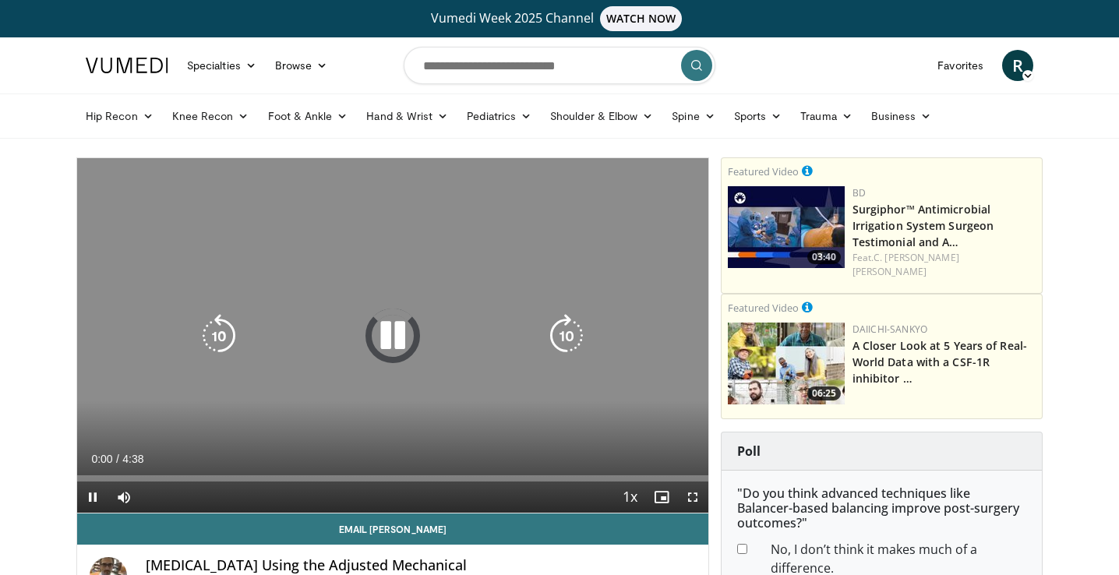
click at [410, 338] on icon "Video Player" at bounding box center [393, 336] width 44 height 44
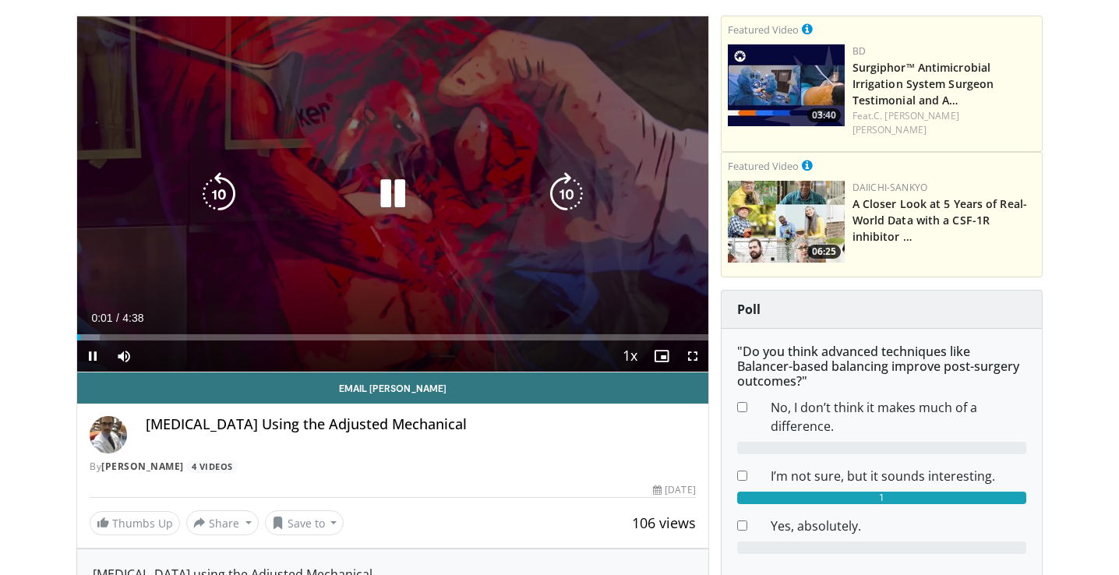
scroll to position [164, 0]
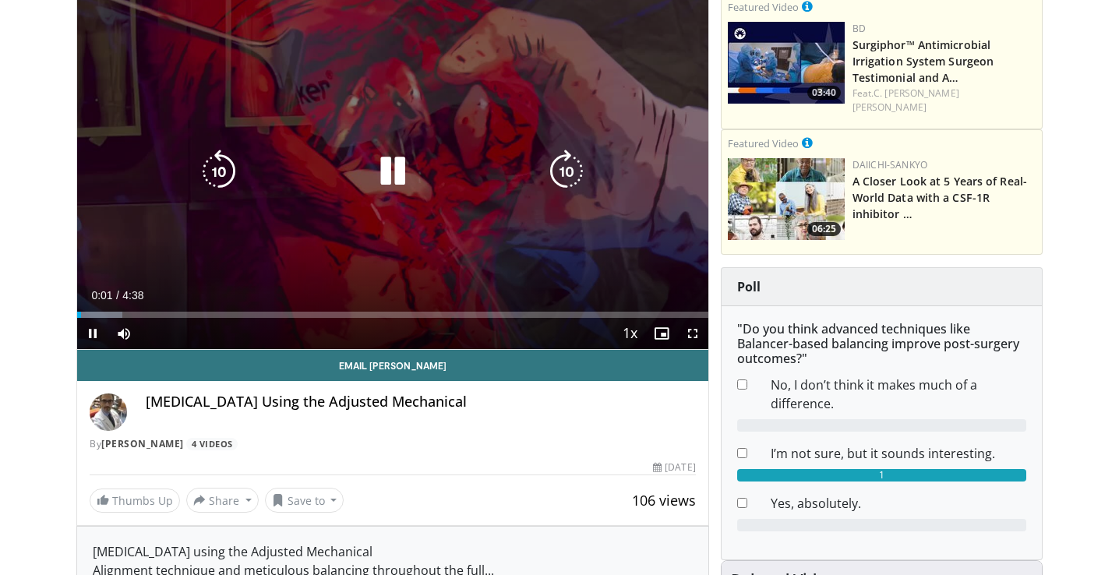
click at [399, 174] on icon "Video Player" at bounding box center [393, 172] width 44 height 44
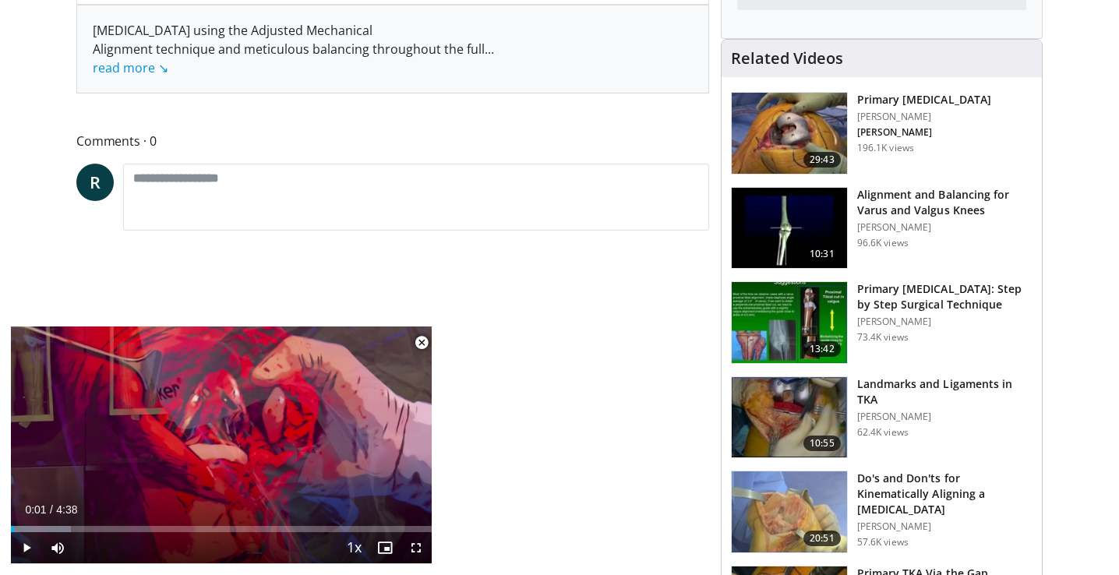
scroll to position [732, 0]
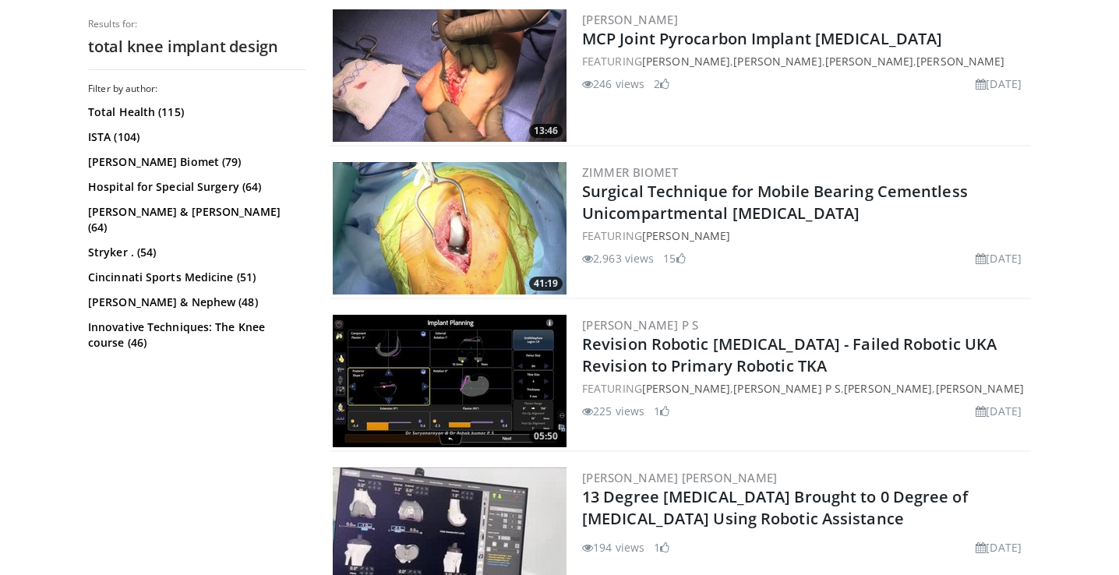
scroll to position [1582, 0]
